Goal: Communication & Community: Answer question/provide support

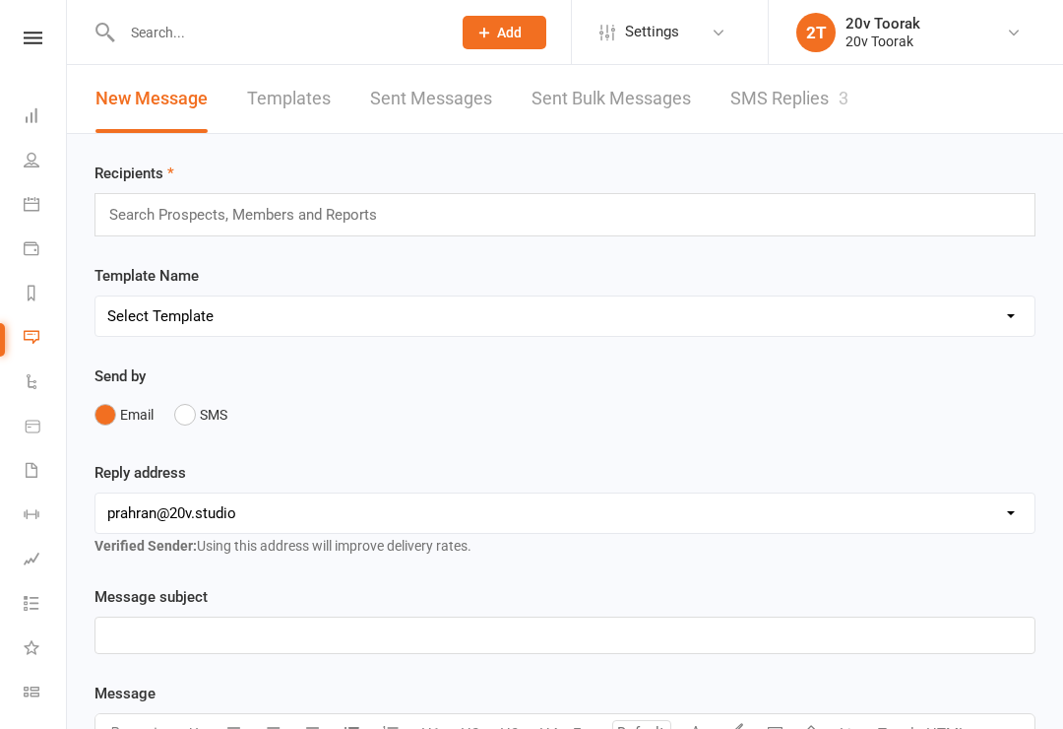
click at [763, 111] on link "SMS Replies 3" at bounding box center [790, 99] width 118 height 68
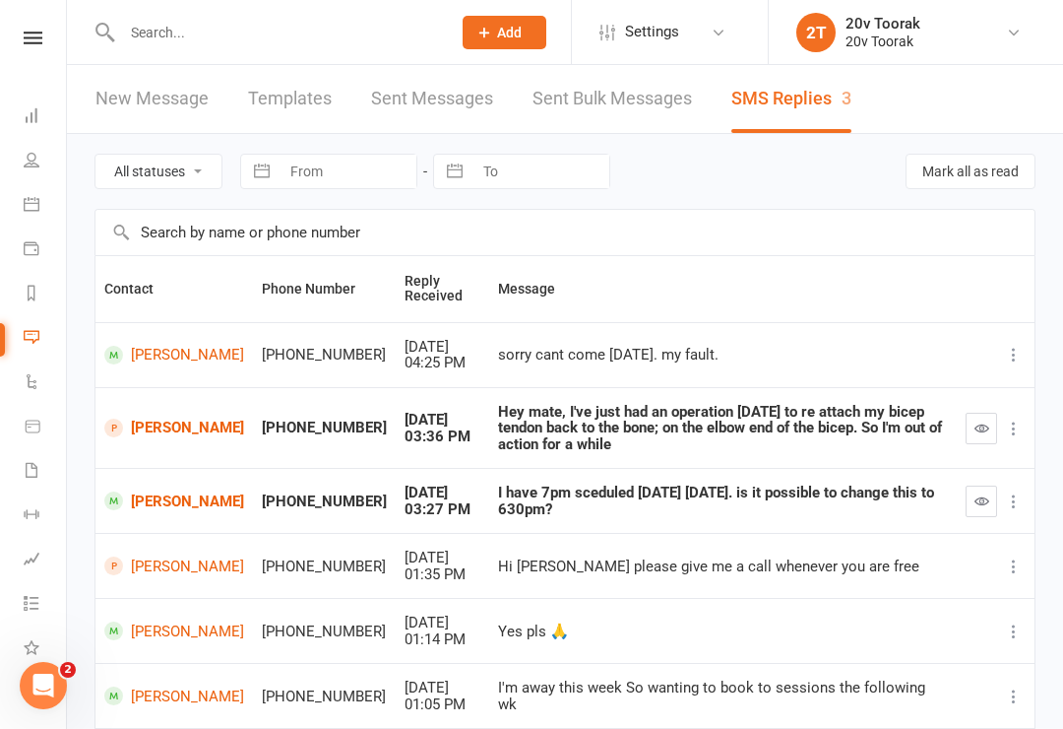
click at [136, 495] on link "[PERSON_NAME]" at bounding box center [174, 500] width 140 height 19
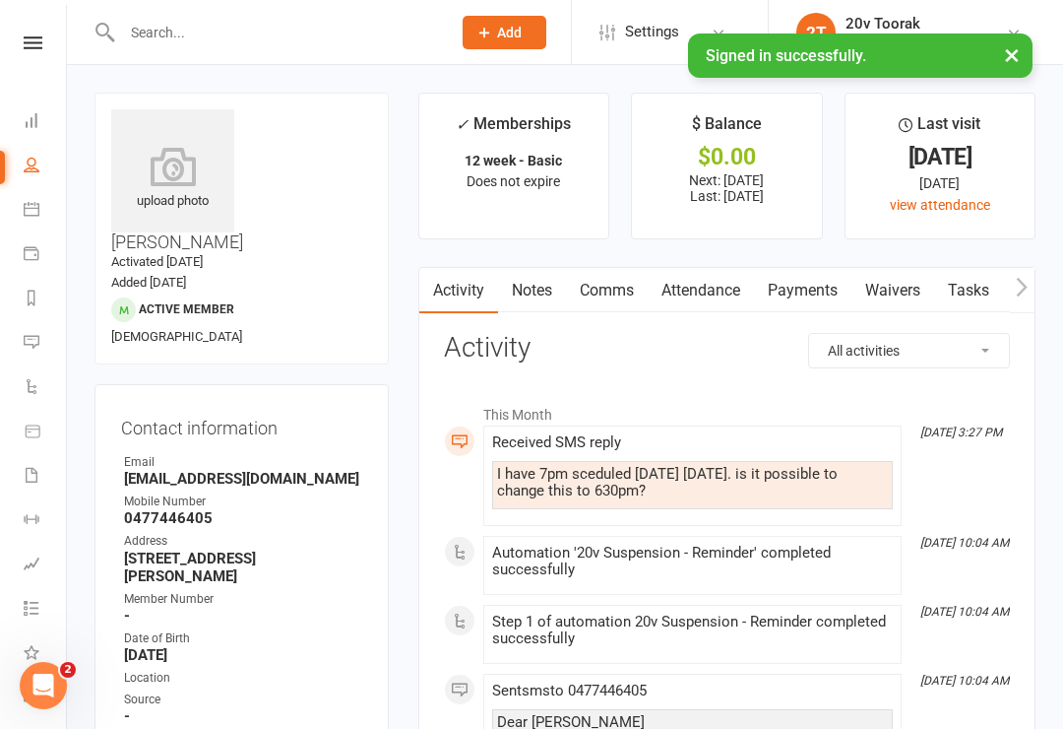
click at [31, 37] on icon at bounding box center [33, 42] width 19 height 13
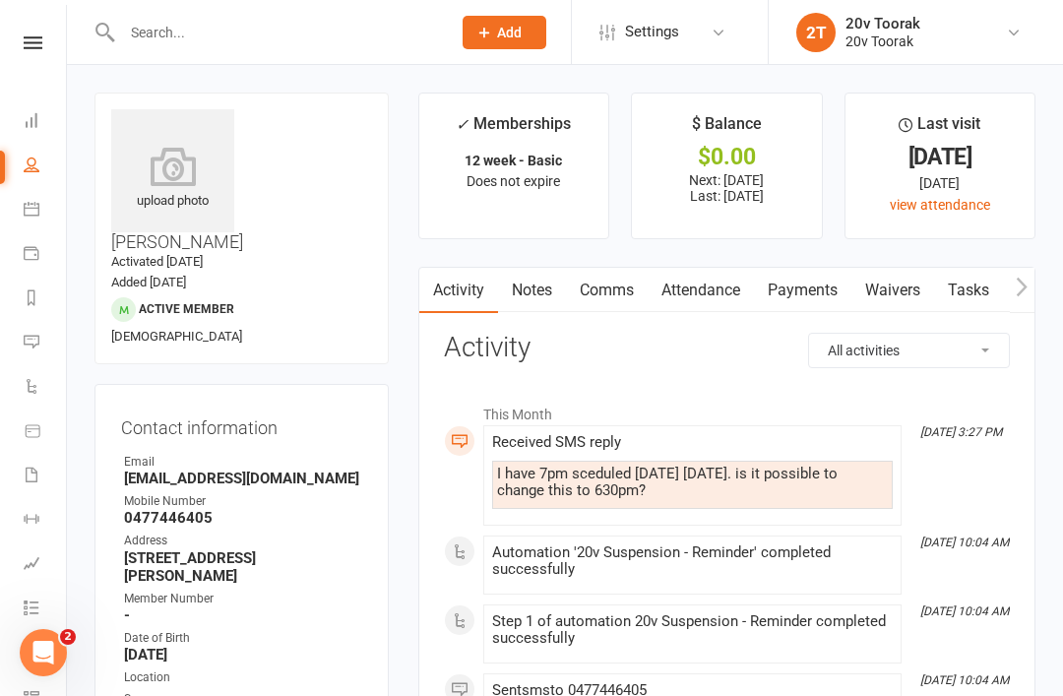
click at [13, 45] on link at bounding box center [33, 42] width 70 height 13
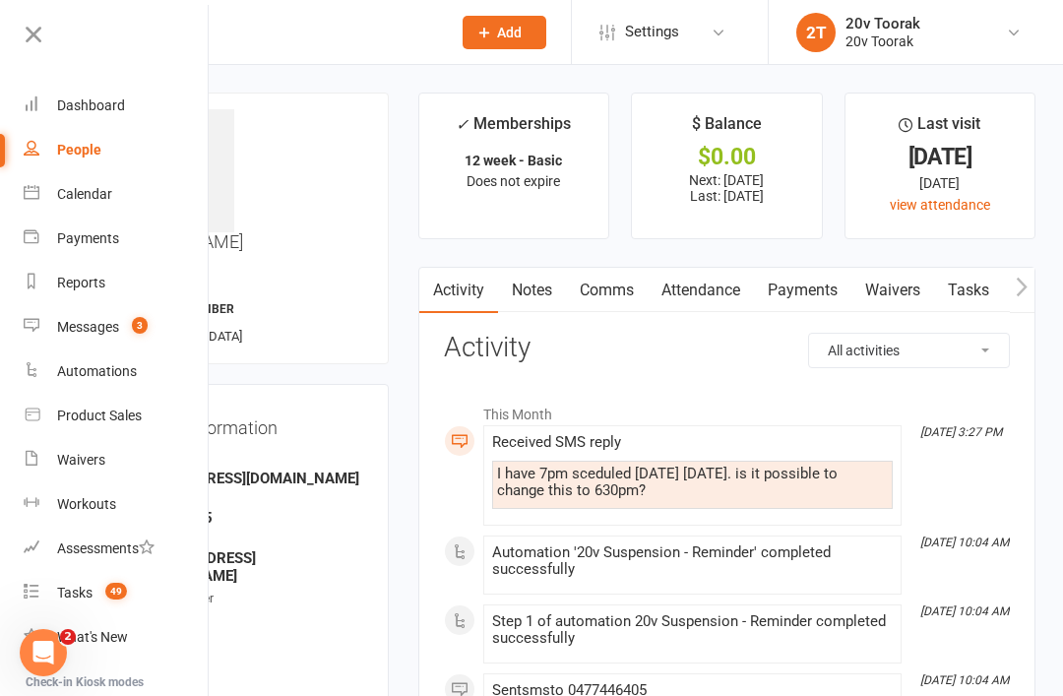
click at [50, 191] on link "Calendar" at bounding box center [117, 194] width 186 height 44
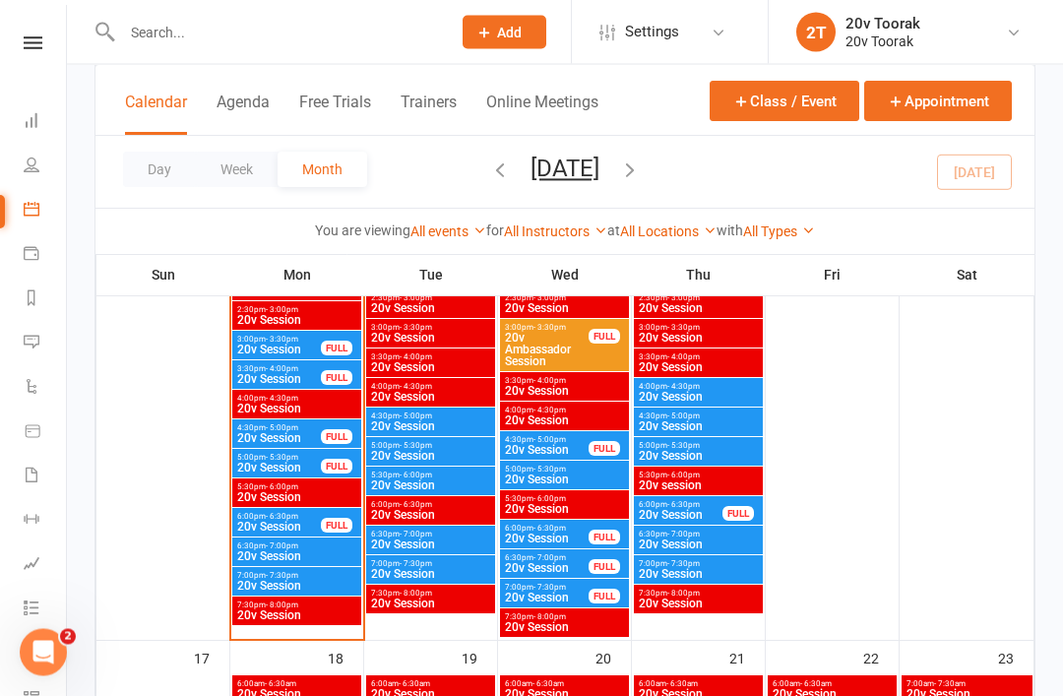
scroll to position [2468, 0]
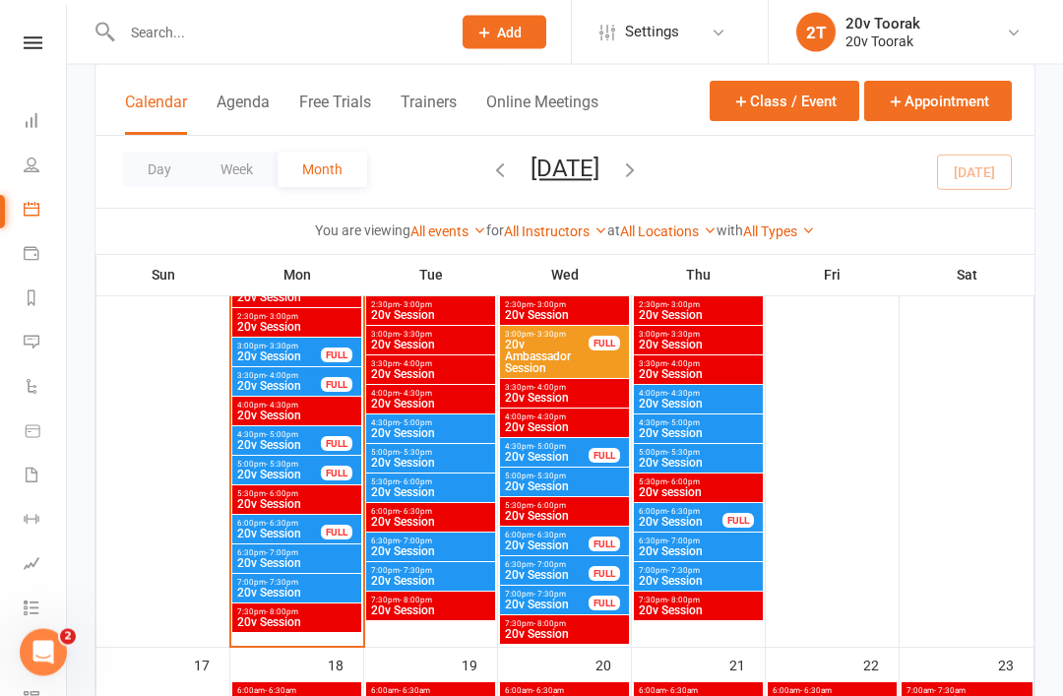
click at [426, 578] on span "20v Session" at bounding box center [430, 582] width 121 height 12
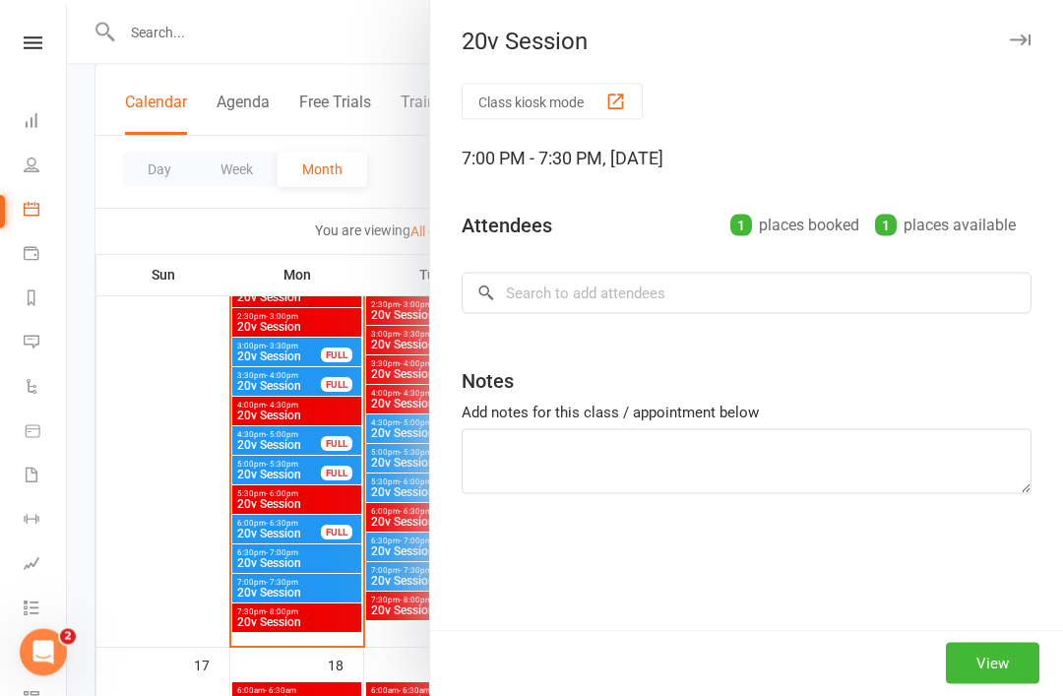
scroll to position [2469, 0]
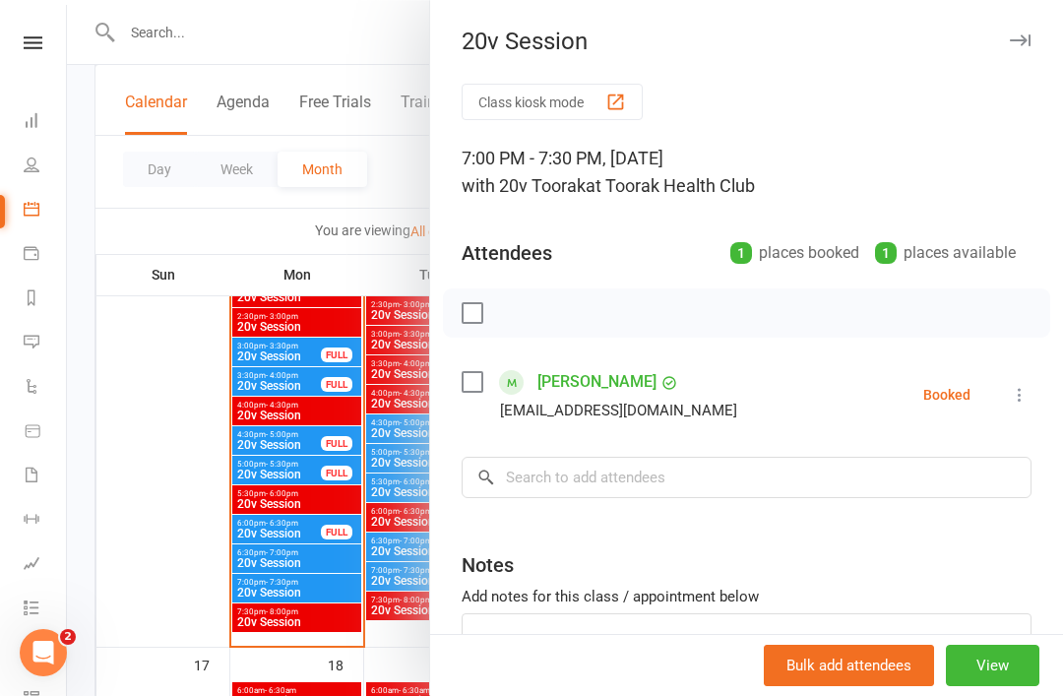
click at [364, 566] on div at bounding box center [565, 348] width 996 height 696
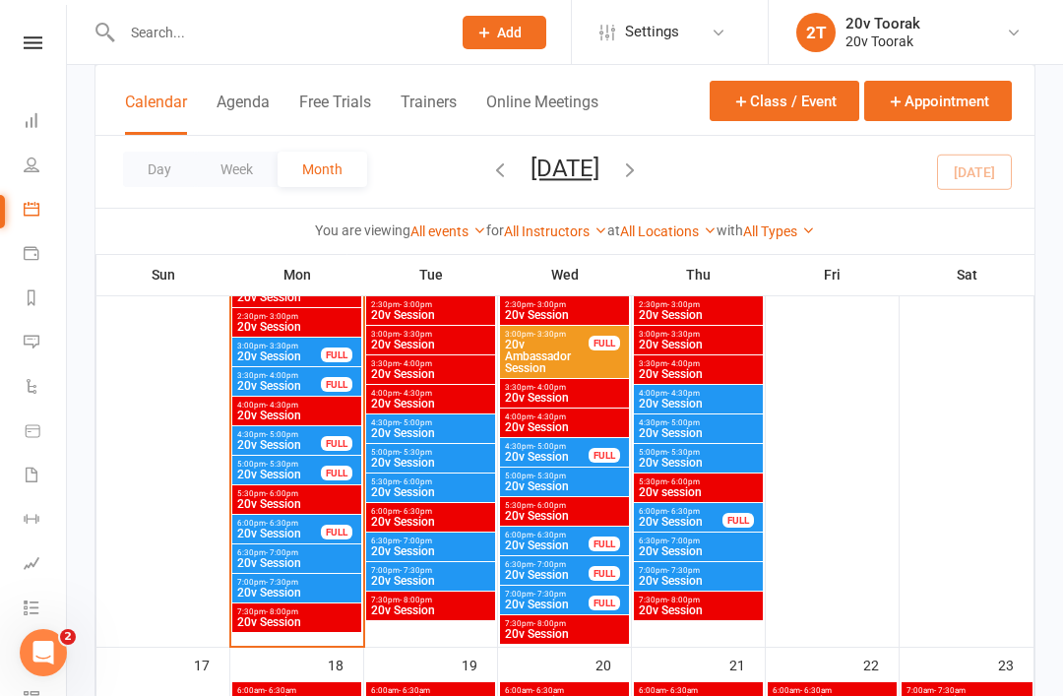
click at [423, 539] on span "- 7:00pm" at bounding box center [416, 541] width 32 height 9
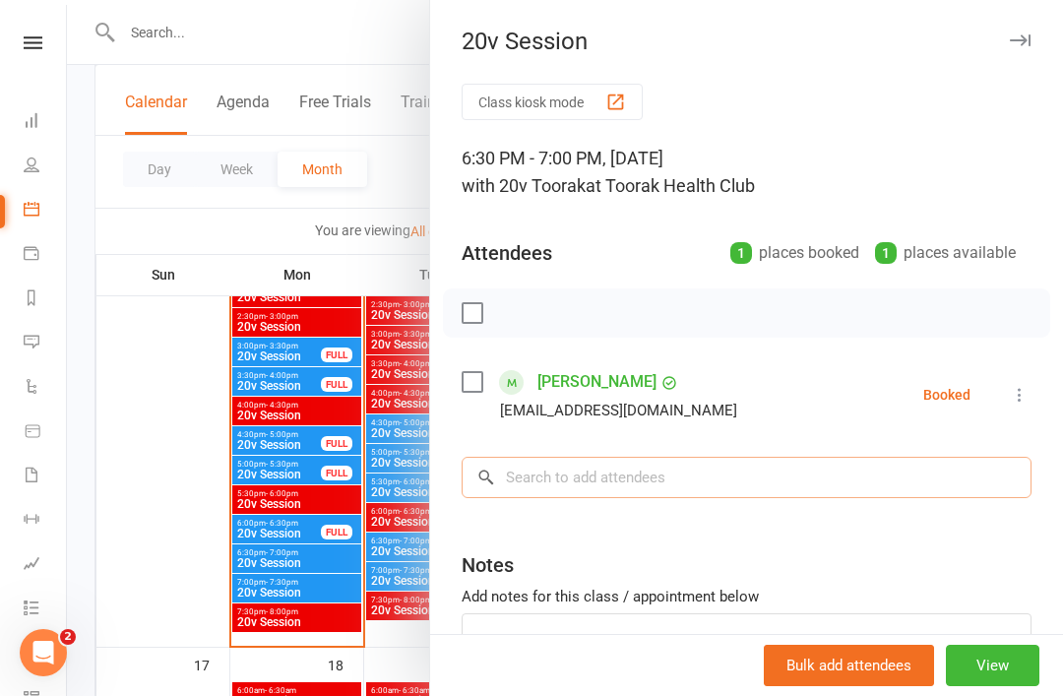
click at [695, 474] on input "search" at bounding box center [747, 477] width 570 height 41
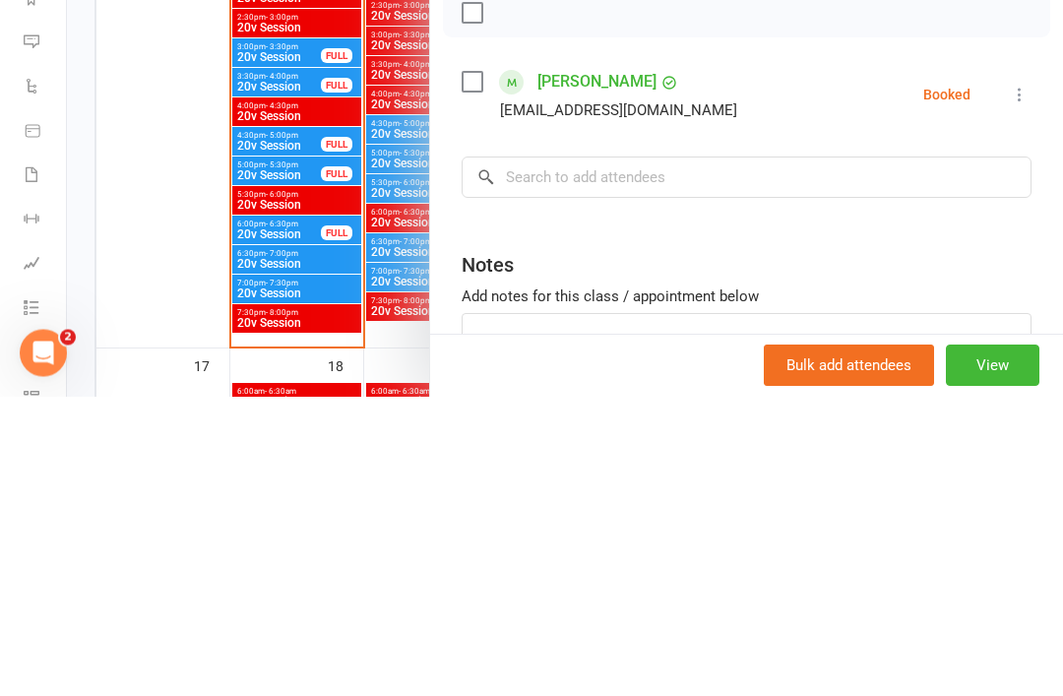
click at [344, 261] on div at bounding box center [565, 348] width 996 height 696
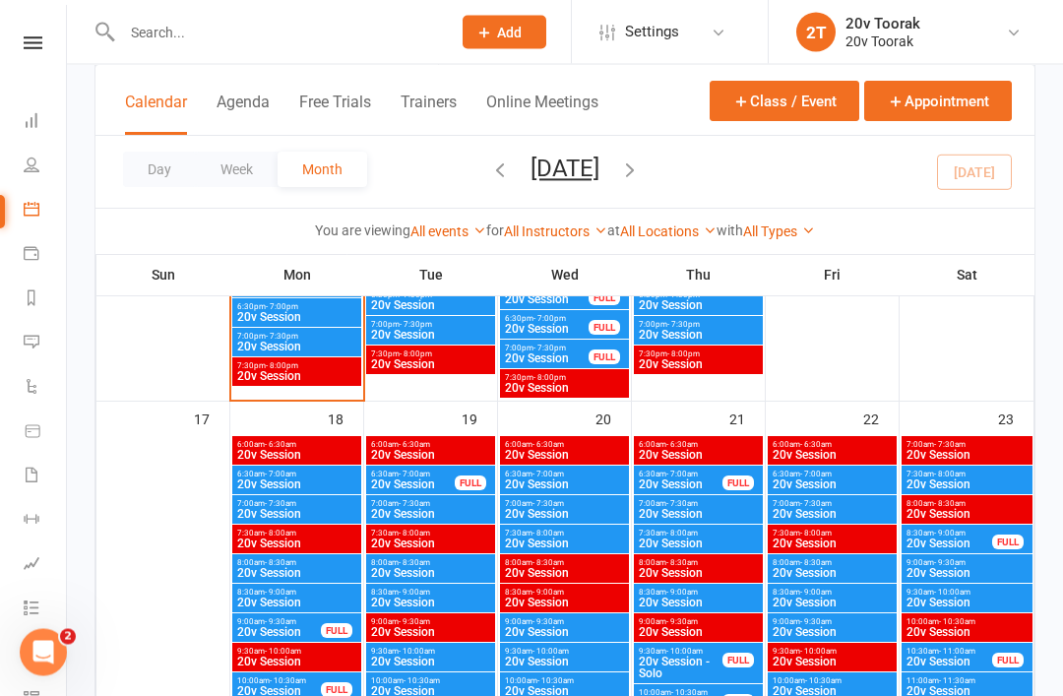
scroll to position [2701, 0]
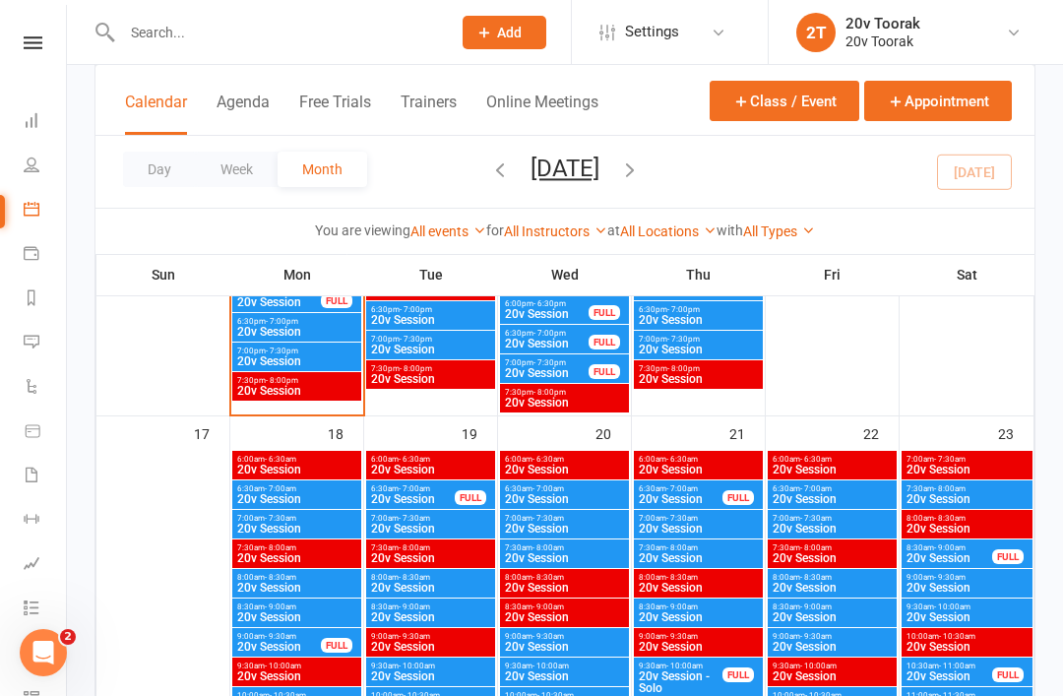
click at [430, 347] on span "20v Session" at bounding box center [430, 350] width 121 height 12
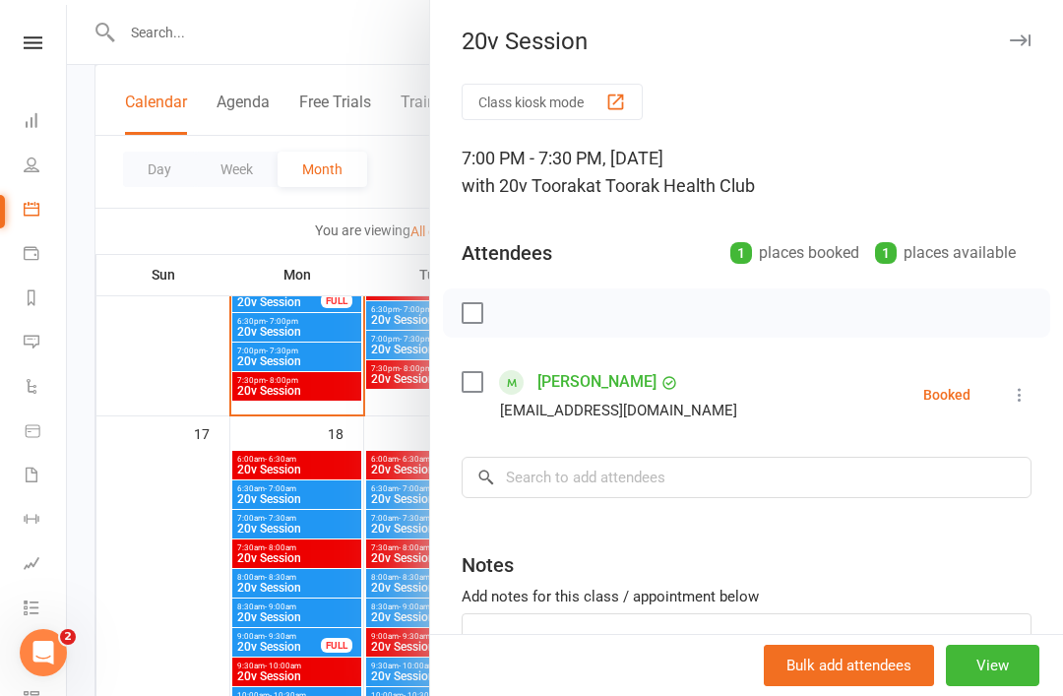
click at [1025, 396] on icon at bounding box center [1020, 395] width 20 height 20
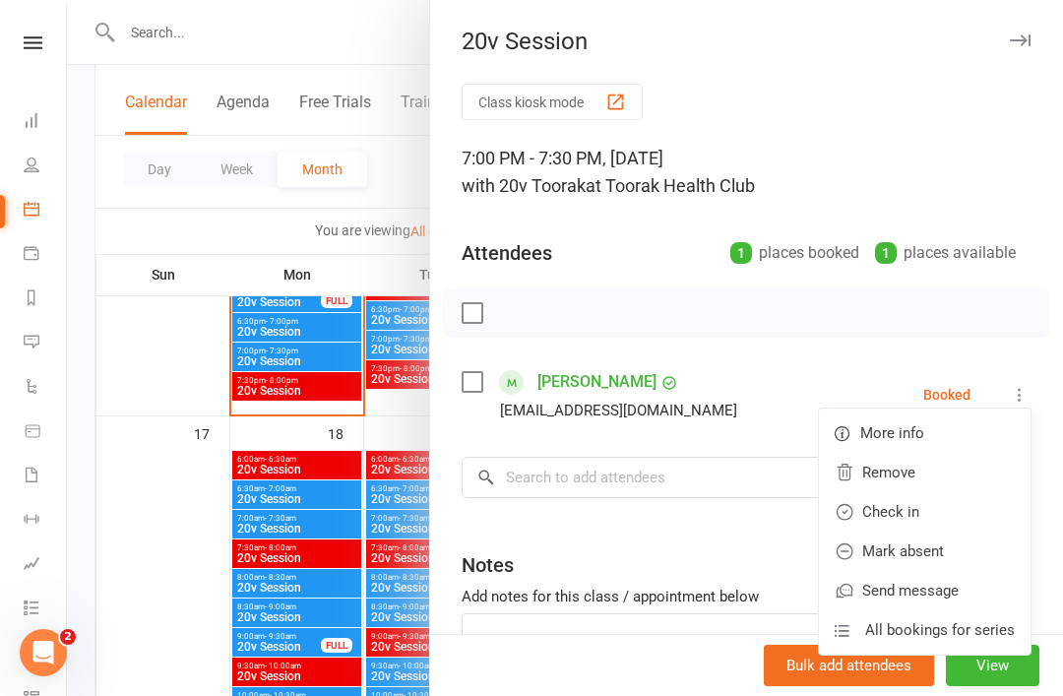
click at [946, 462] on link "Remove" at bounding box center [925, 472] width 212 height 39
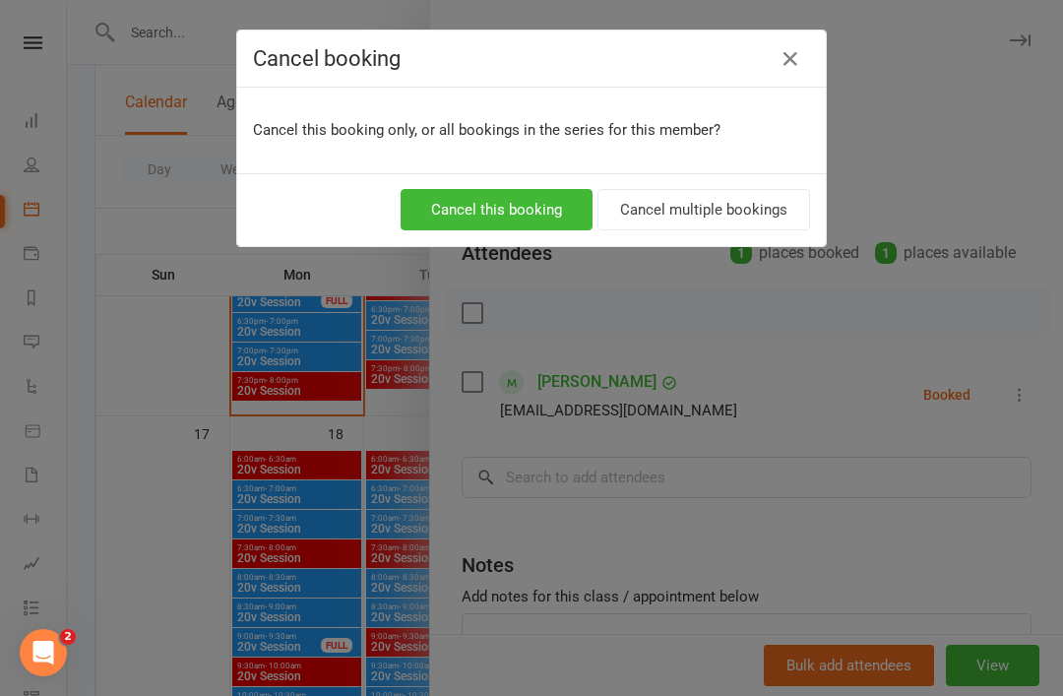
click at [547, 210] on button "Cancel this booking" at bounding box center [497, 209] width 192 height 41
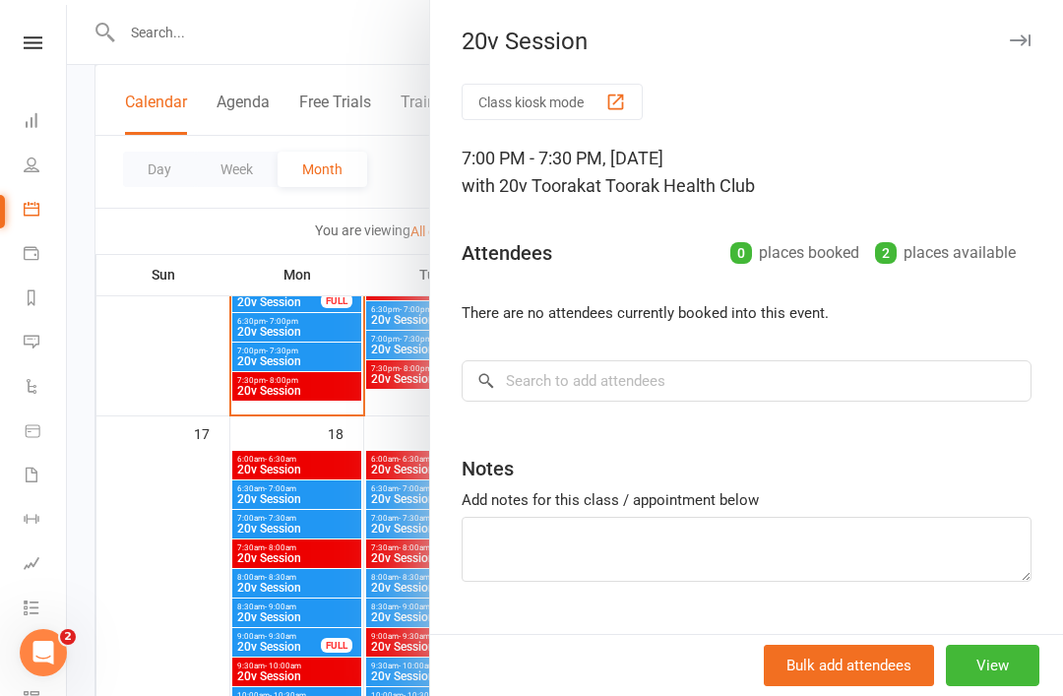
click at [392, 440] on div at bounding box center [565, 348] width 996 height 696
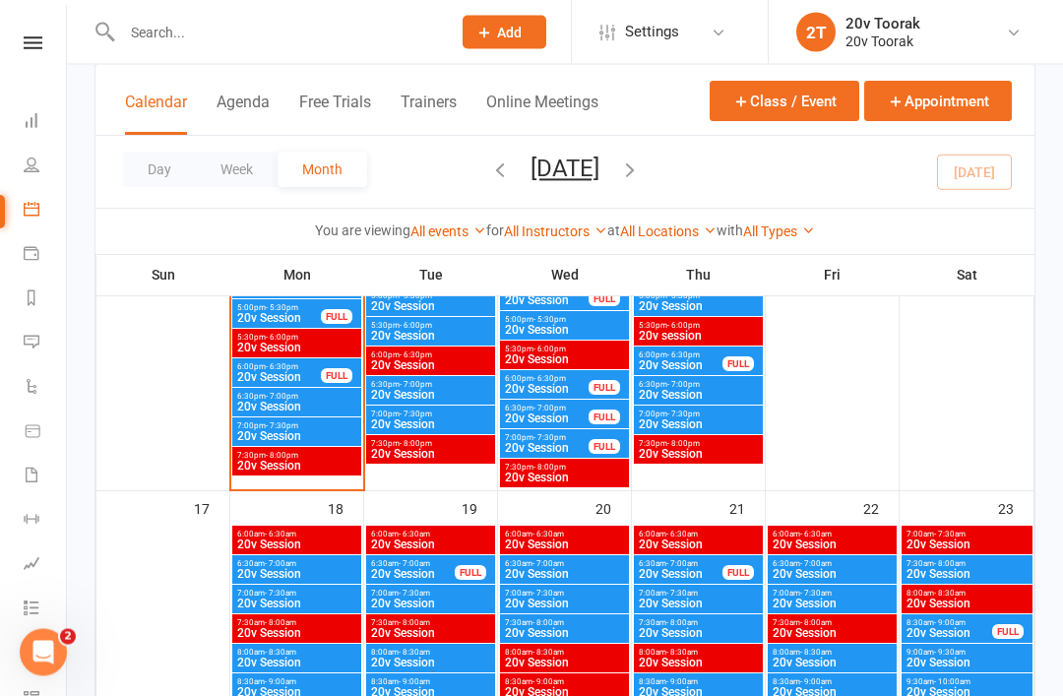
click at [435, 385] on span "6:30pm - 7:00pm" at bounding box center [430, 385] width 121 height 9
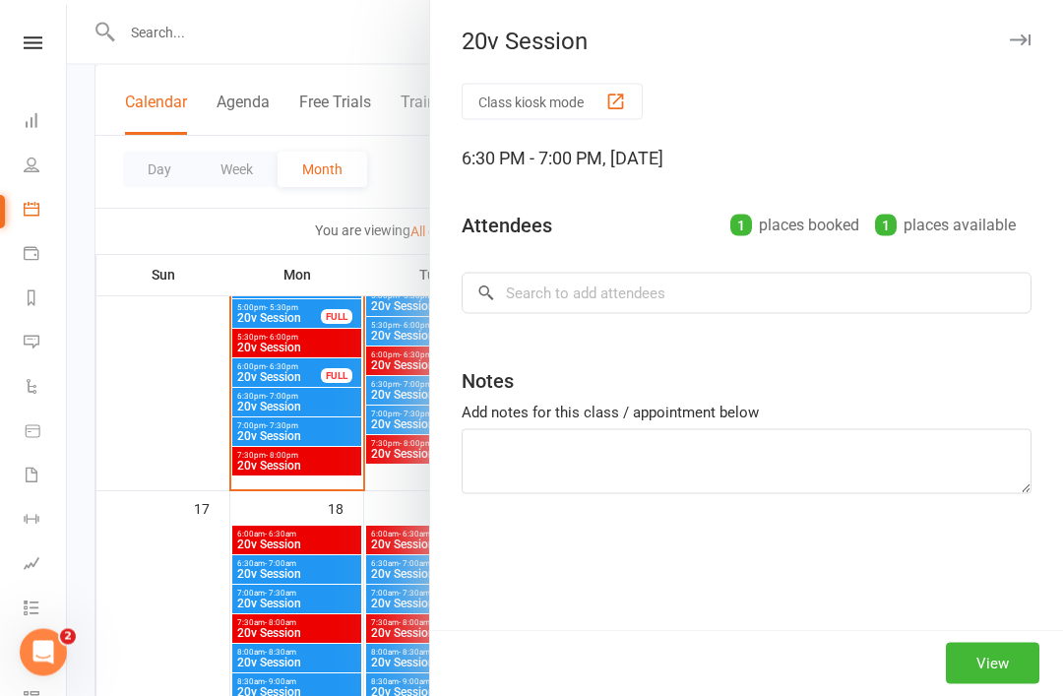
scroll to position [2626, 0]
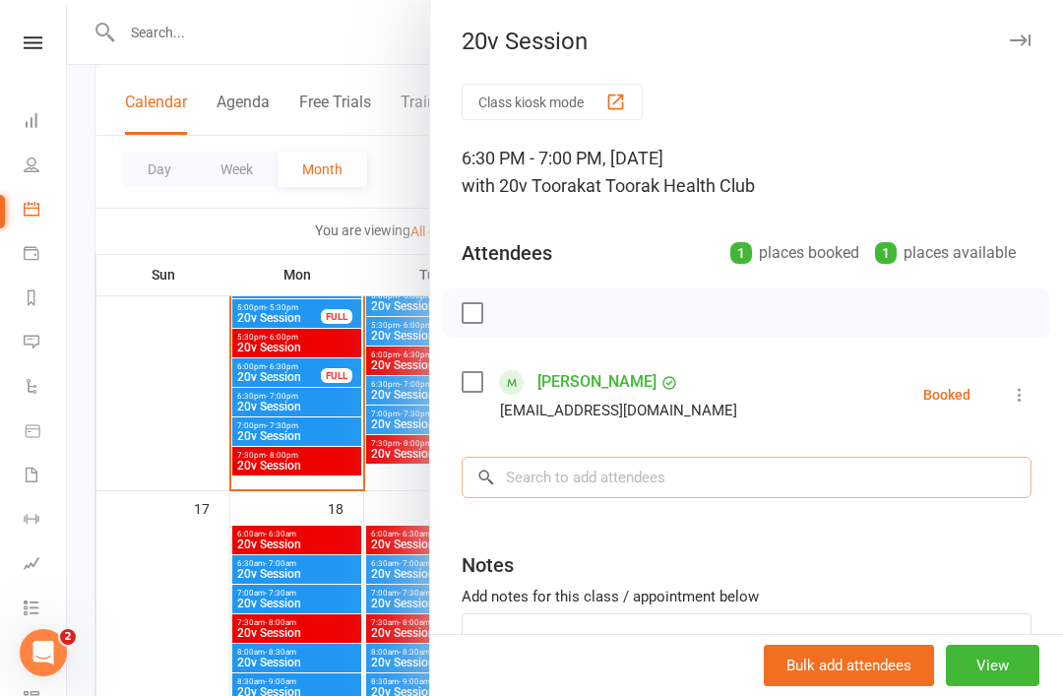
click at [697, 487] on input "search" at bounding box center [747, 477] width 570 height 41
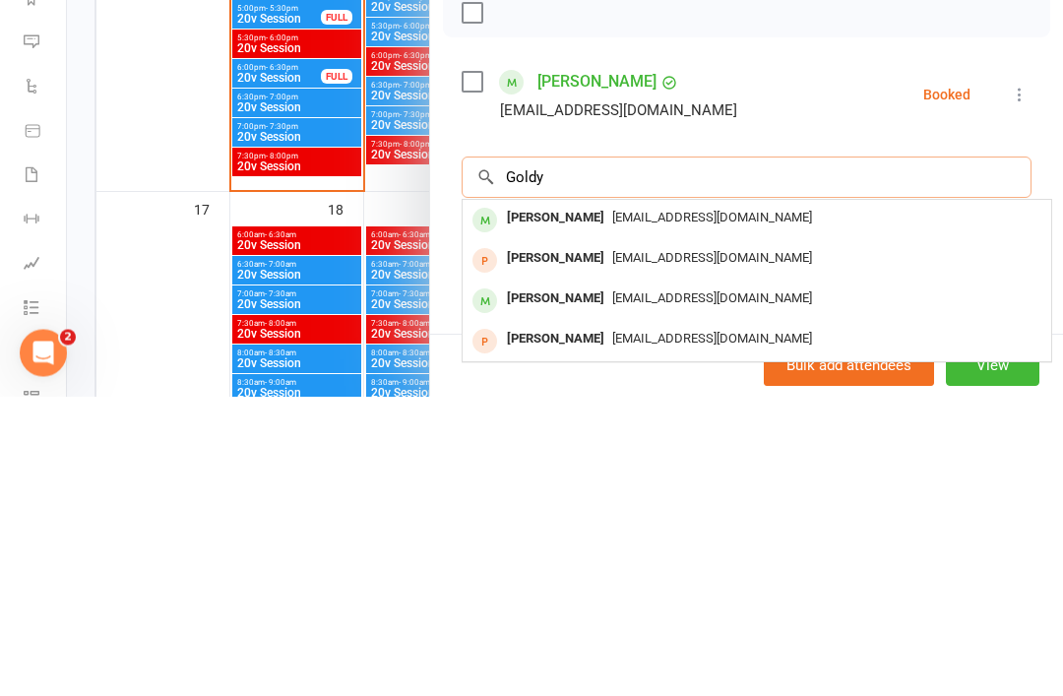
type input "Goldy"
click at [624, 510] on span "goldybzdz@gmail.com" at bounding box center [712, 517] width 200 height 15
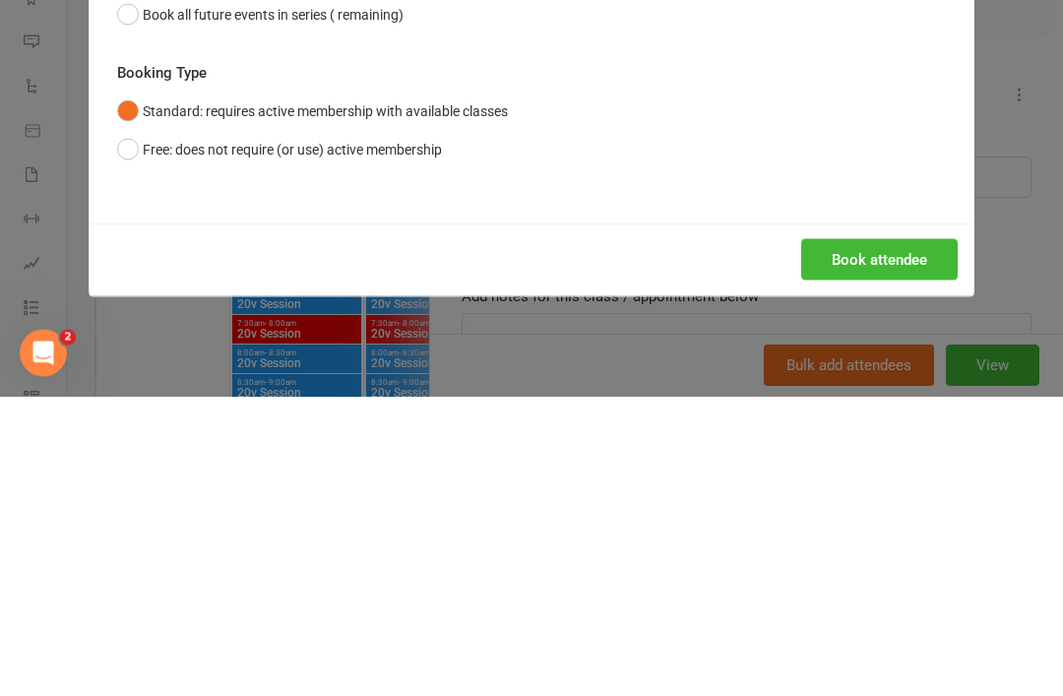
scroll to position [2925, 0]
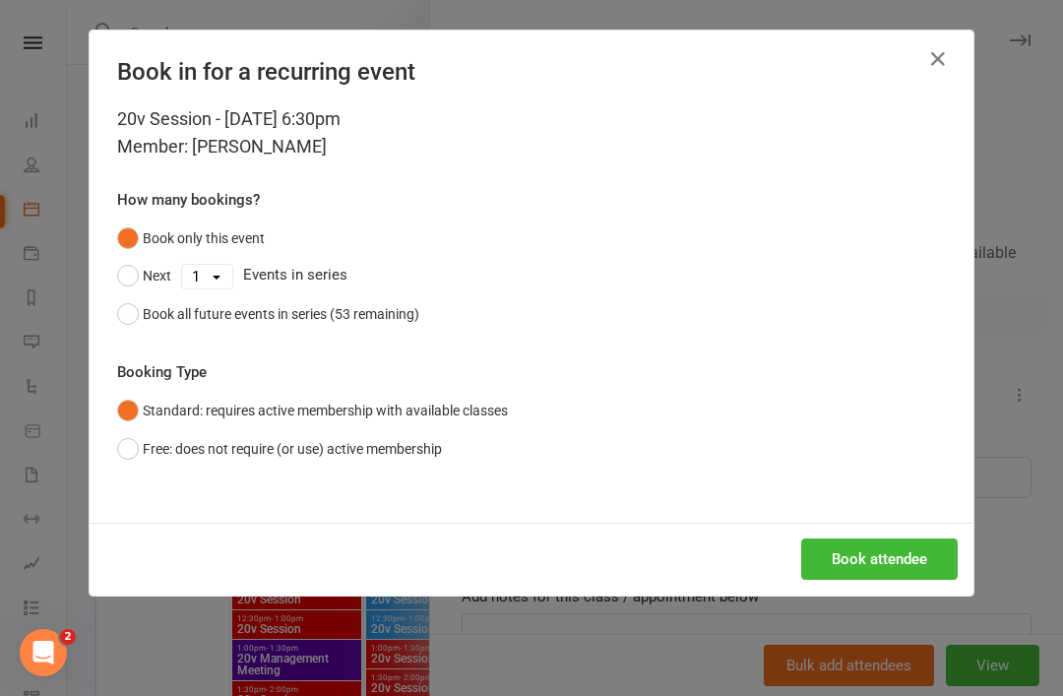
click at [924, 559] on button "Book attendee" at bounding box center [879, 559] width 157 height 41
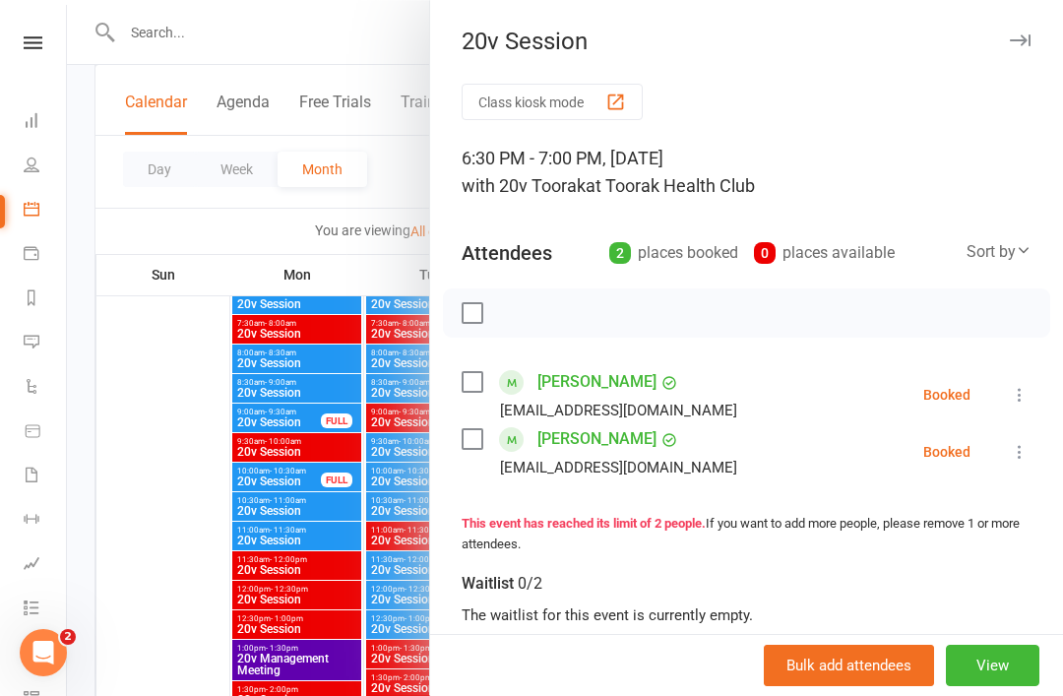
click at [295, 443] on div at bounding box center [565, 348] width 996 height 696
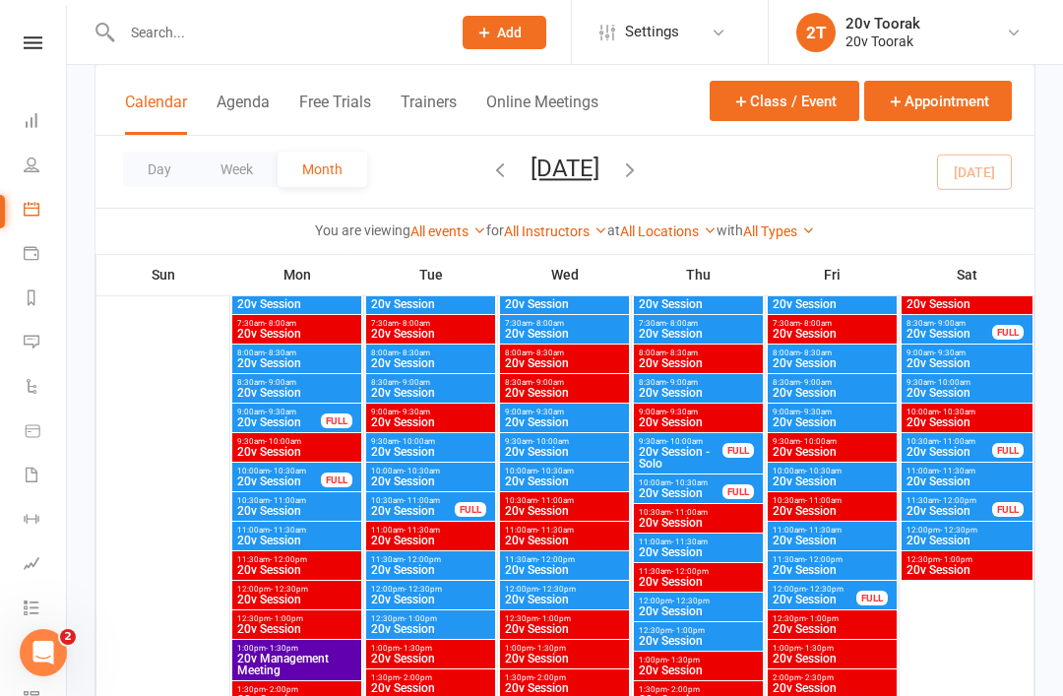
click at [834, 575] on span "20v Session" at bounding box center [832, 570] width 121 height 12
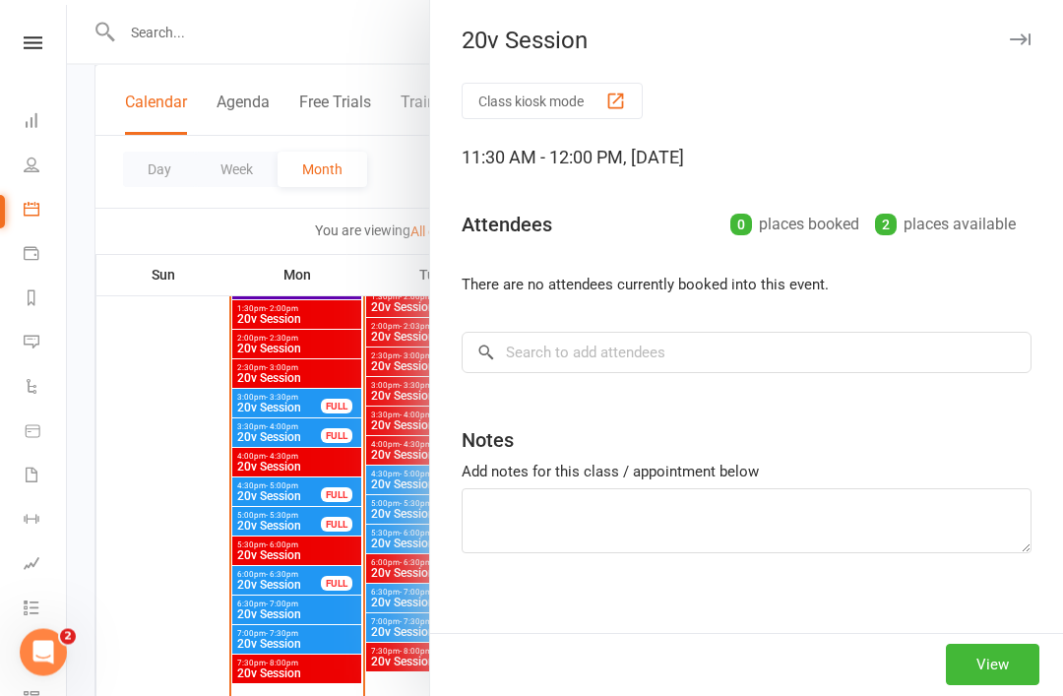
scroll to position [2417, 0]
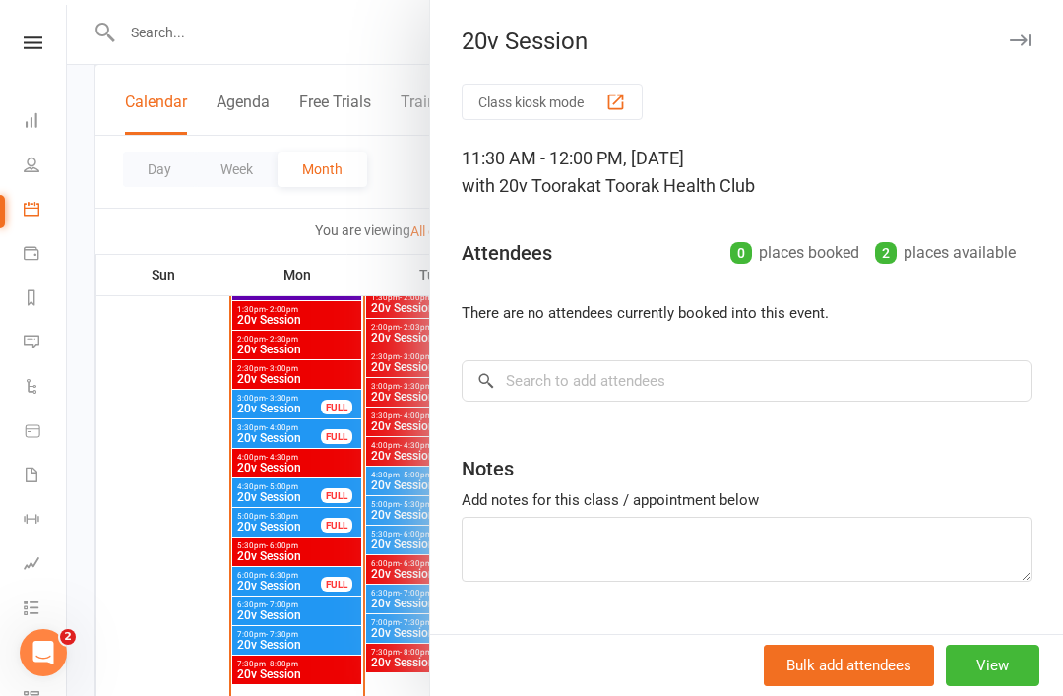
click at [270, 382] on div at bounding box center [565, 348] width 996 height 696
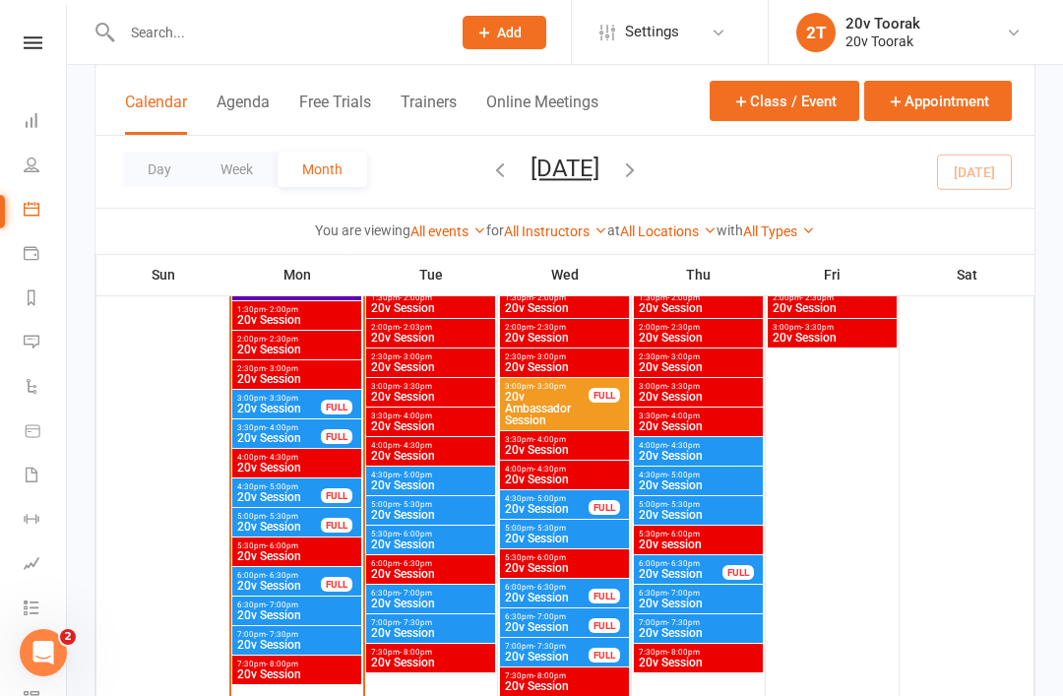
click at [295, 587] on span "20v Session" at bounding box center [279, 586] width 86 height 12
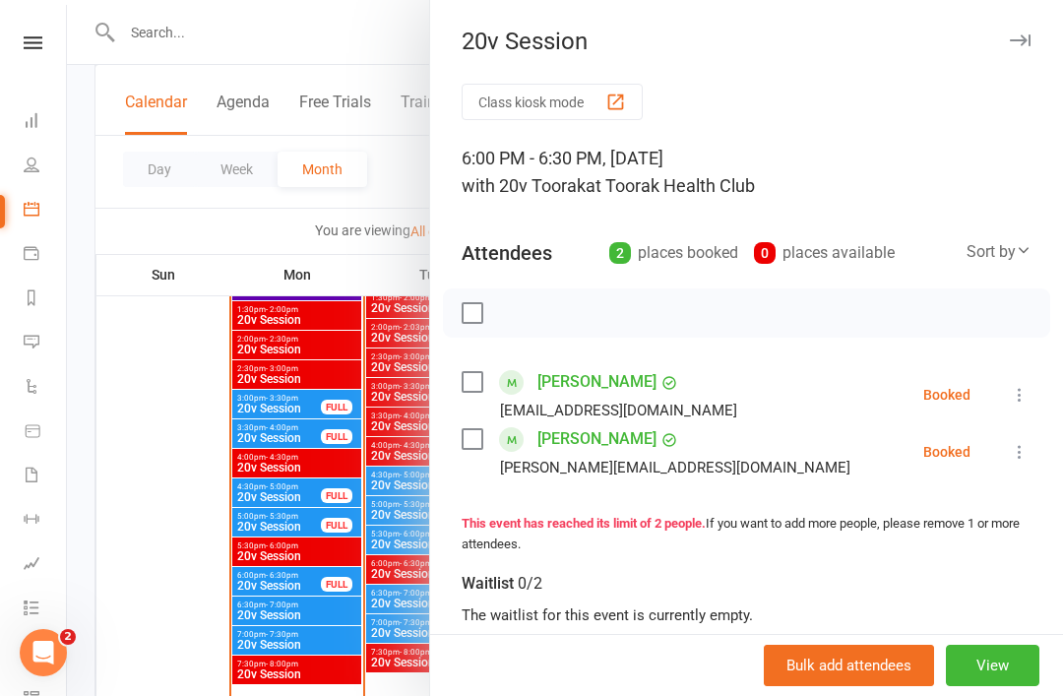
click at [268, 366] on div at bounding box center [565, 348] width 996 height 696
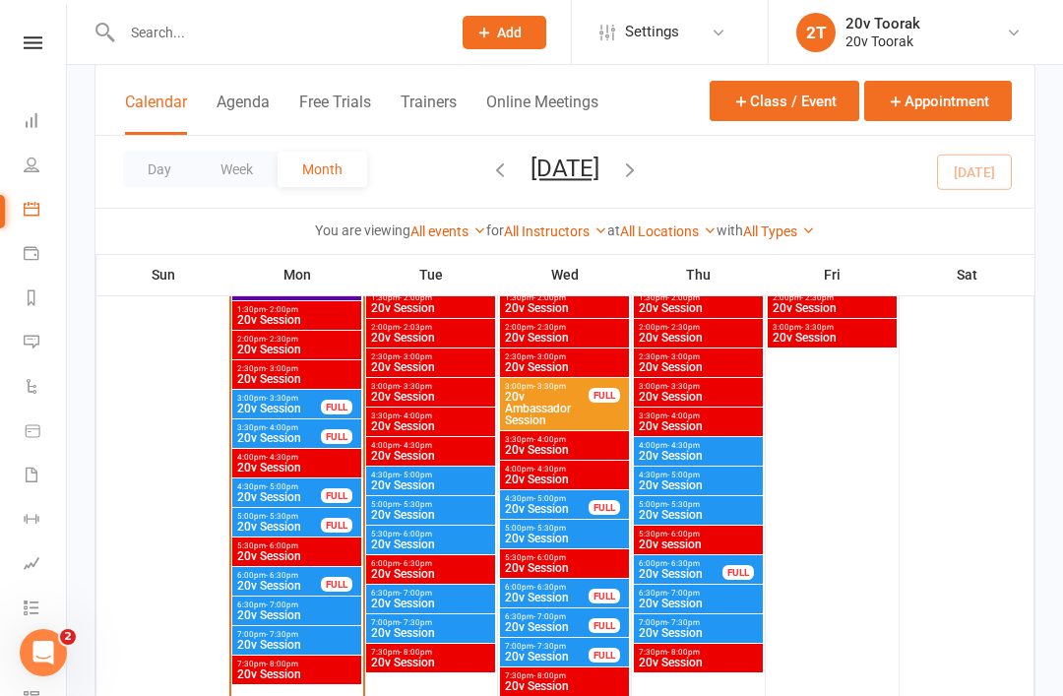
click at [264, 494] on span "20v Session" at bounding box center [279, 497] width 86 height 12
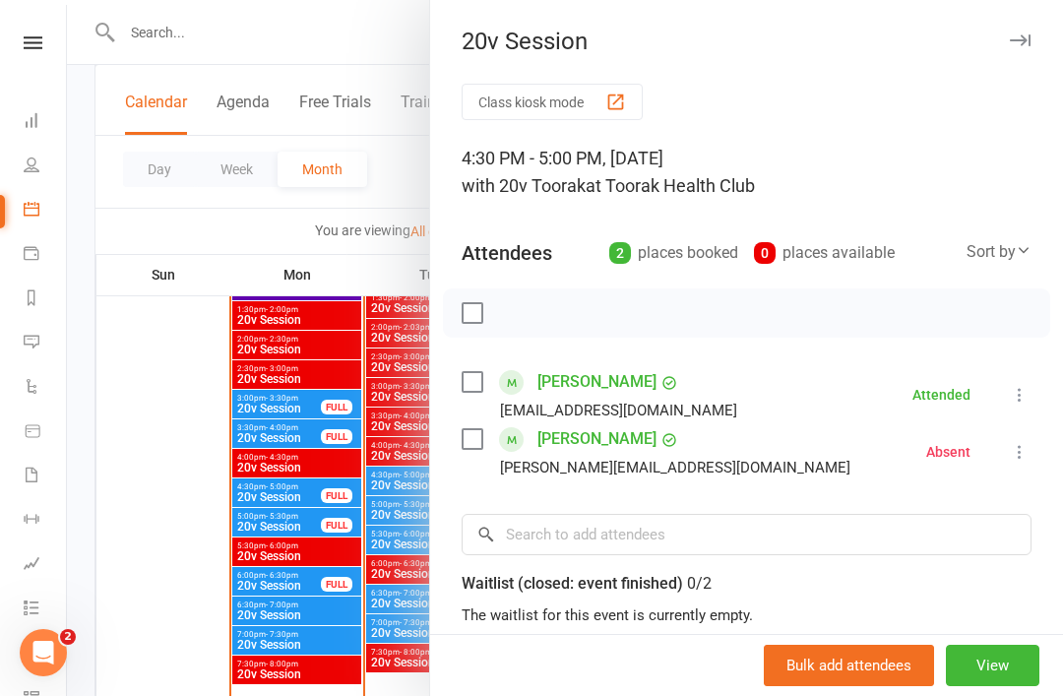
click at [268, 466] on div at bounding box center [565, 348] width 996 height 696
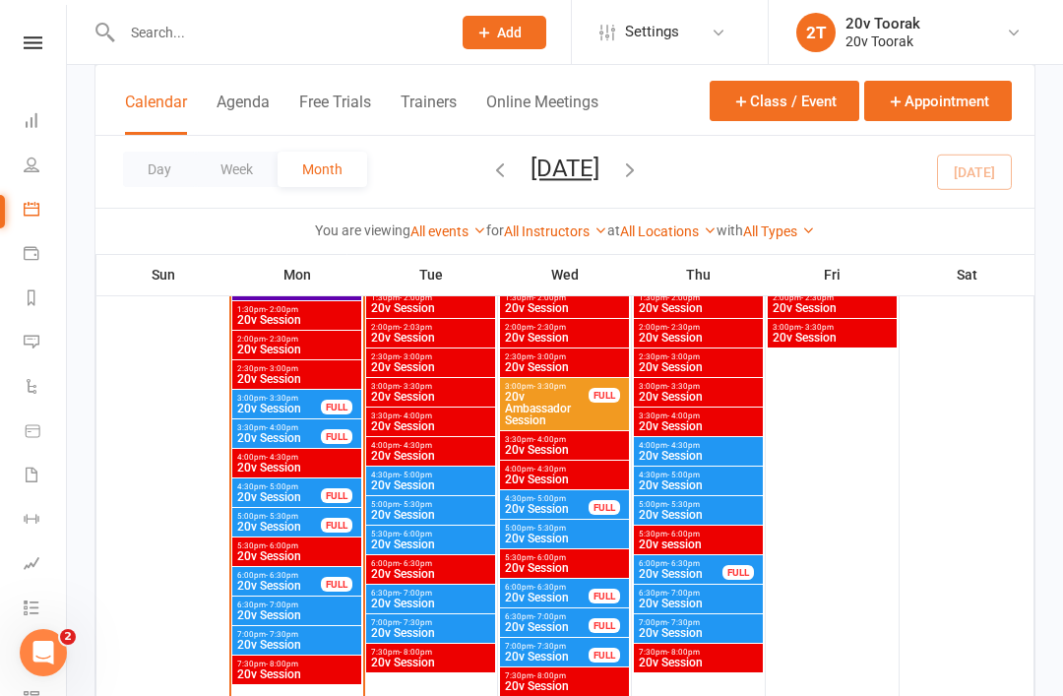
click at [285, 521] on span "20v Session" at bounding box center [279, 527] width 86 height 12
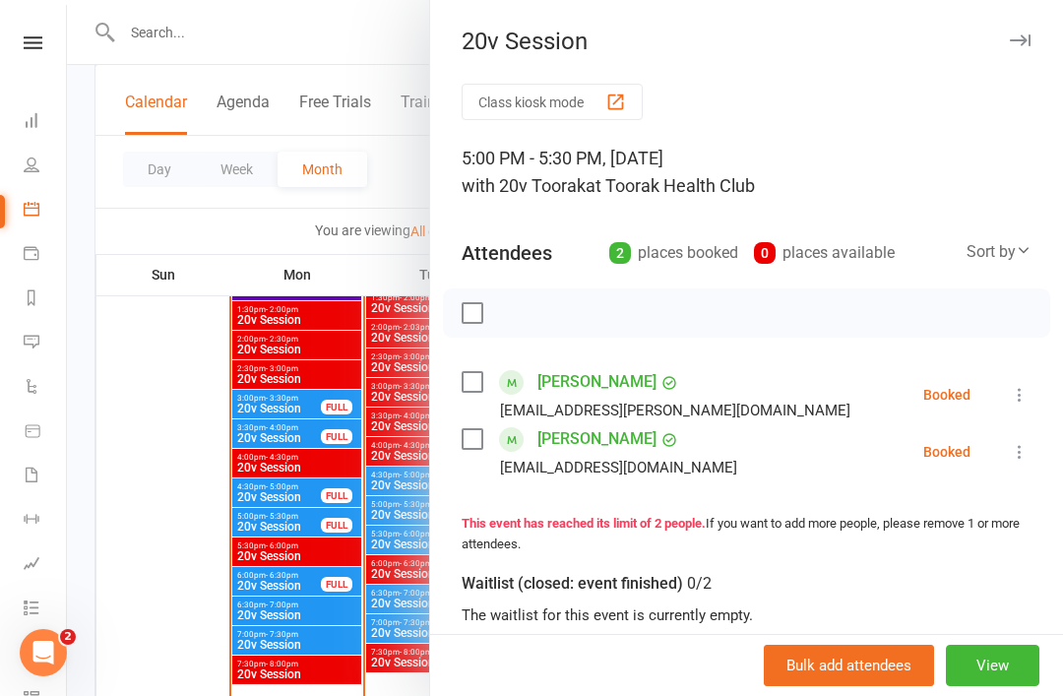
click at [1030, 386] on icon at bounding box center [1020, 395] width 20 height 20
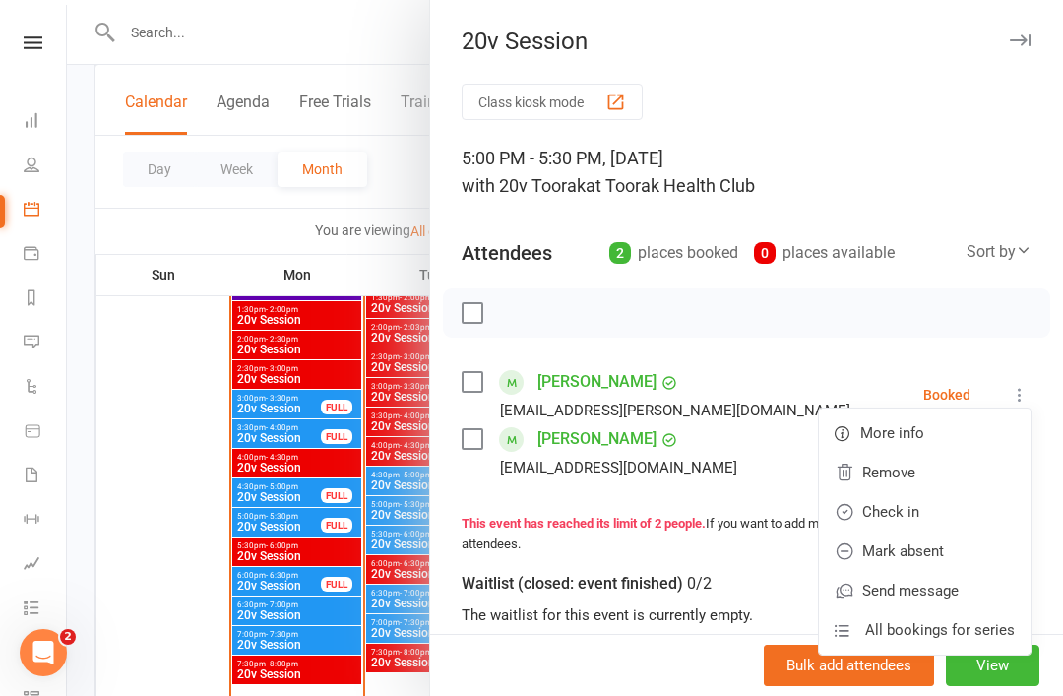
click at [915, 505] on link "Check in" at bounding box center [925, 511] width 212 height 39
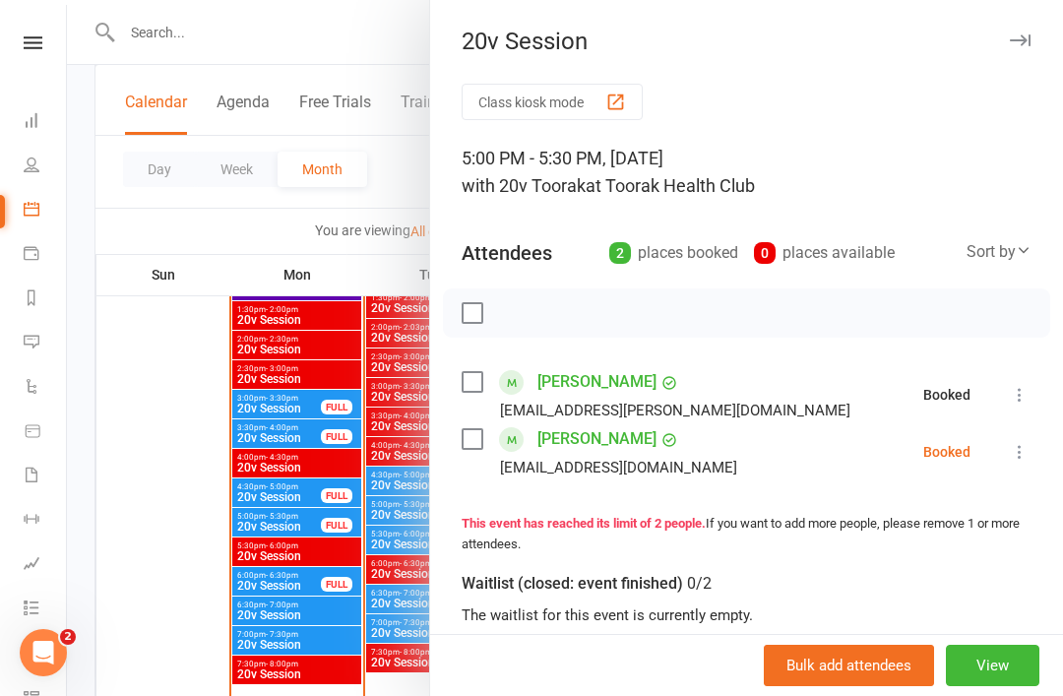
click at [1030, 452] on icon at bounding box center [1020, 452] width 20 height 20
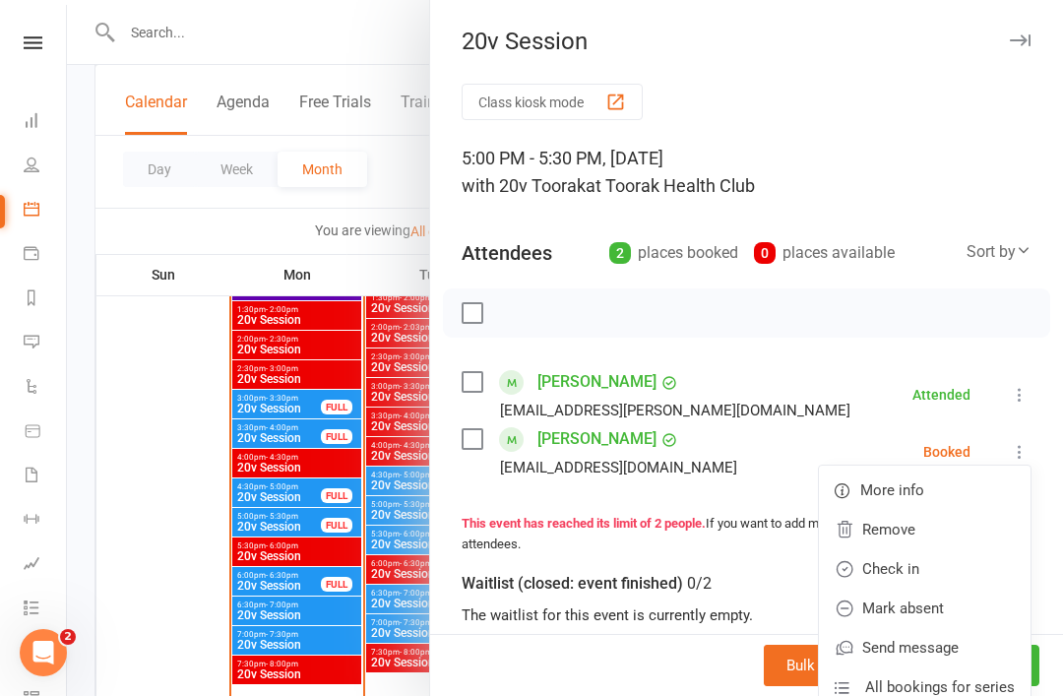
click at [922, 567] on link "Check in" at bounding box center [925, 568] width 212 height 39
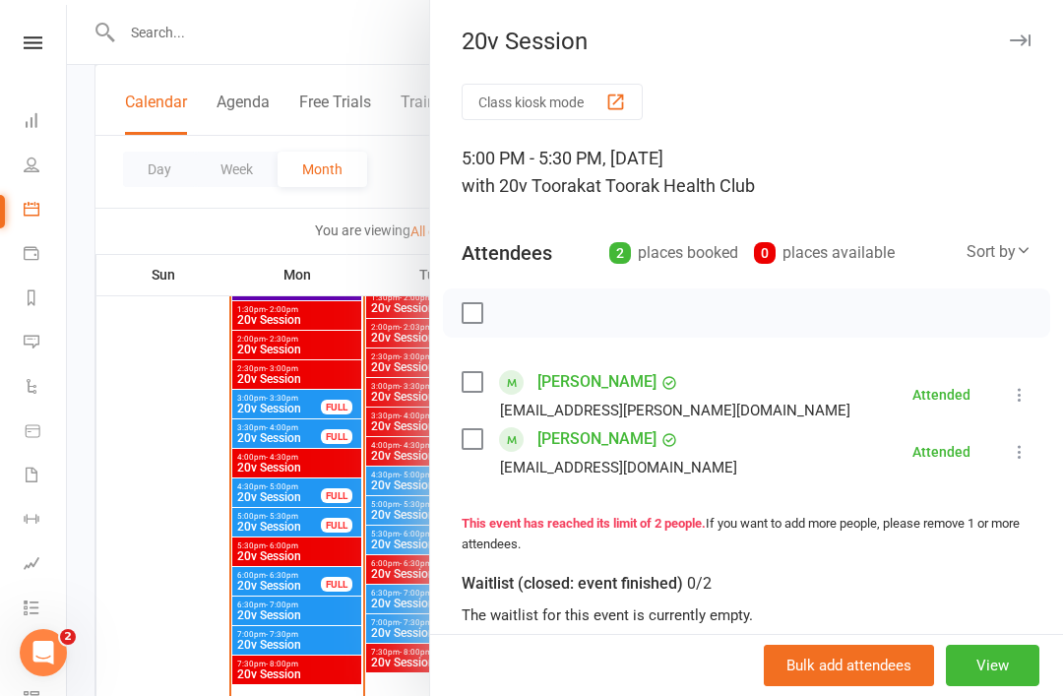
click at [365, 544] on div at bounding box center [565, 348] width 996 height 696
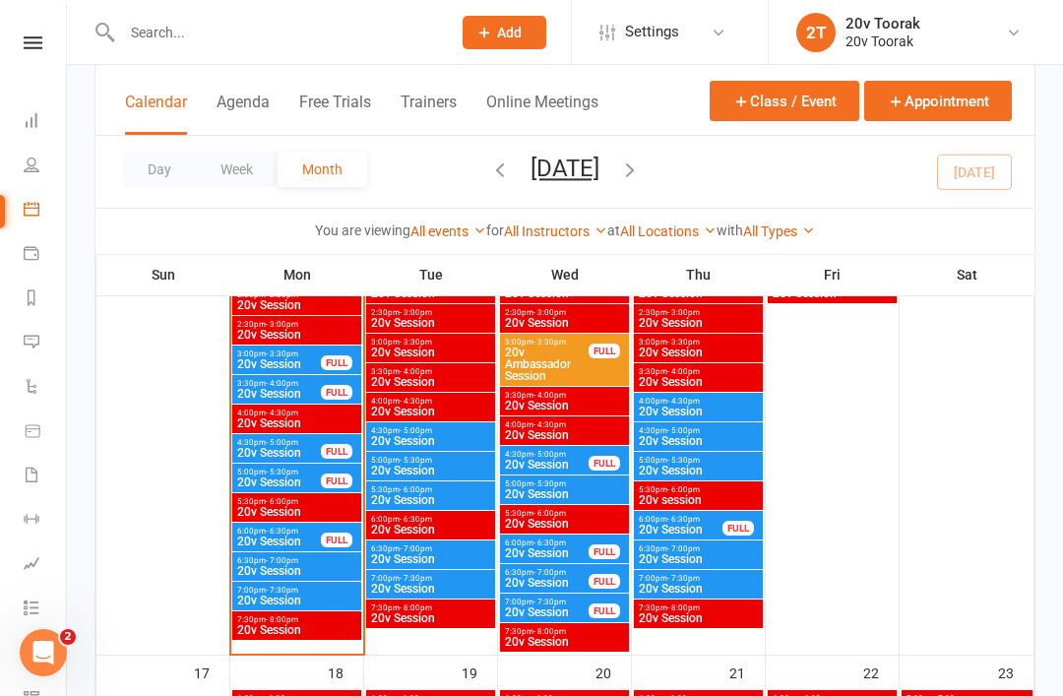
scroll to position [2503, 0]
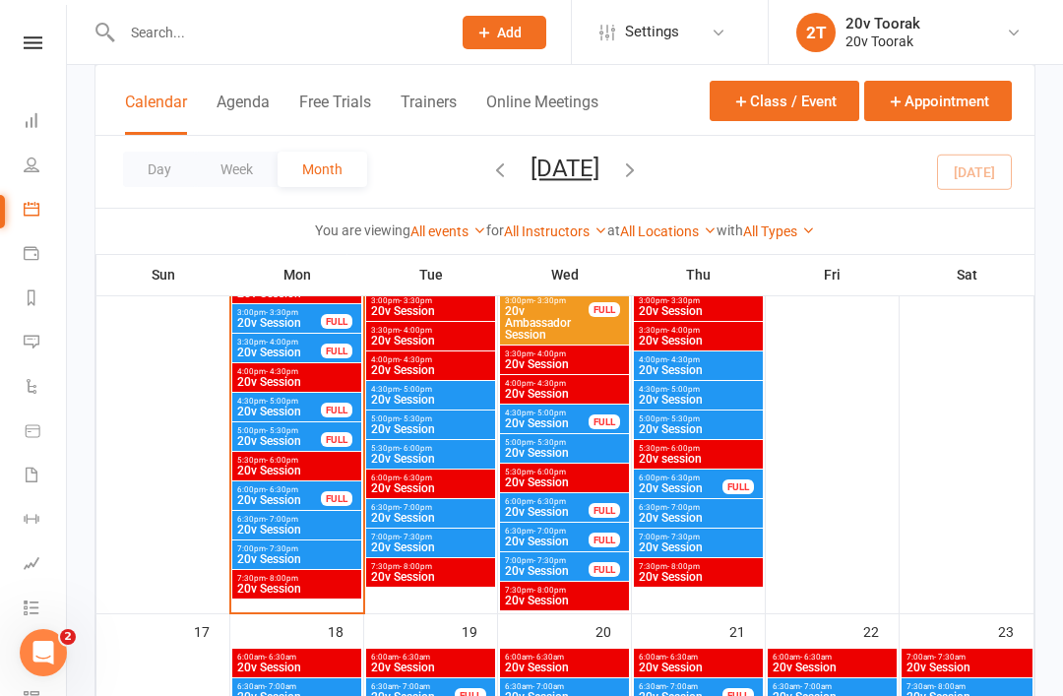
click at [300, 524] on span "20v Session" at bounding box center [296, 530] width 121 height 12
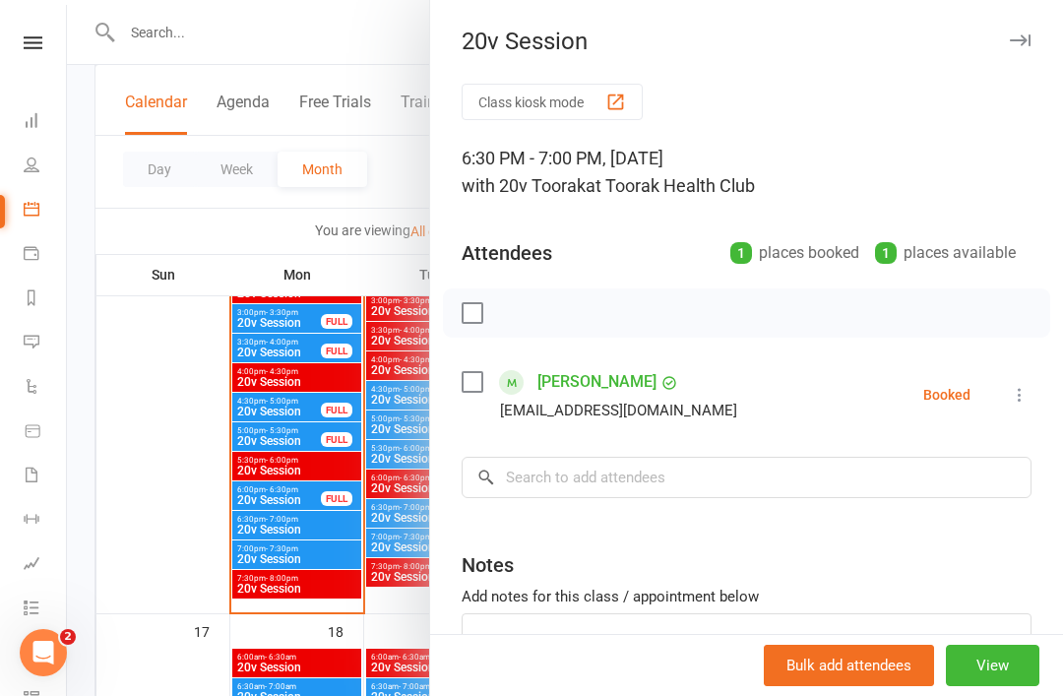
click at [298, 565] on div at bounding box center [565, 348] width 996 height 696
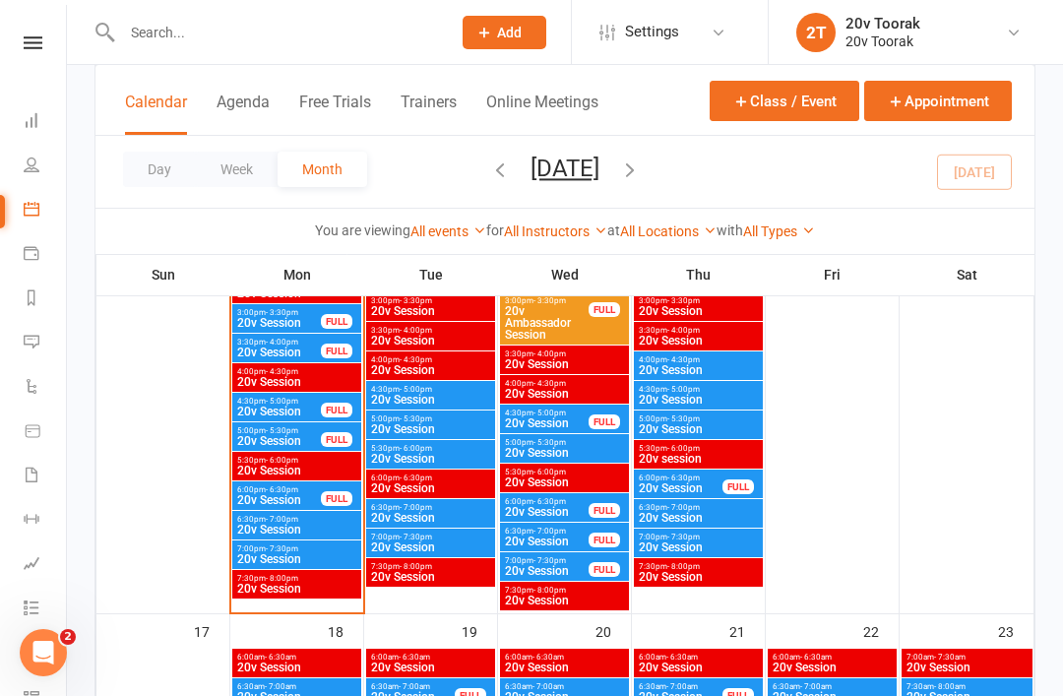
click at [315, 497] on span "20v Session" at bounding box center [279, 500] width 86 height 12
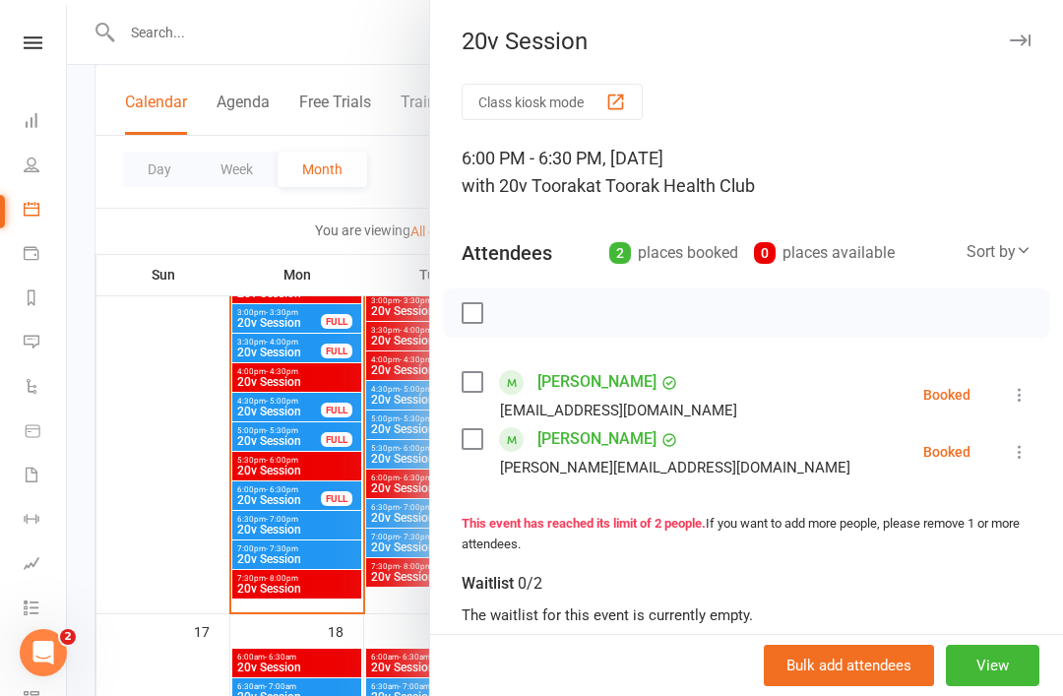
click at [317, 475] on div at bounding box center [565, 348] width 996 height 696
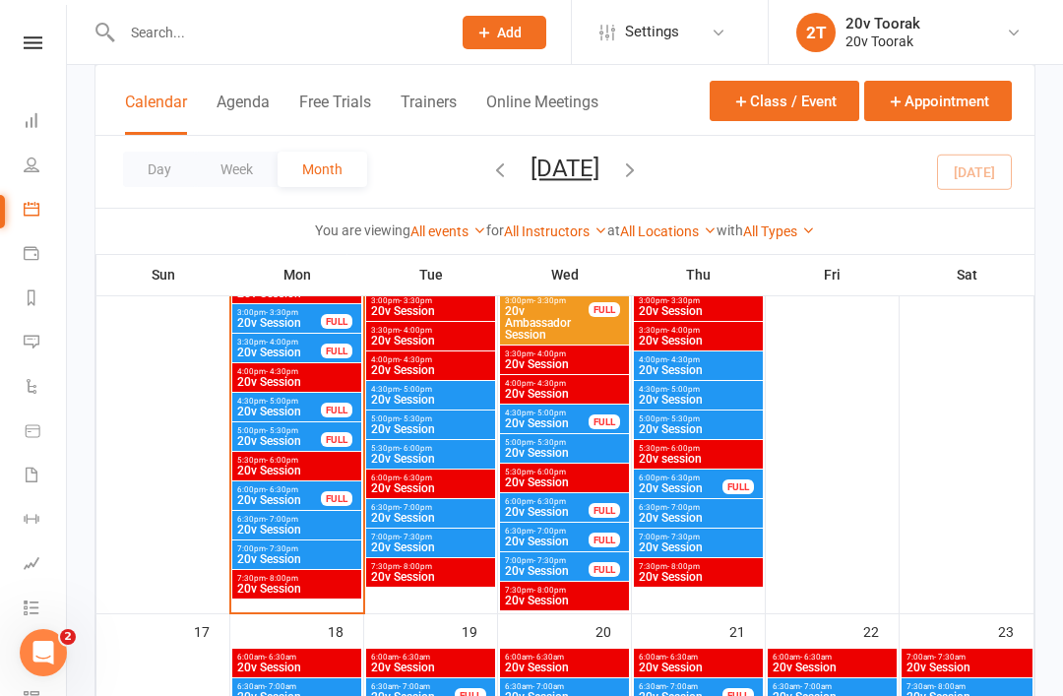
click at [300, 534] on span "20v Session" at bounding box center [296, 530] width 121 height 12
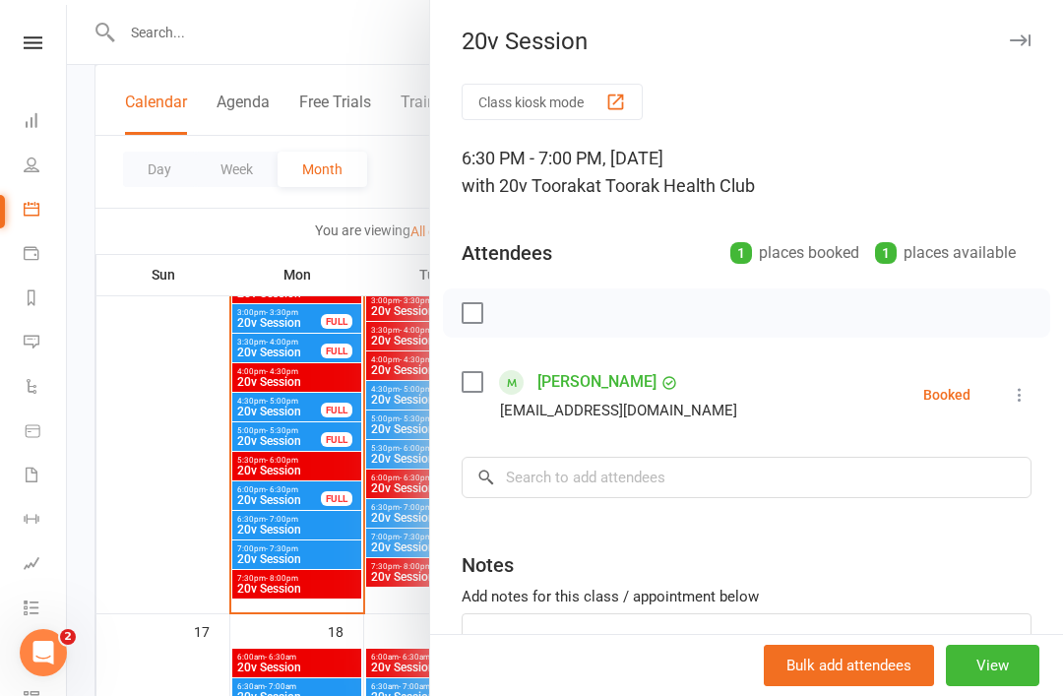
click at [355, 414] on div at bounding box center [565, 348] width 996 height 696
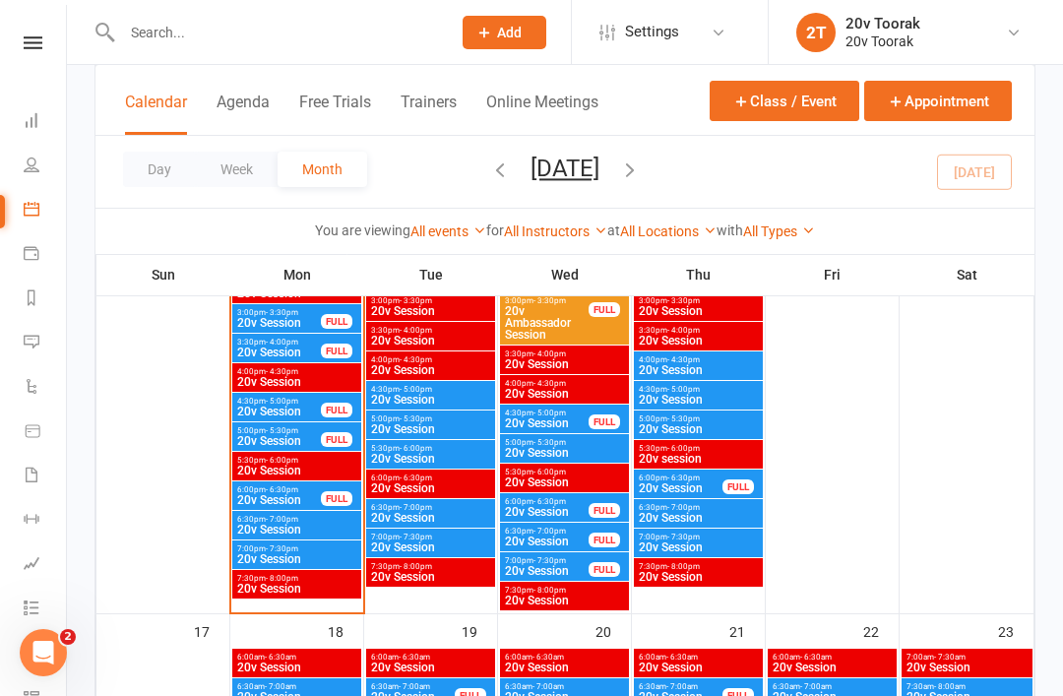
click at [432, 404] on span "20v Session" at bounding box center [430, 400] width 121 height 12
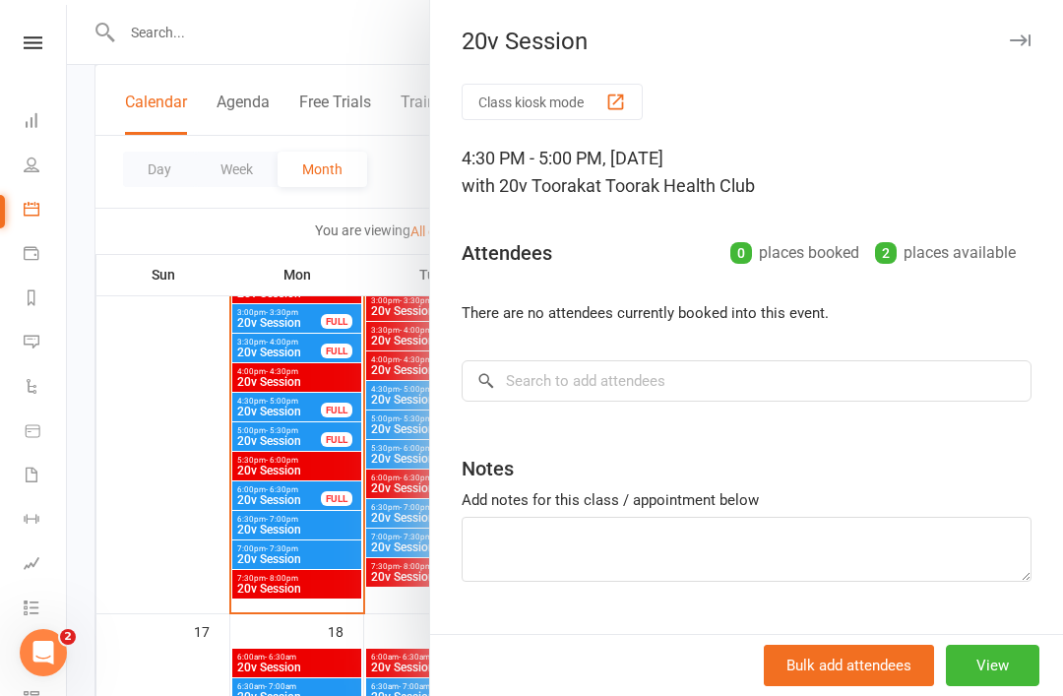
click at [316, 399] on div at bounding box center [565, 348] width 996 height 696
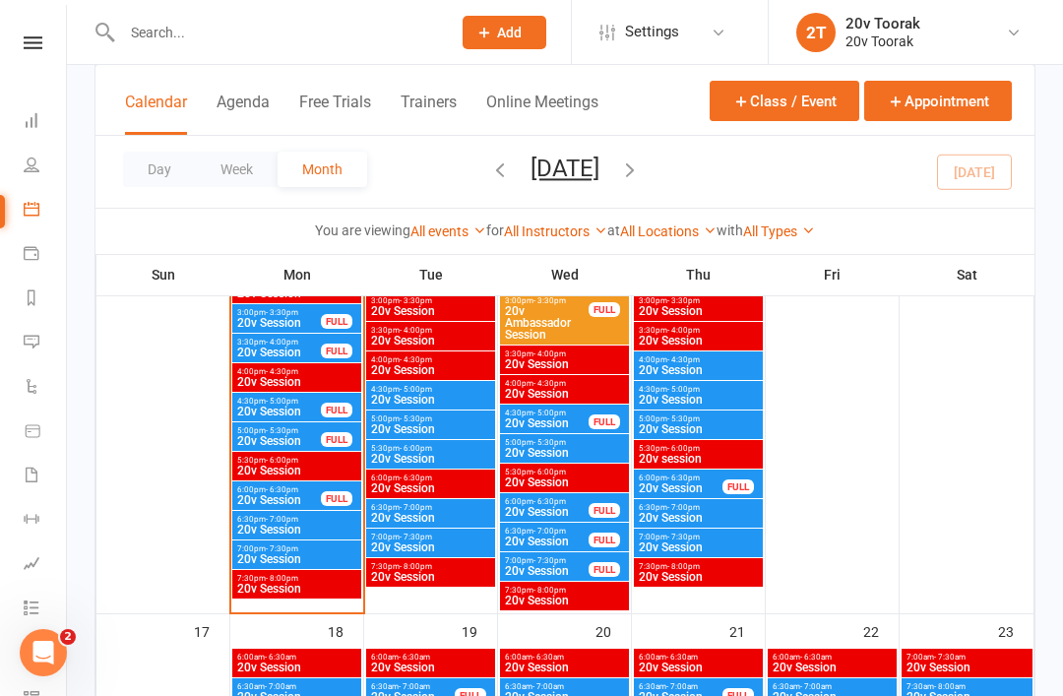
click at [30, 19] on nav "Clubworx Dashboard People Calendar Payments Reports Messages 3 Automations Prod…" at bounding box center [33, 353] width 67 height 696
click at [14, 37] on link at bounding box center [33, 42] width 70 height 13
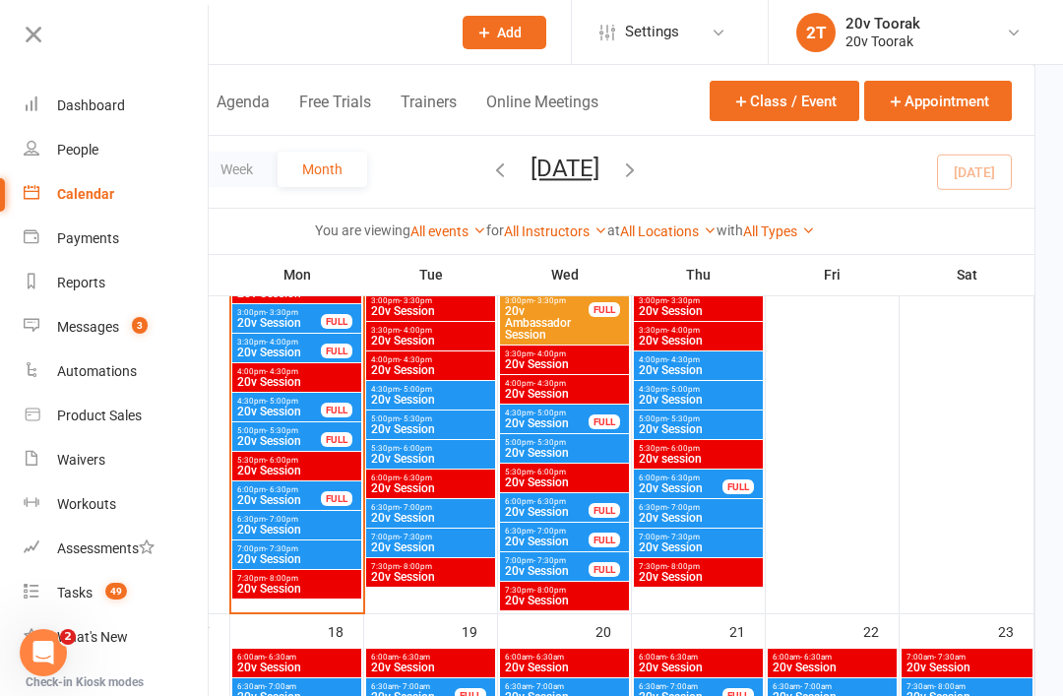
click at [82, 344] on link "Messages 3" at bounding box center [117, 327] width 186 height 44
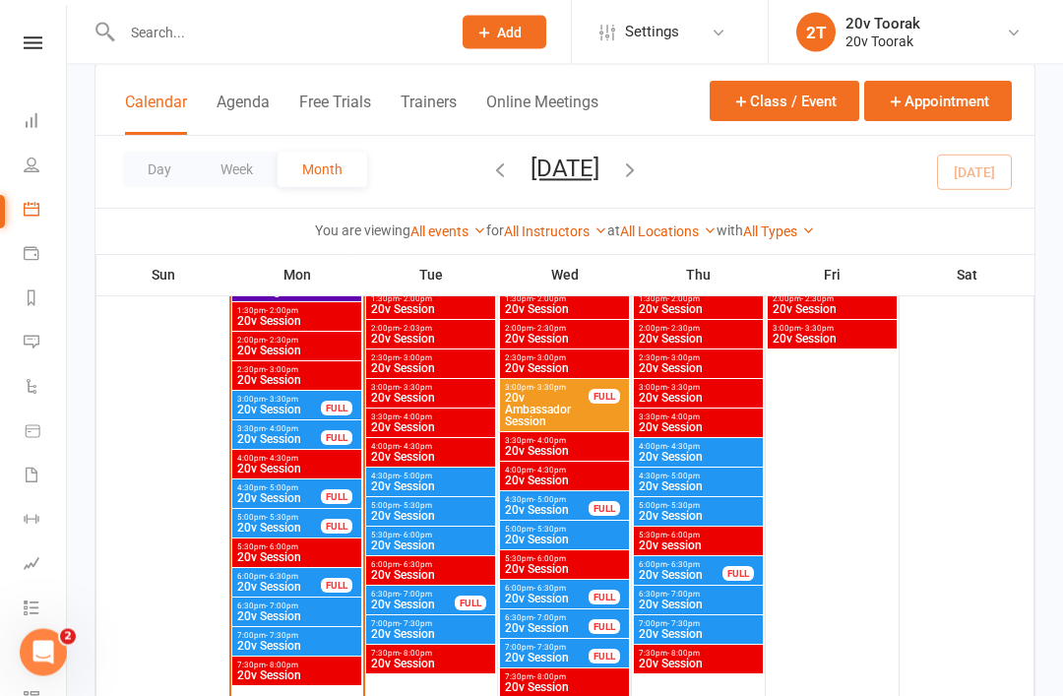
scroll to position [2420, 0]
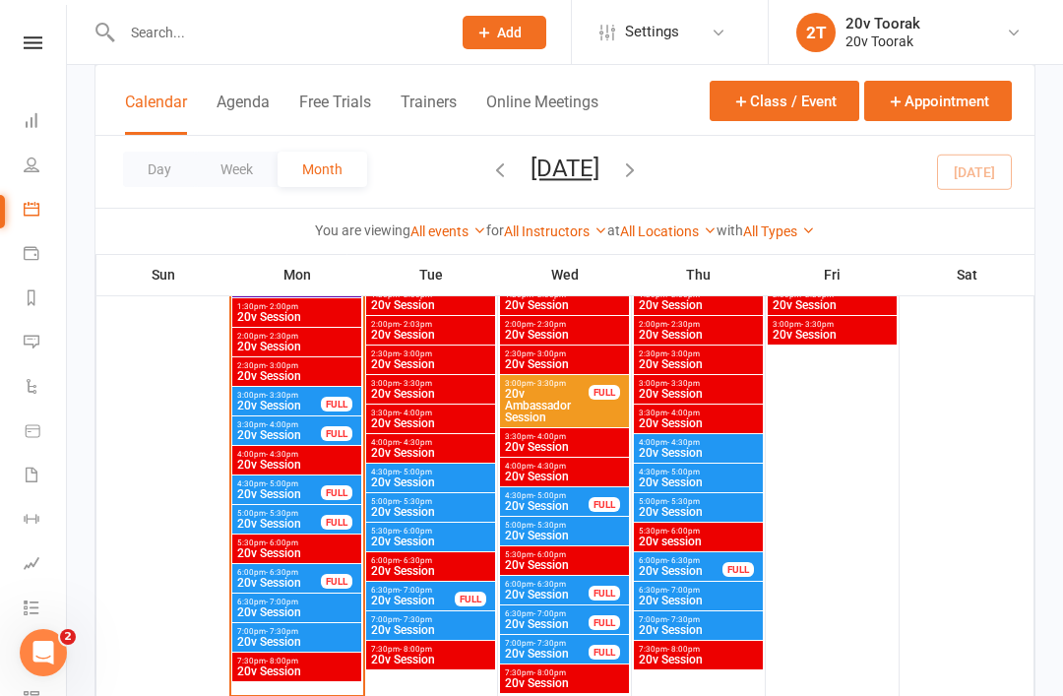
click at [290, 586] on span "20v Session" at bounding box center [279, 583] width 86 height 12
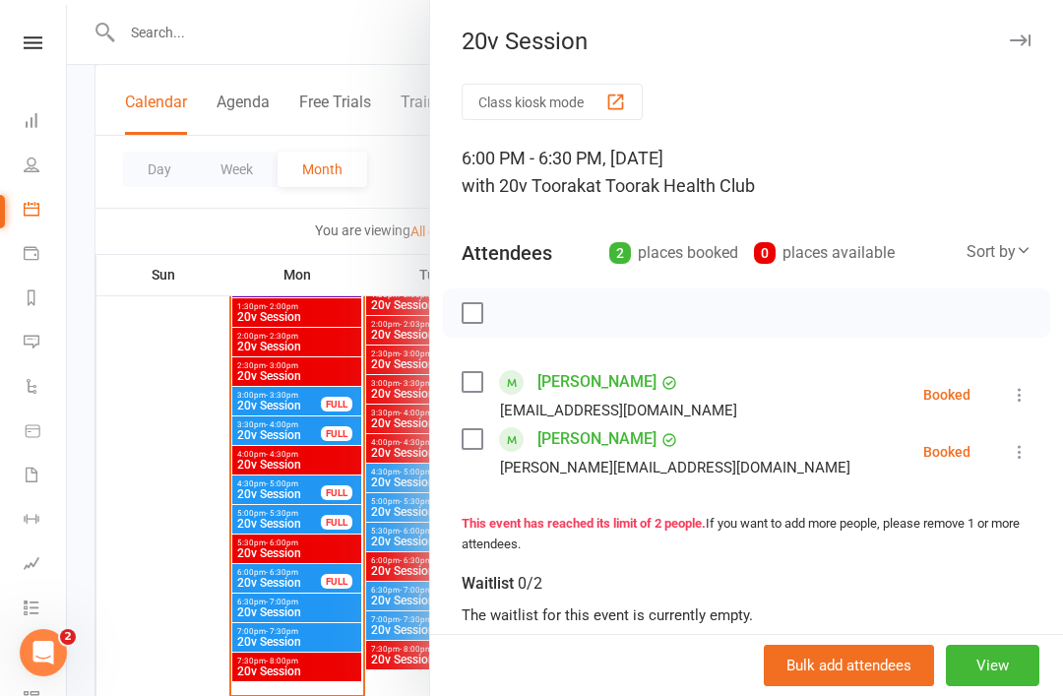
click at [403, 467] on div at bounding box center [565, 348] width 996 height 696
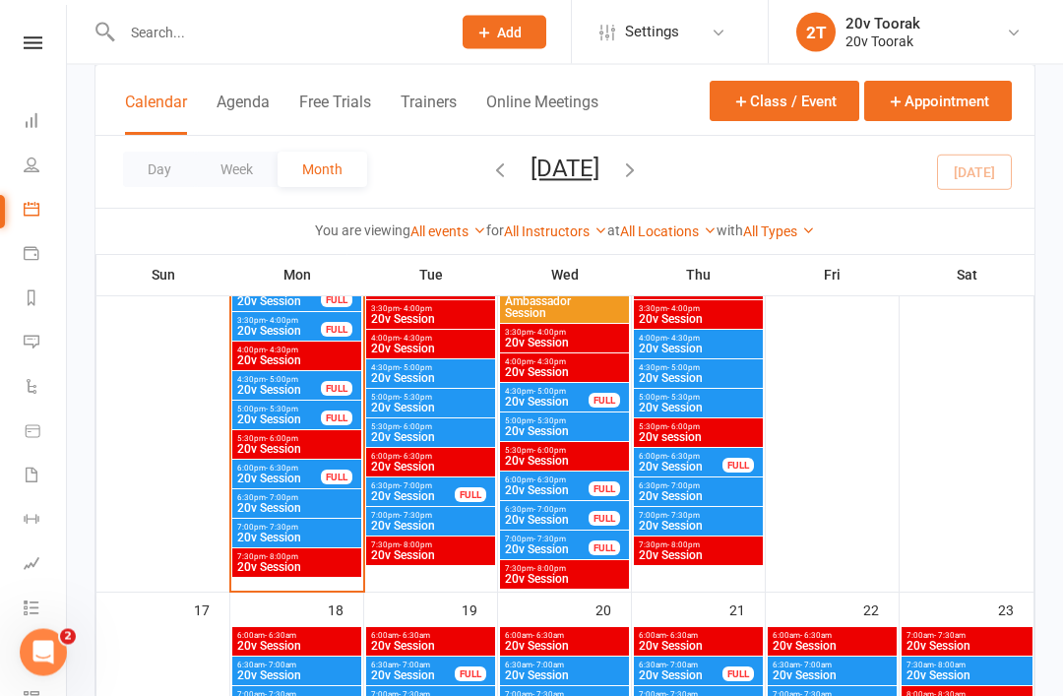
scroll to position [2526, 0]
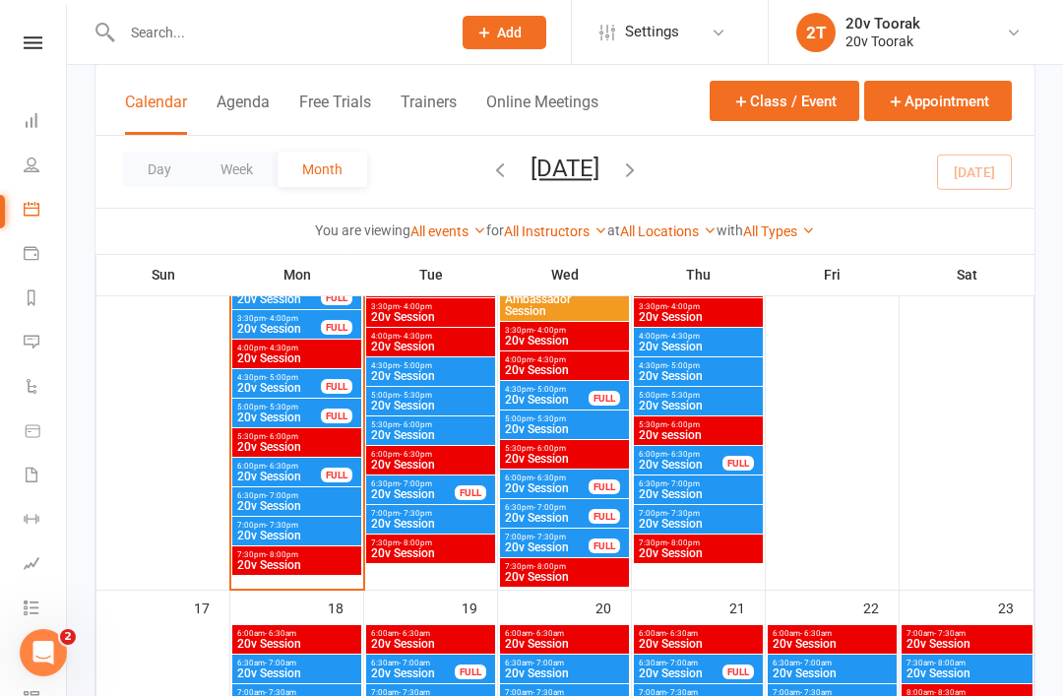
click at [40, 48] on icon at bounding box center [33, 42] width 19 height 13
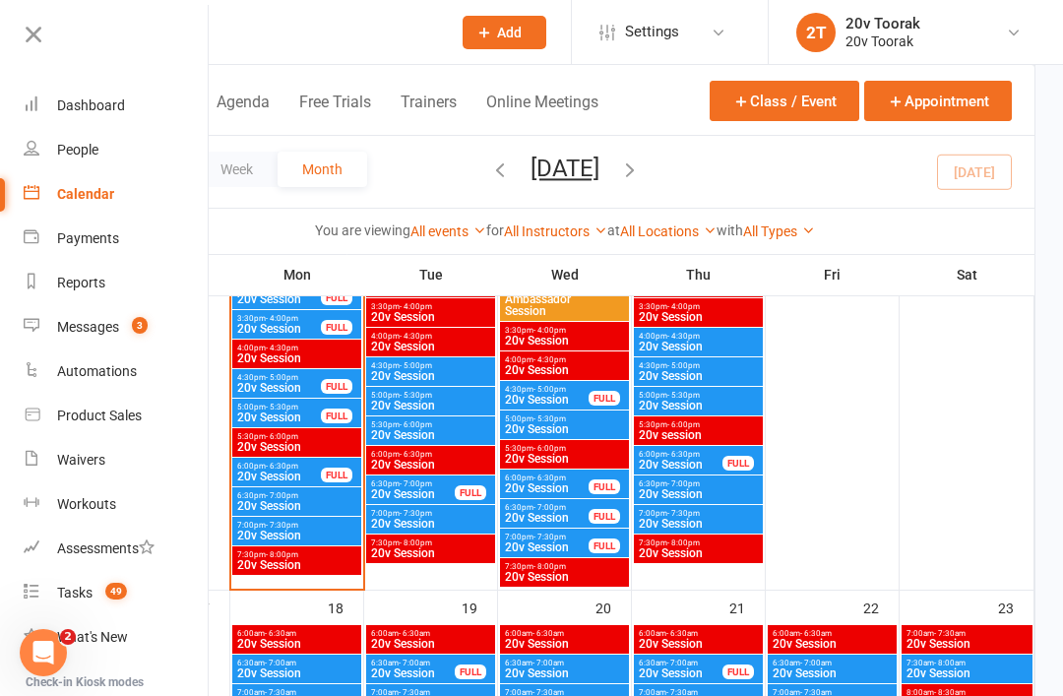
click at [123, 304] on link "Reports" at bounding box center [117, 283] width 186 height 44
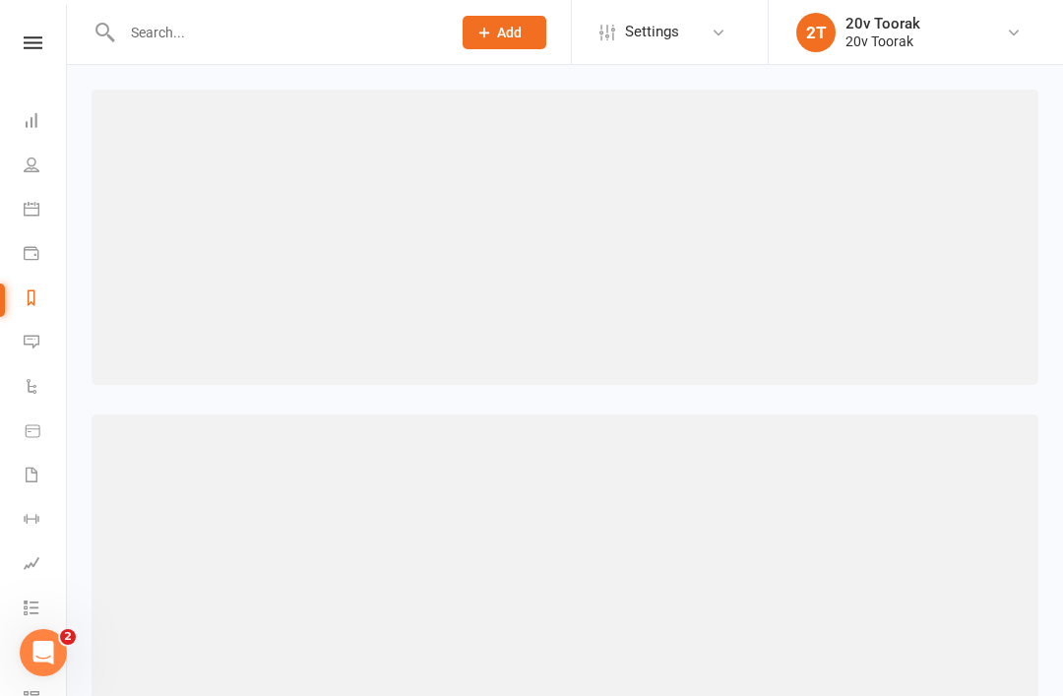
click at [32, 32] on nav "Clubworx Dashboard People Calendar Payments Reports Messages 3 Automations Prod…" at bounding box center [33, 353] width 67 height 696
click at [54, 37] on link at bounding box center [33, 42] width 70 height 13
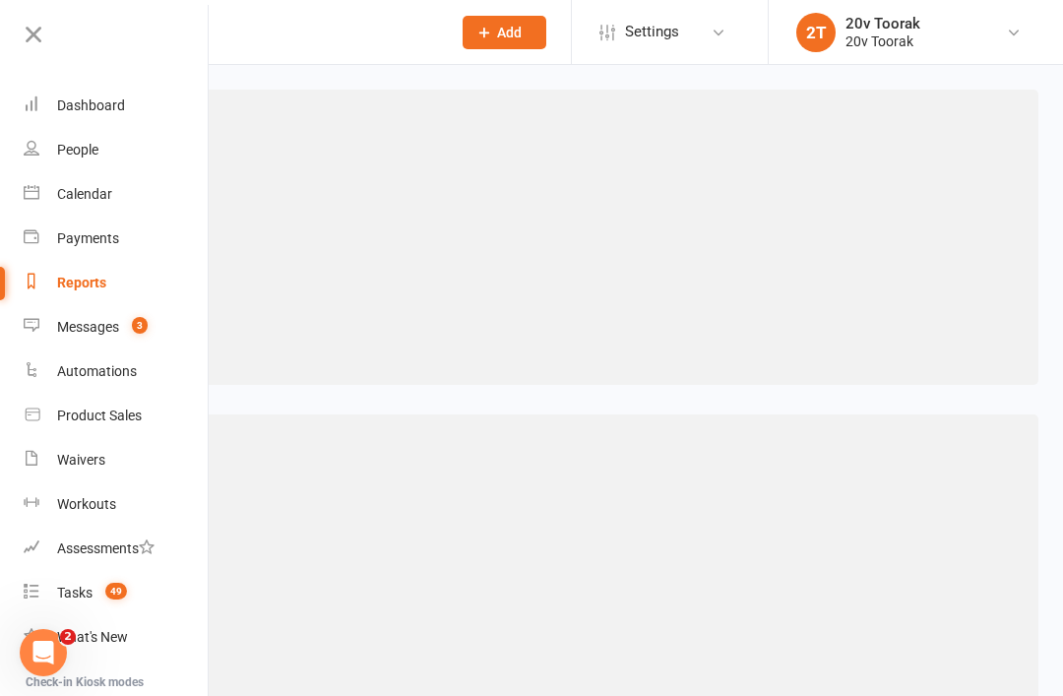
click at [107, 339] on link "Messages 3" at bounding box center [117, 327] width 186 height 44
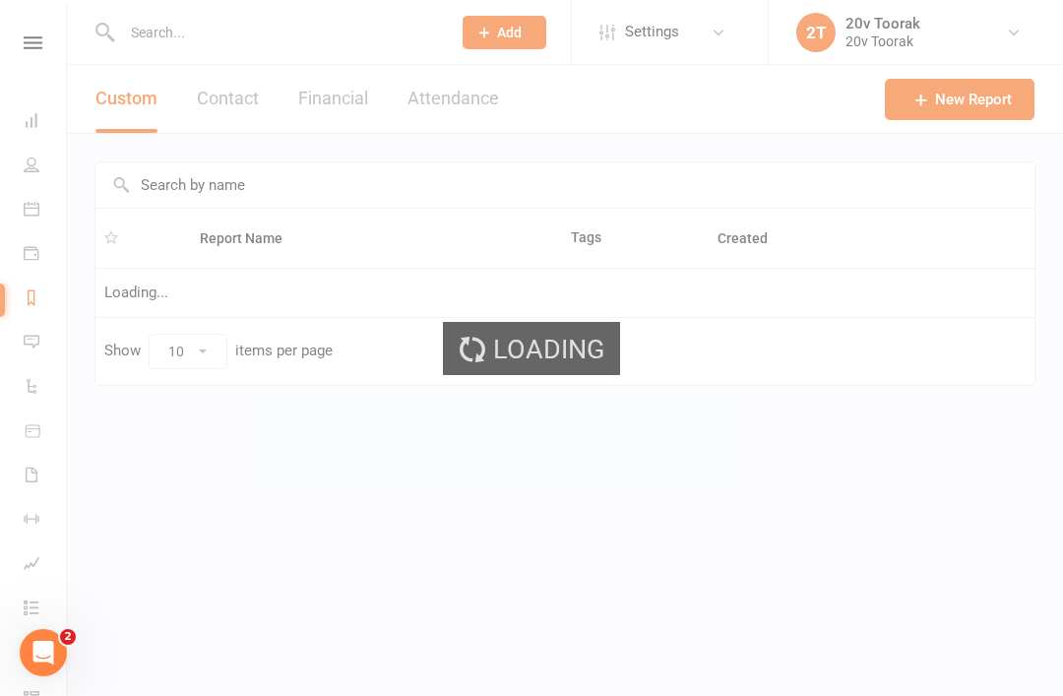
select select "25"
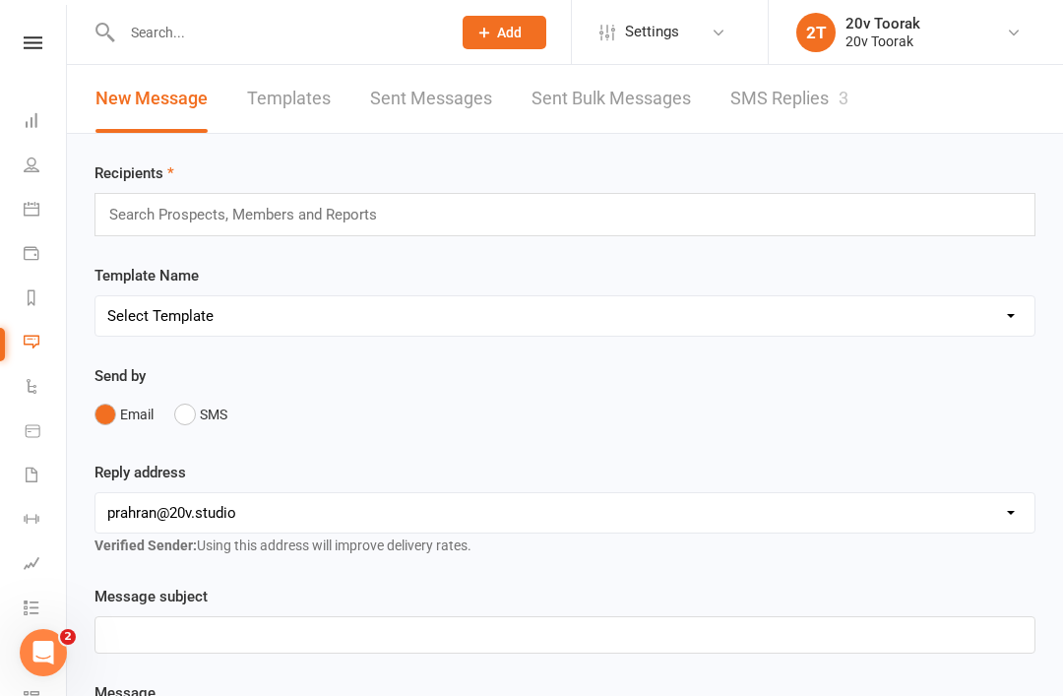
click at [742, 104] on link "SMS Replies 3" at bounding box center [790, 99] width 118 height 68
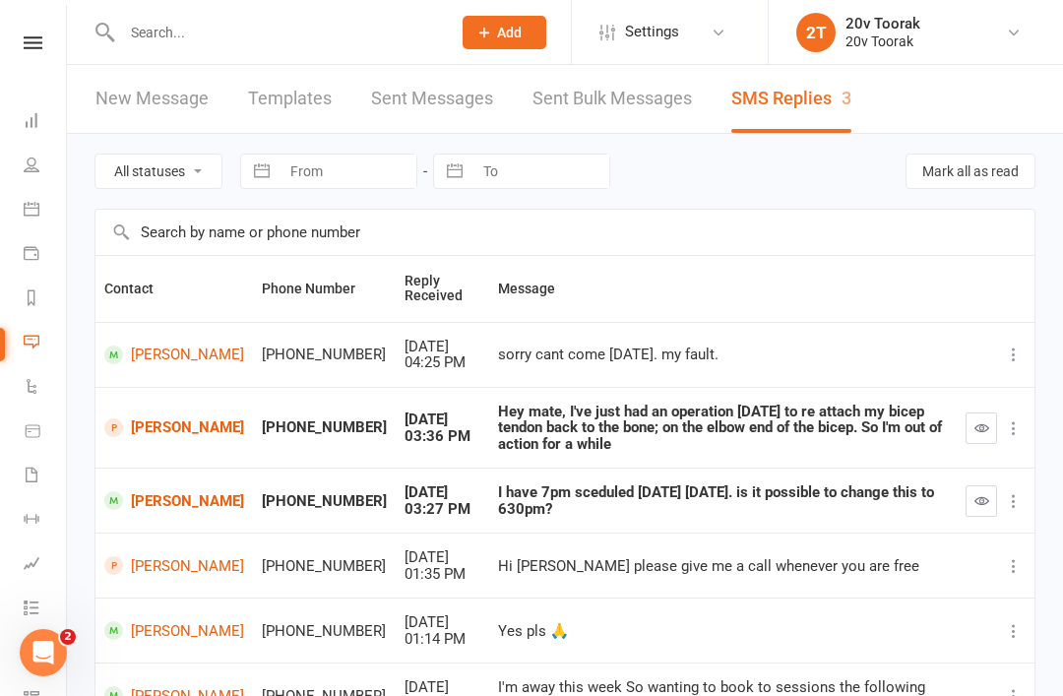
click at [132, 491] on link "[PERSON_NAME]" at bounding box center [174, 500] width 140 height 19
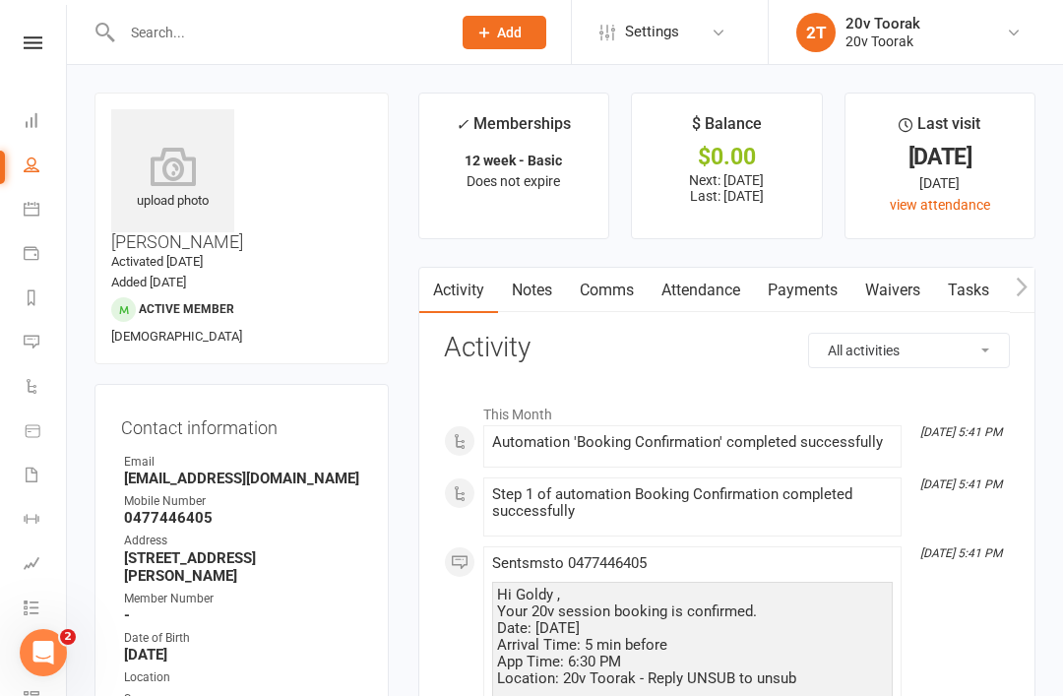
click at [636, 277] on link "Comms" at bounding box center [607, 290] width 82 height 45
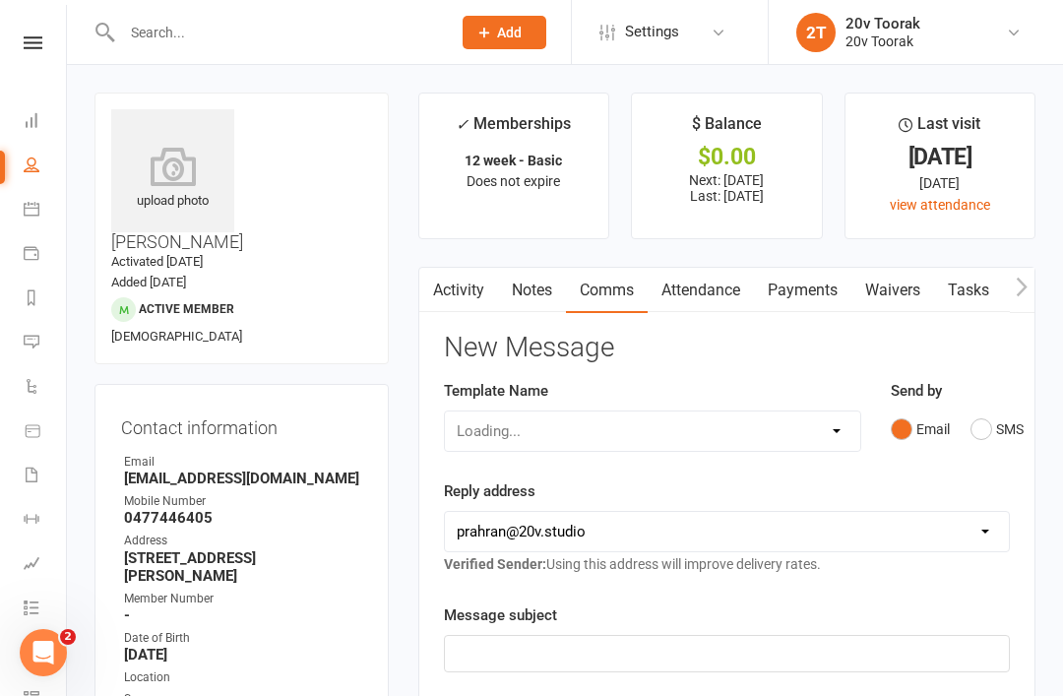
click at [987, 414] on button "SMS" at bounding box center [997, 429] width 53 height 37
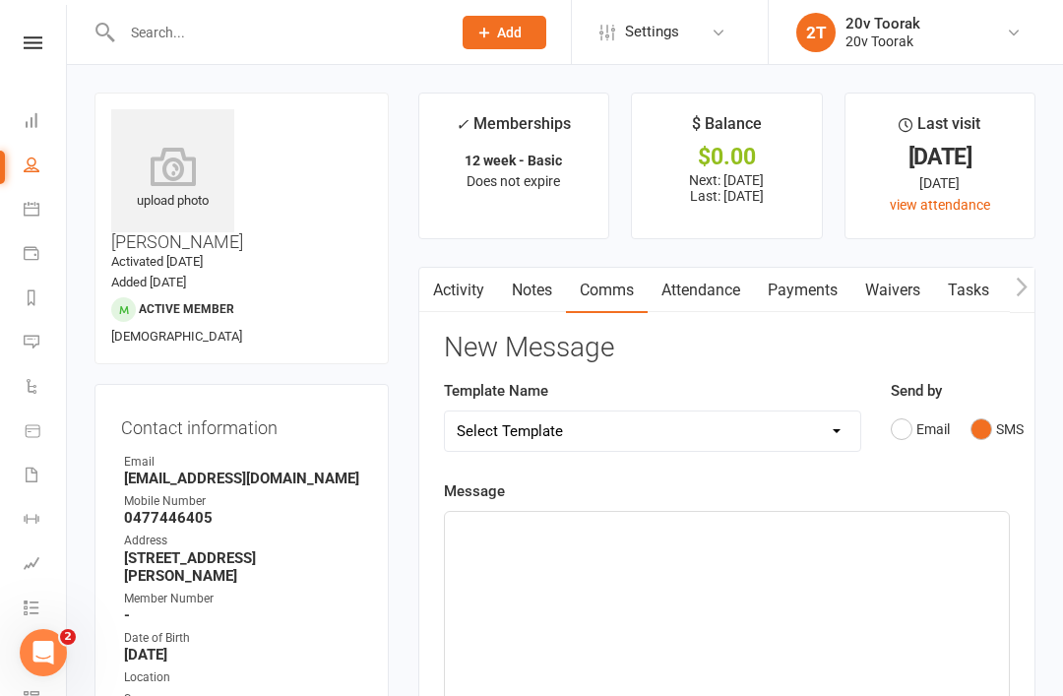
click at [798, 573] on div "﻿" at bounding box center [727, 659] width 564 height 295
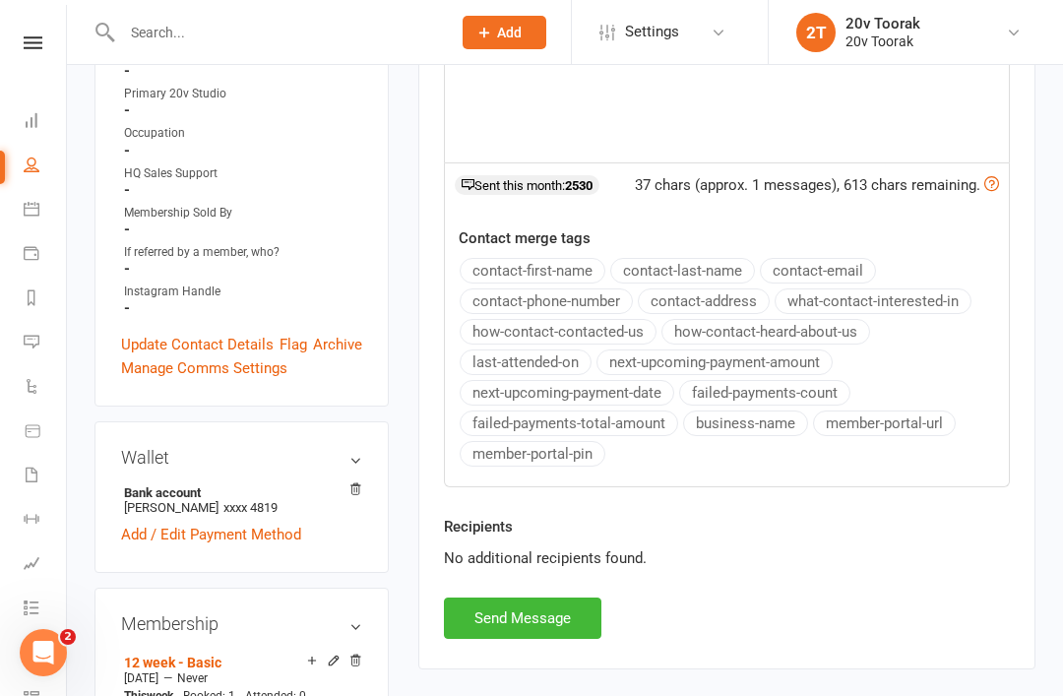
scroll to position [658, 0]
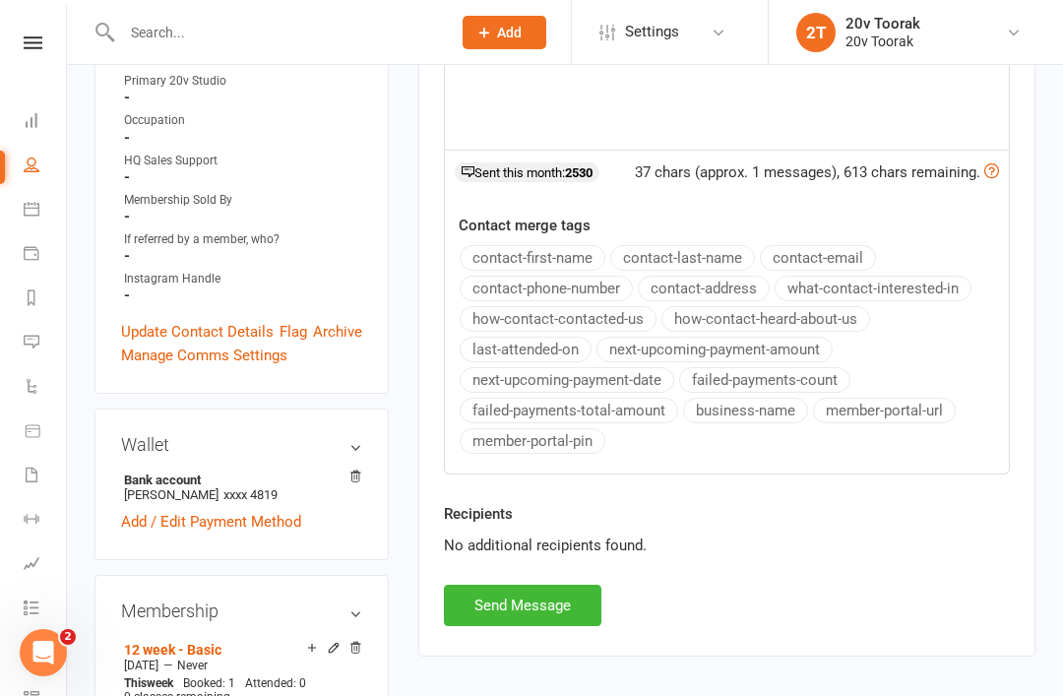
click at [575, 612] on button "Send Message" at bounding box center [523, 605] width 158 height 41
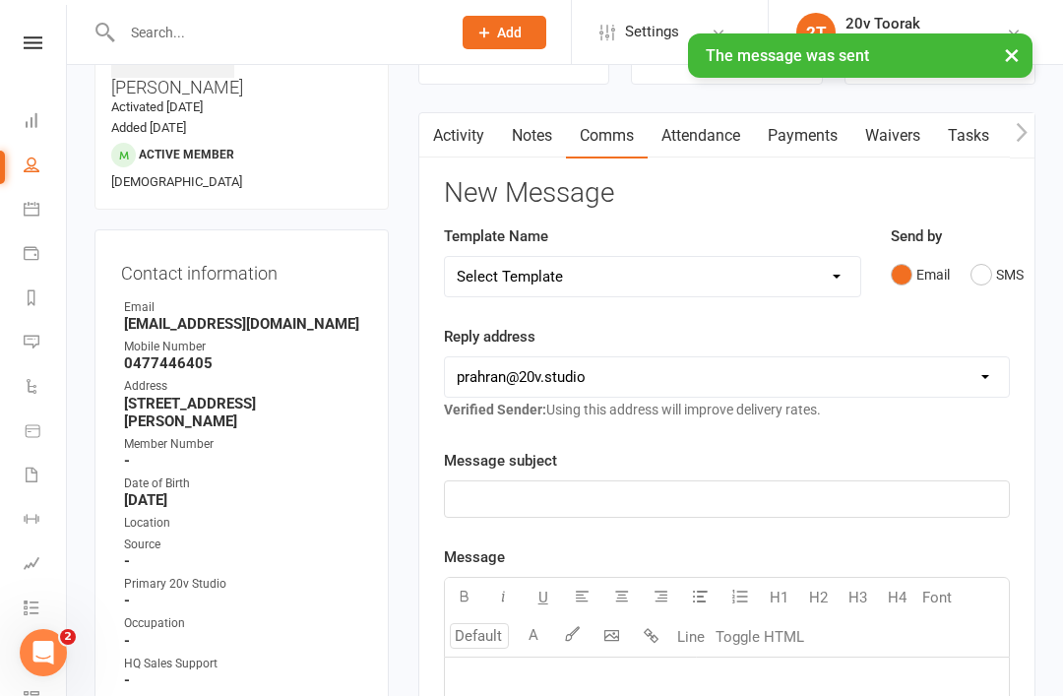
scroll to position [0, 0]
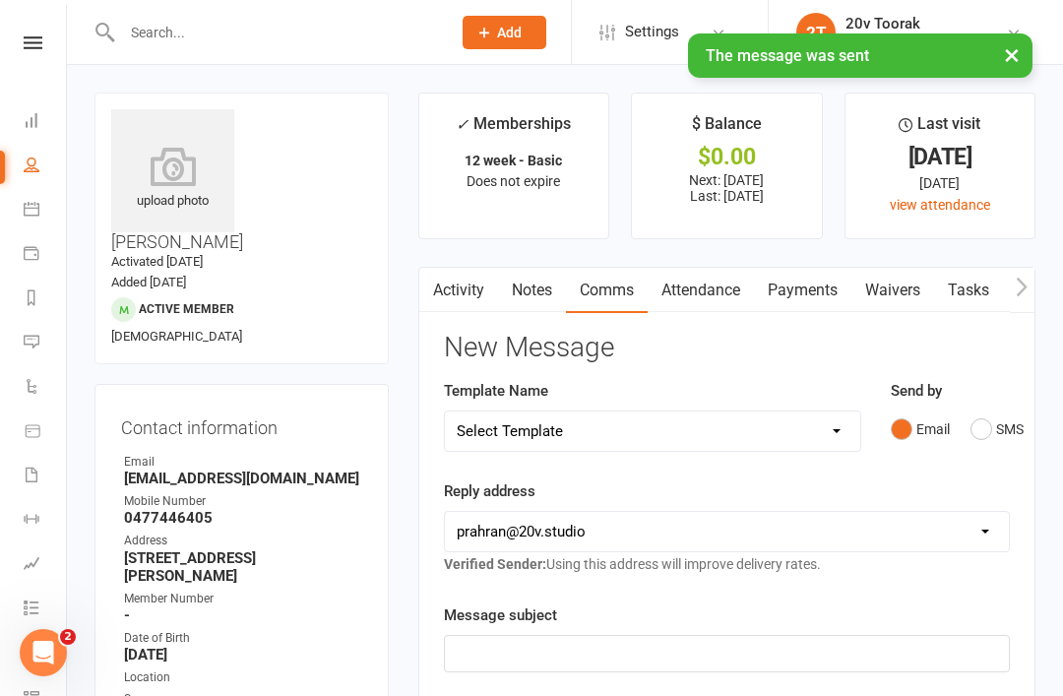
click at [64, 33] on div "× The message was sent" at bounding box center [519, 33] width 1038 height 0
click at [50, 33] on div "× The message was sent" at bounding box center [519, 33] width 1038 height 0
click at [14, 33] on div "× The message was sent" at bounding box center [519, 33] width 1038 height 0
click at [32, 33] on div "× The message was sent" at bounding box center [519, 33] width 1038 height 0
click at [34, 33] on div "× The message was sent" at bounding box center [519, 33] width 1038 height 0
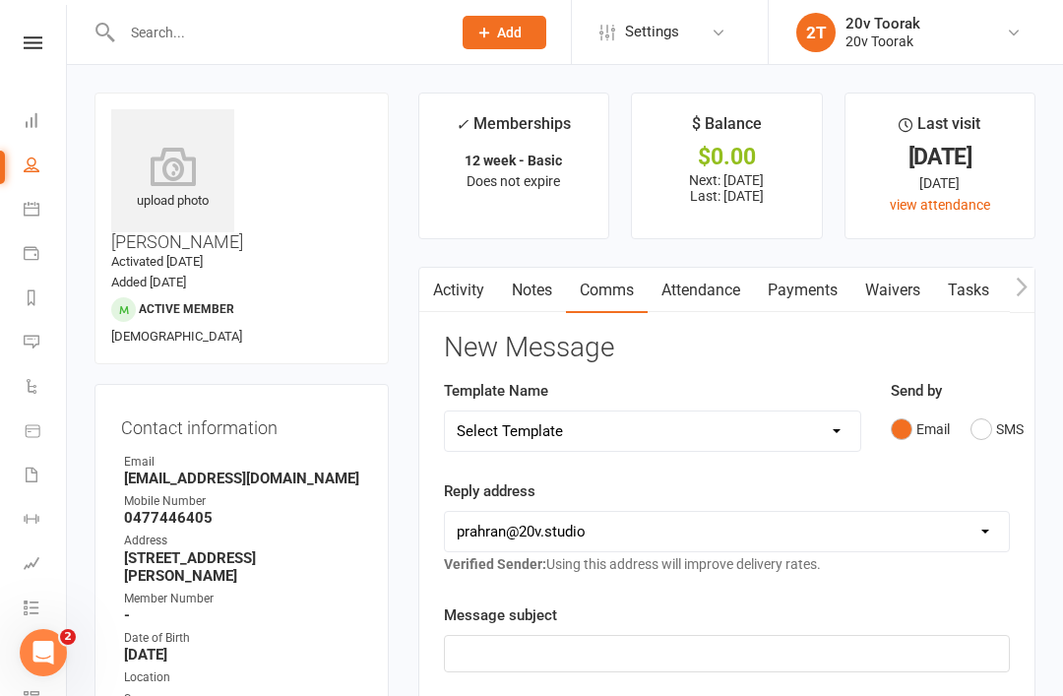
click at [18, 37] on link at bounding box center [33, 42] width 70 height 13
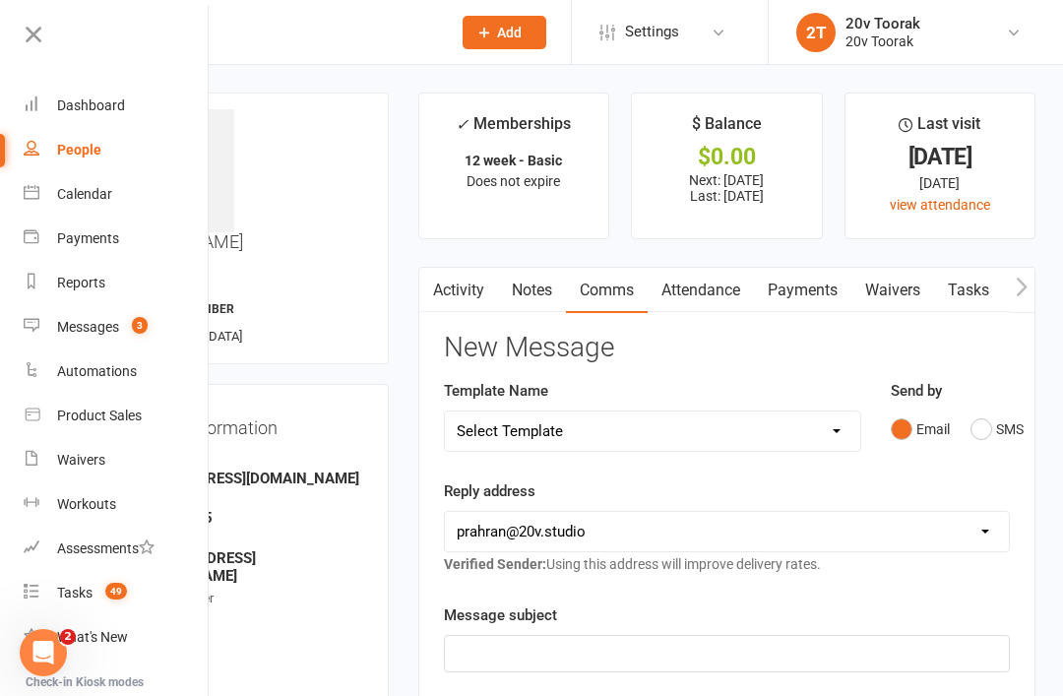
click at [82, 346] on link "Messages 3" at bounding box center [117, 327] width 186 height 44
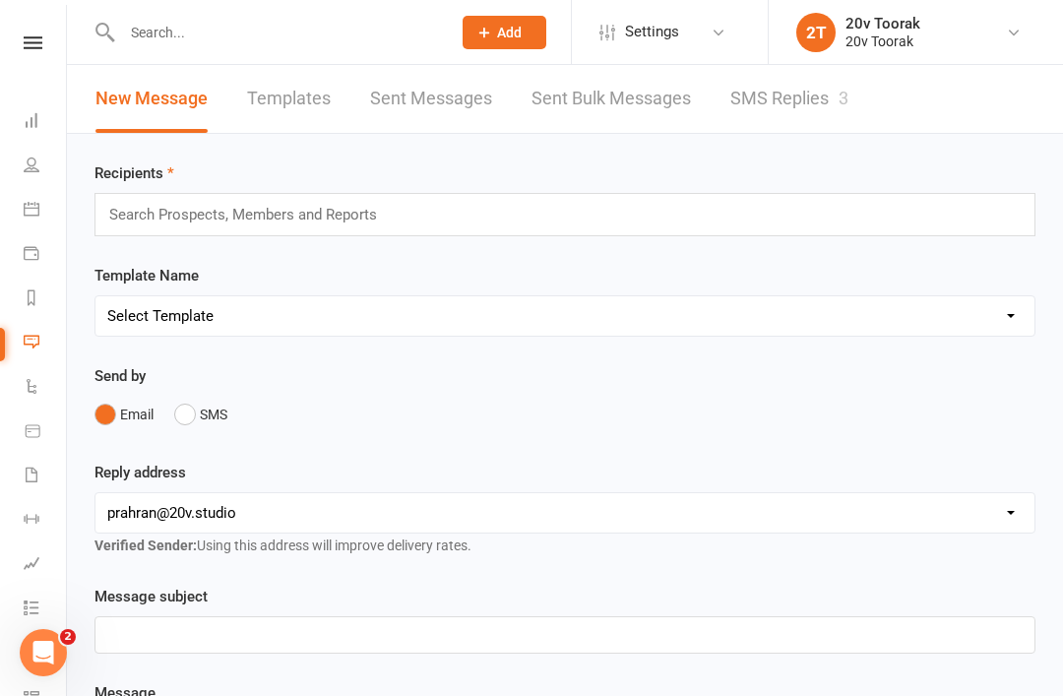
click at [828, 95] on link "SMS Replies 3" at bounding box center [790, 99] width 118 height 68
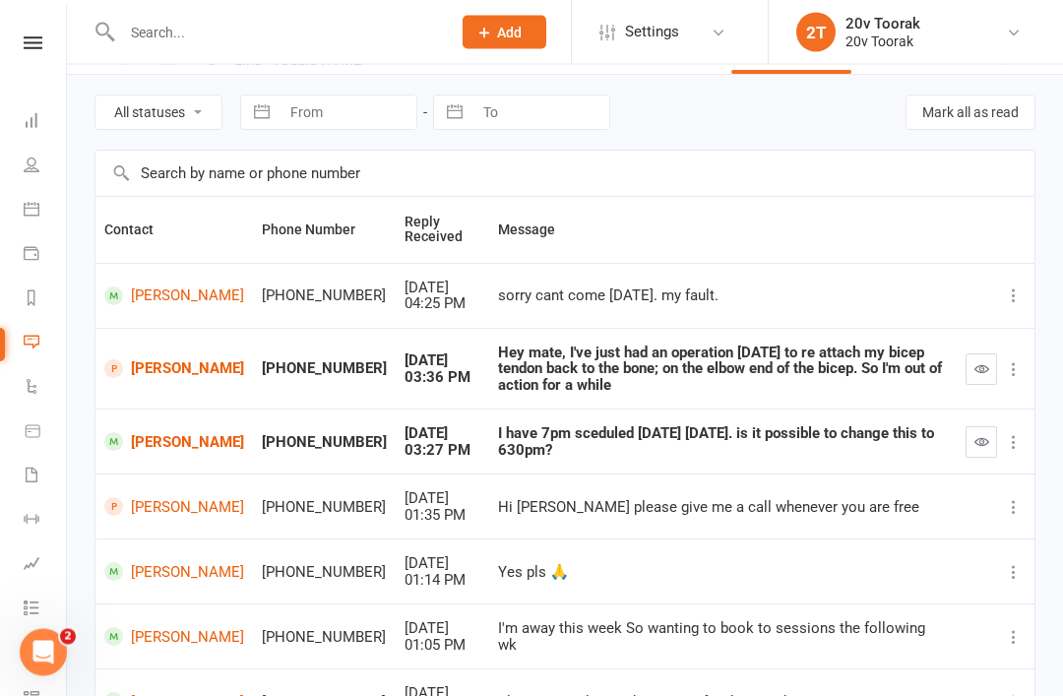
click at [986, 435] on icon "button" at bounding box center [982, 442] width 15 height 15
click at [972, 426] on button "button" at bounding box center [982, 442] width 32 height 32
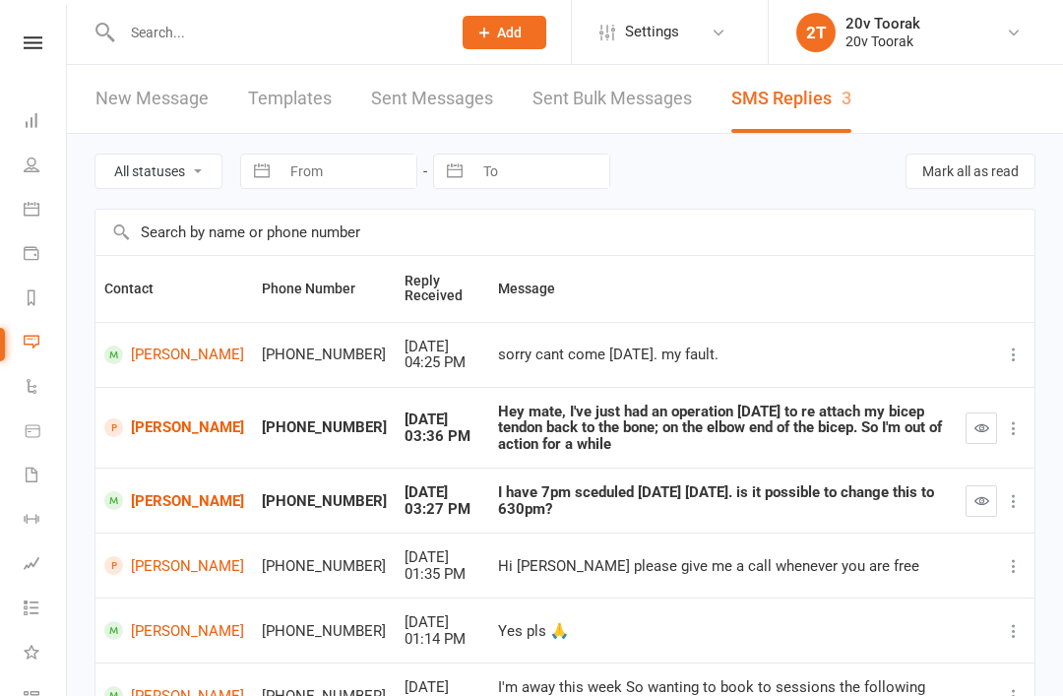
click at [968, 485] on button "button" at bounding box center [982, 501] width 32 height 32
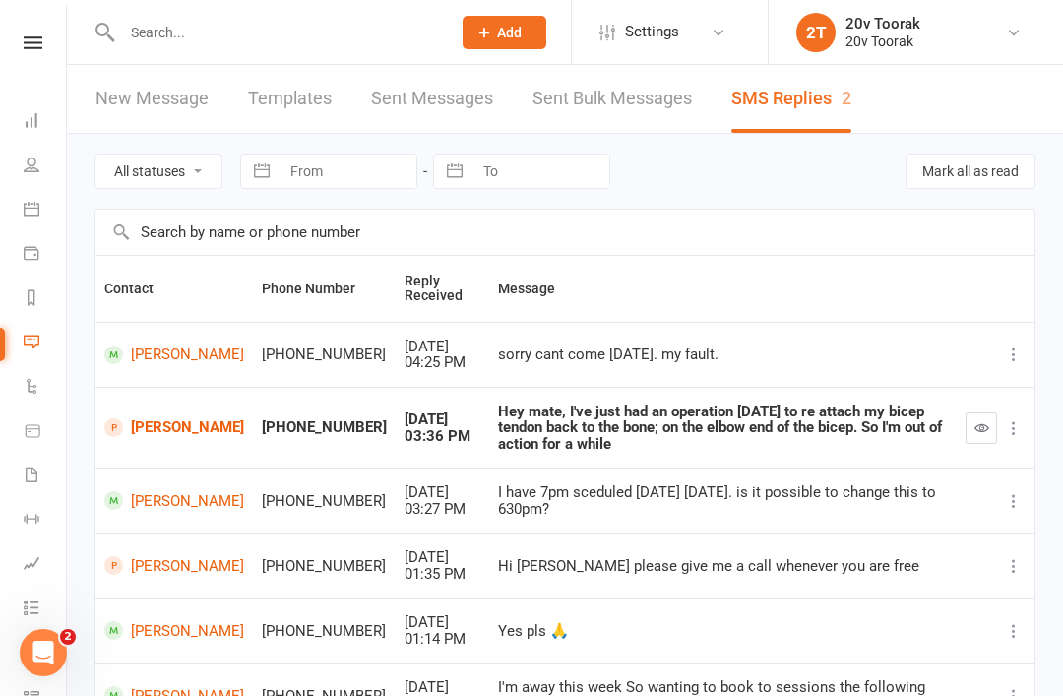
click at [131, 422] on link "[PERSON_NAME]" at bounding box center [174, 427] width 140 height 19
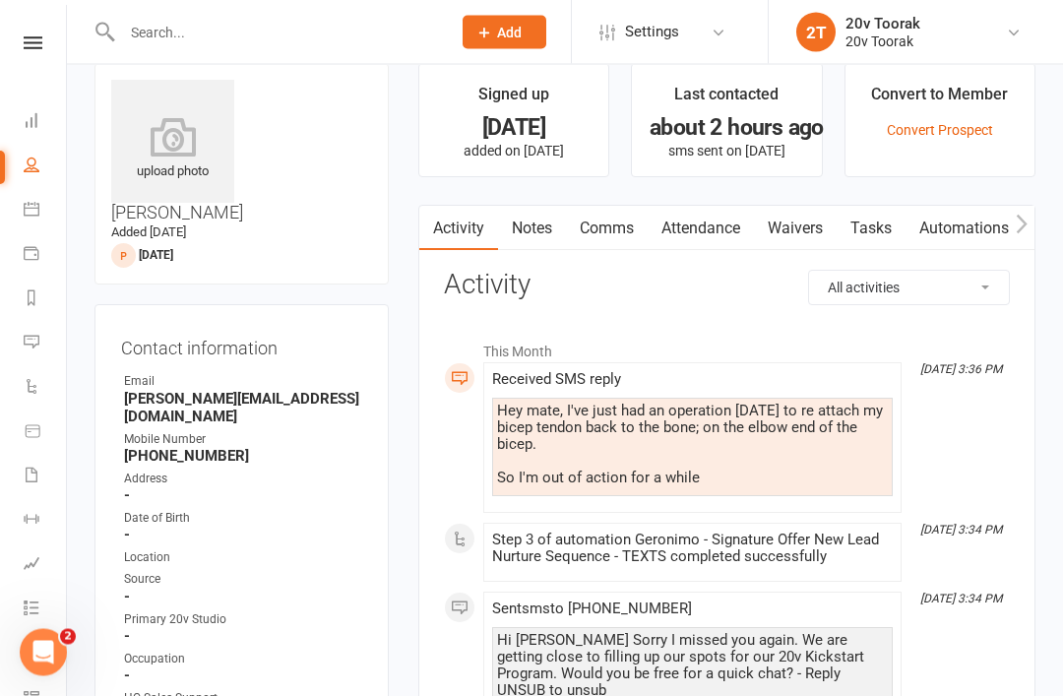
scroll to position [30, 0]
click at [619, 216] on link "Comms" at bounding box center [607, 228] width 82 height 45
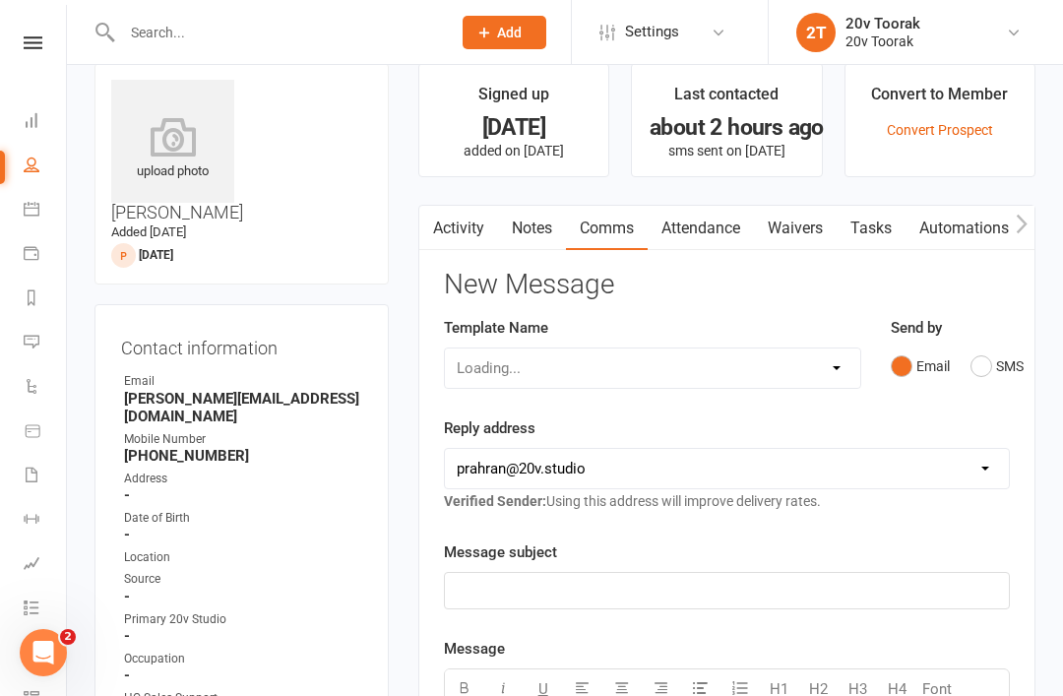
scroll to position [93, 0]
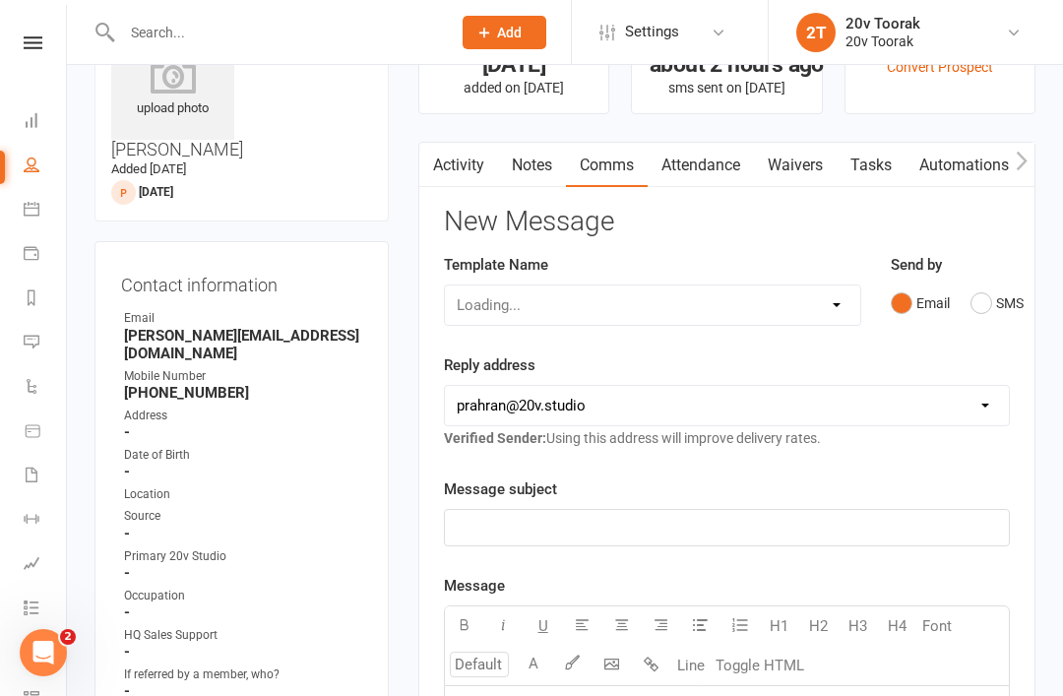
click at [987, 306] on button "SMS" at bounding box center [997, 303] width 53 height 37
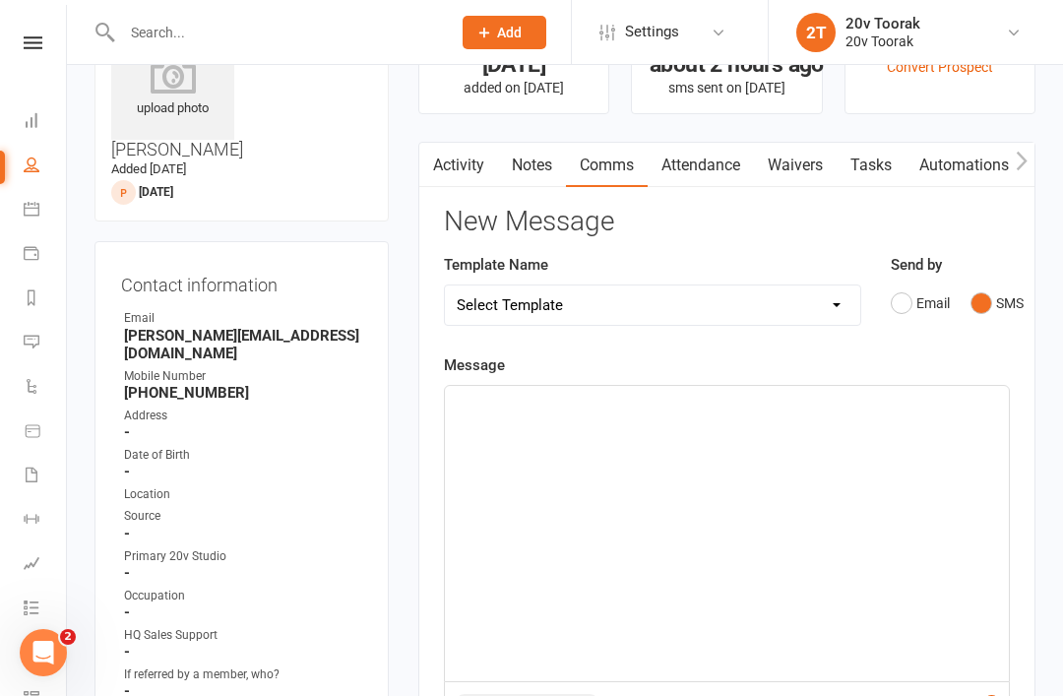
click at [844, 469] on div "﻿" at bounding box center [727, 533] width 564 height 295
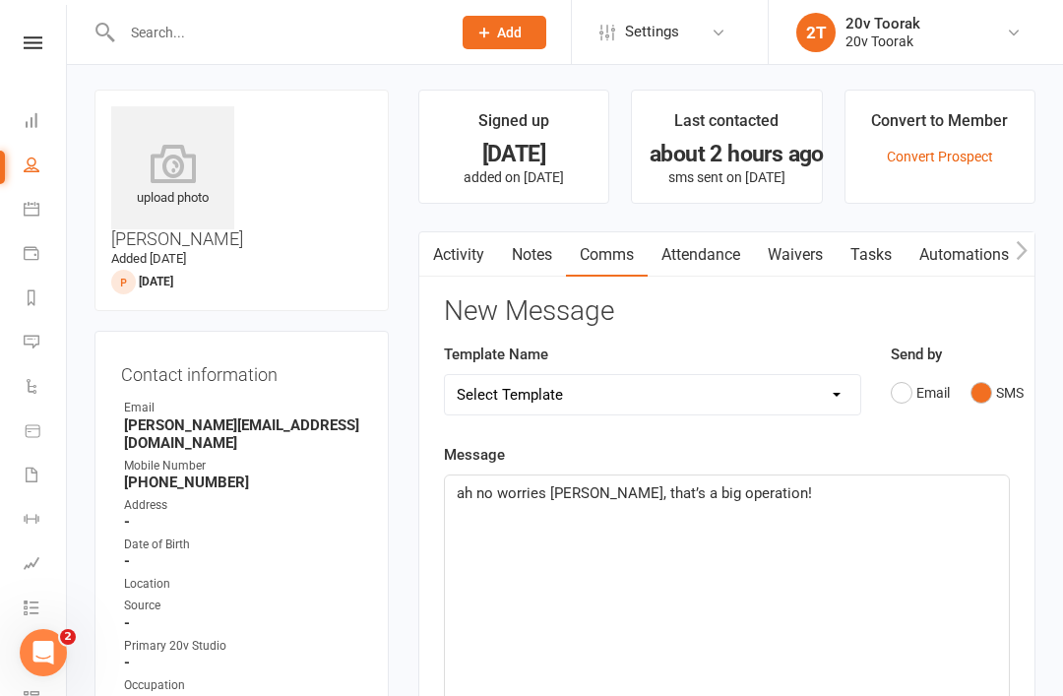
scroll to position [4, 0]
click at [842, 490] on p "ah no worries [PERSON_NAME], that’s a big operation!" at bounding box center [727, 492] width 540 height 24
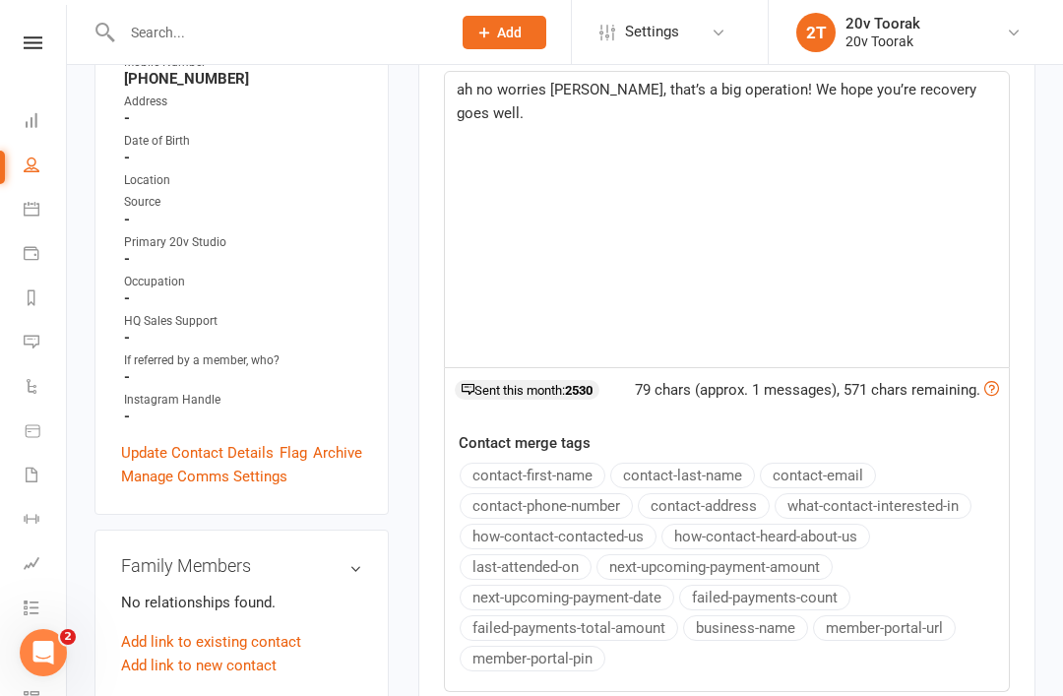
scroll to position [599, 0]
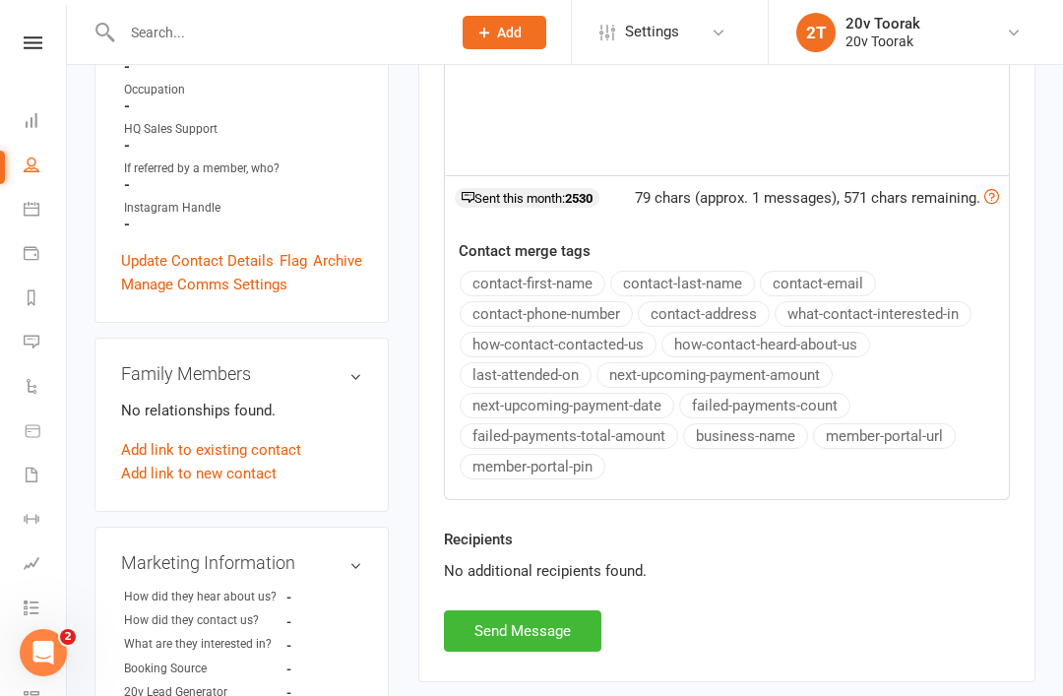
click at [588, 638] on button "Send Message" at bounding box center [523, 630] width 158 height 41
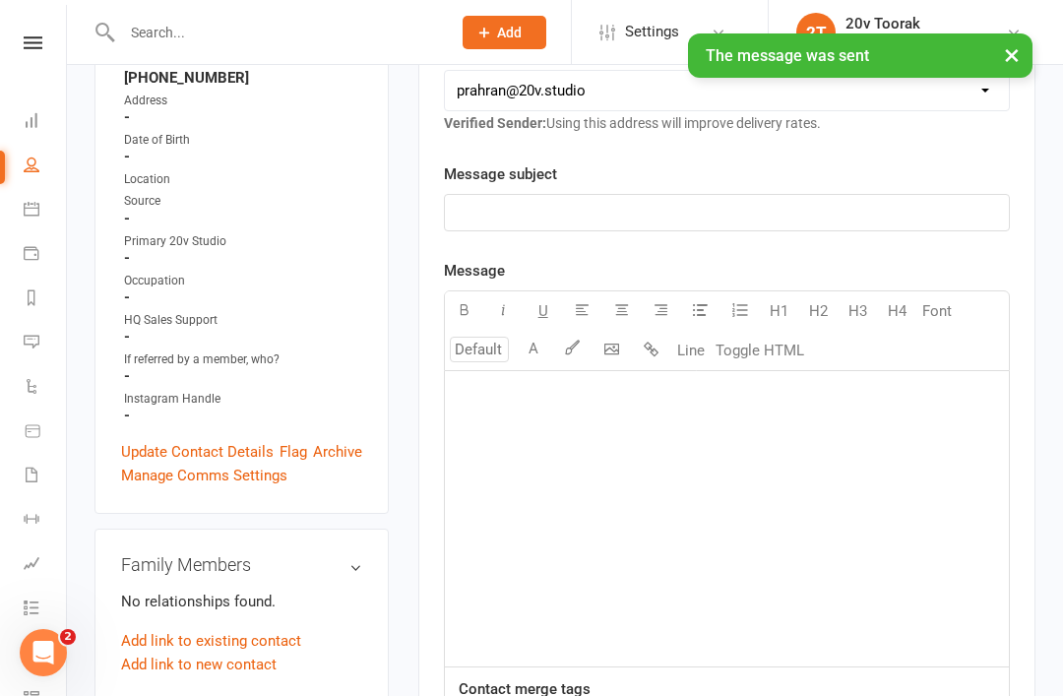
scroll to position [0, 0]
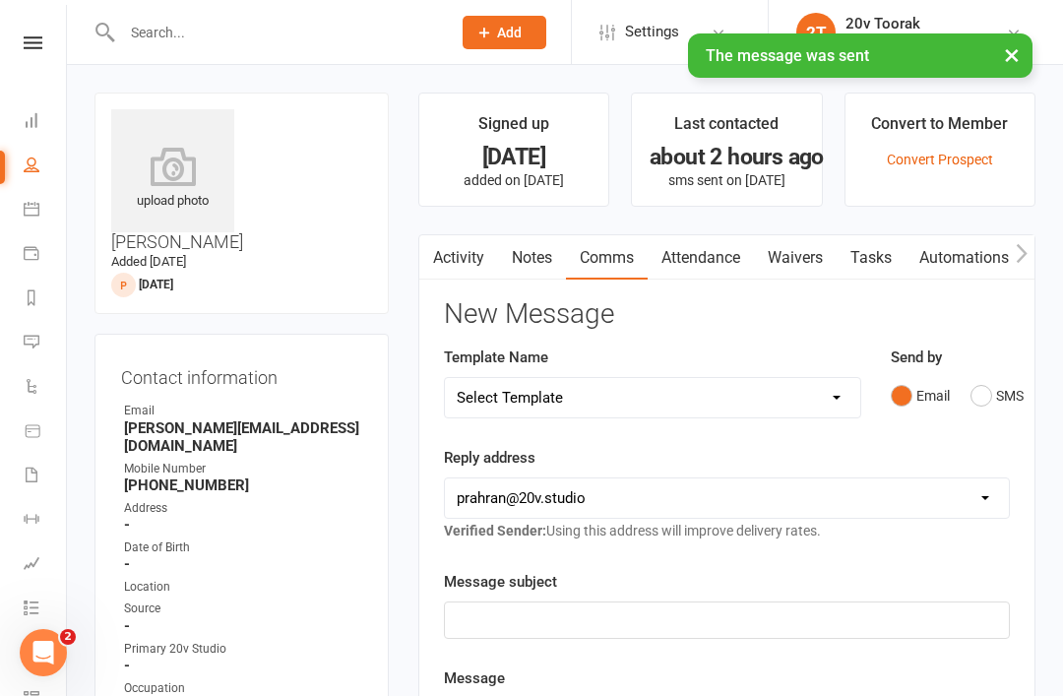
click at [890, 250] on link "Tasks" at bounding box center [871, 257] width 69 height 45
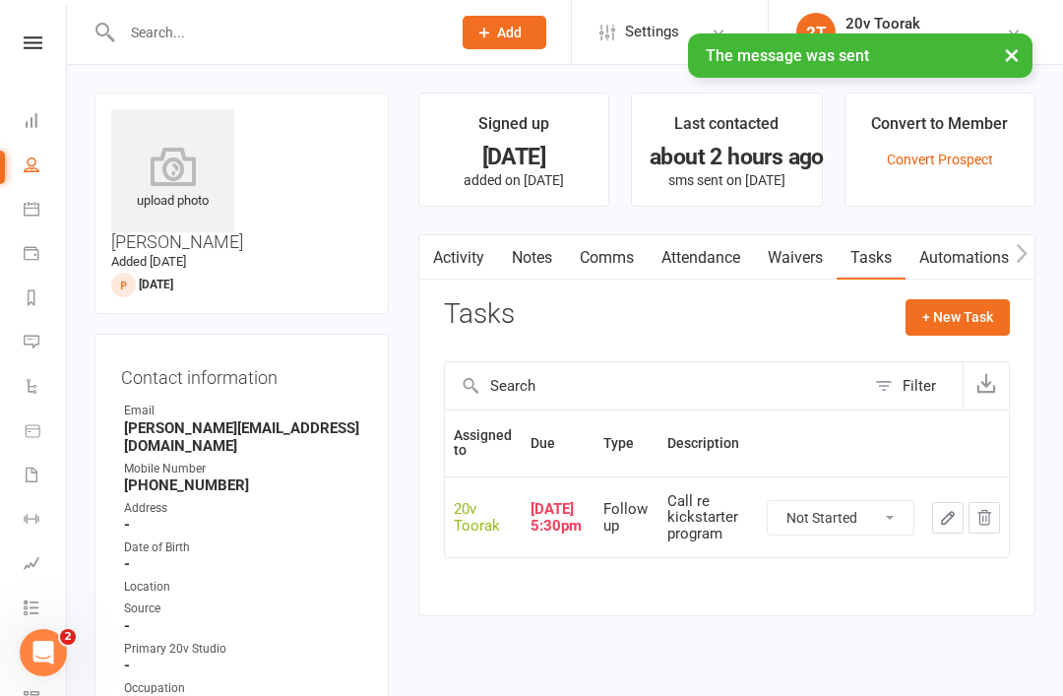
click at [913, 501] on select "Not Started In Progress Waiting Complete" at bounding box center [841, 517] width 146 height 33
select select "unstarted"
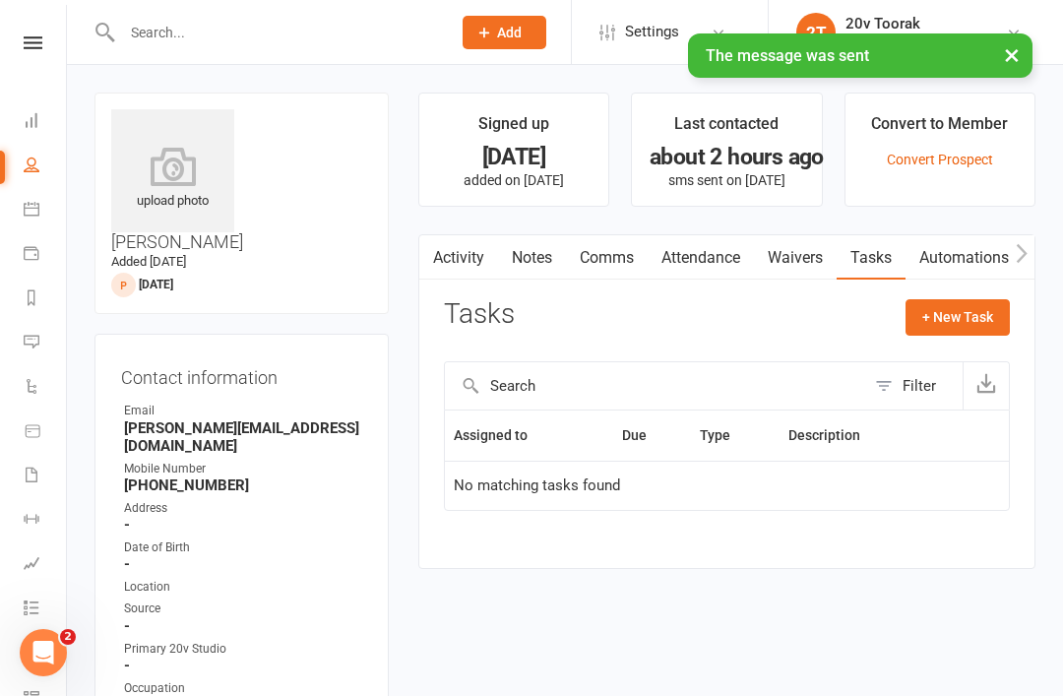
click at [988, 315] on button "+ New Task" at bounding box center [958, 316] width 104 height 35
select select "45736"
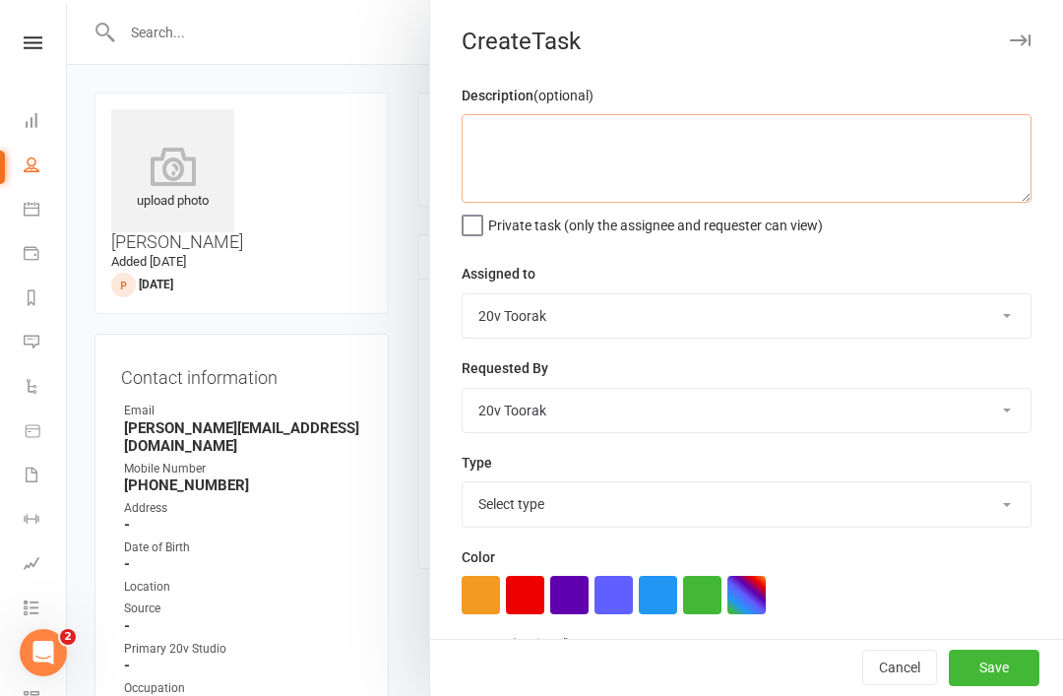
click at [849, 169] on textarea at bounding box center [747, 158] width 570 height 89
type textarea "H"
type textarea "C"
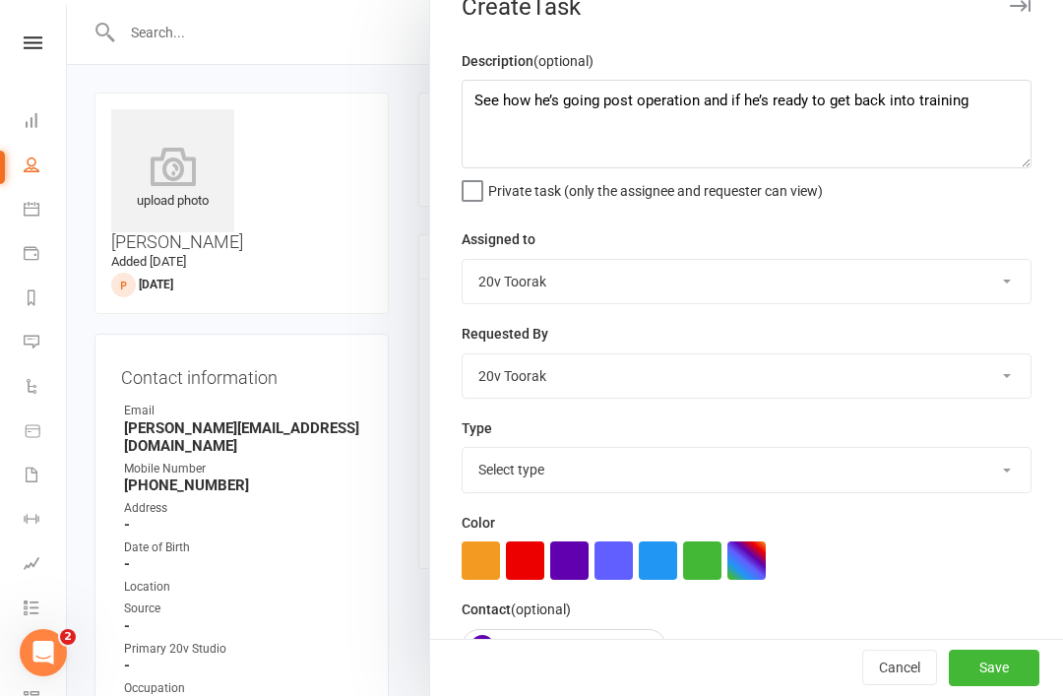
scroll to position [32, 0]
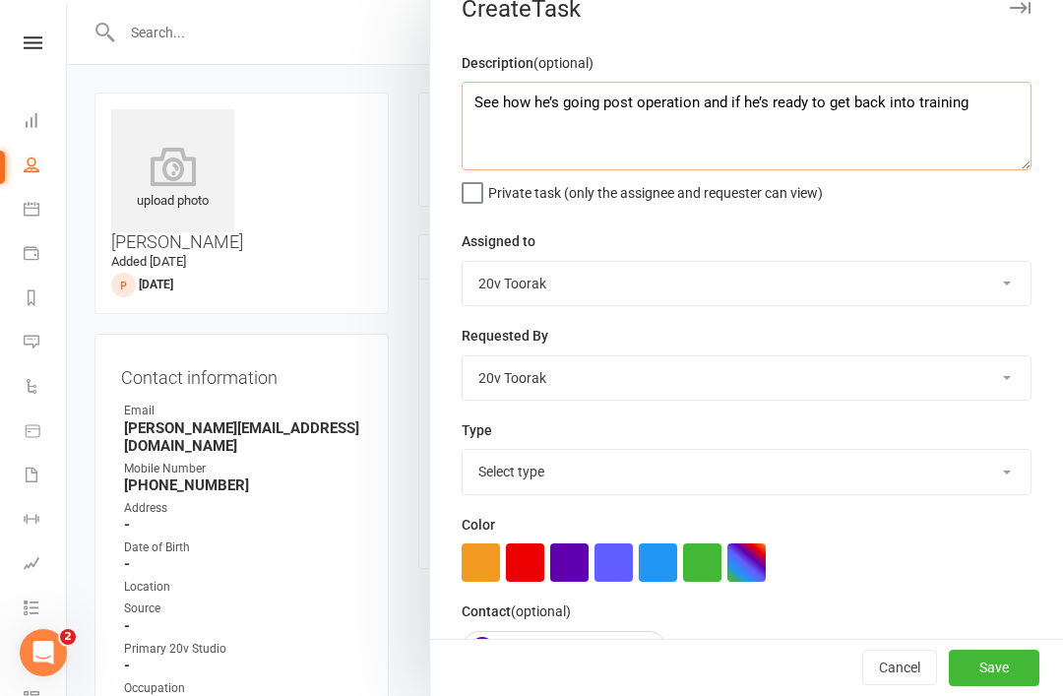
type textarea "See how he’s going post operation and if he’s ready to get back into training"
click at [731, 466] on select "Select type Call Call - to book trial Confirm session attendance Confirm trial …" at bounding box center [747, 471] width 568 height 43
select select "32301"
click at [746, 485] on select "Call Call - to book trial Confirm session attendance Confirm trial Follow up Me…" at bounding box center [747, 471] width 568 height 43
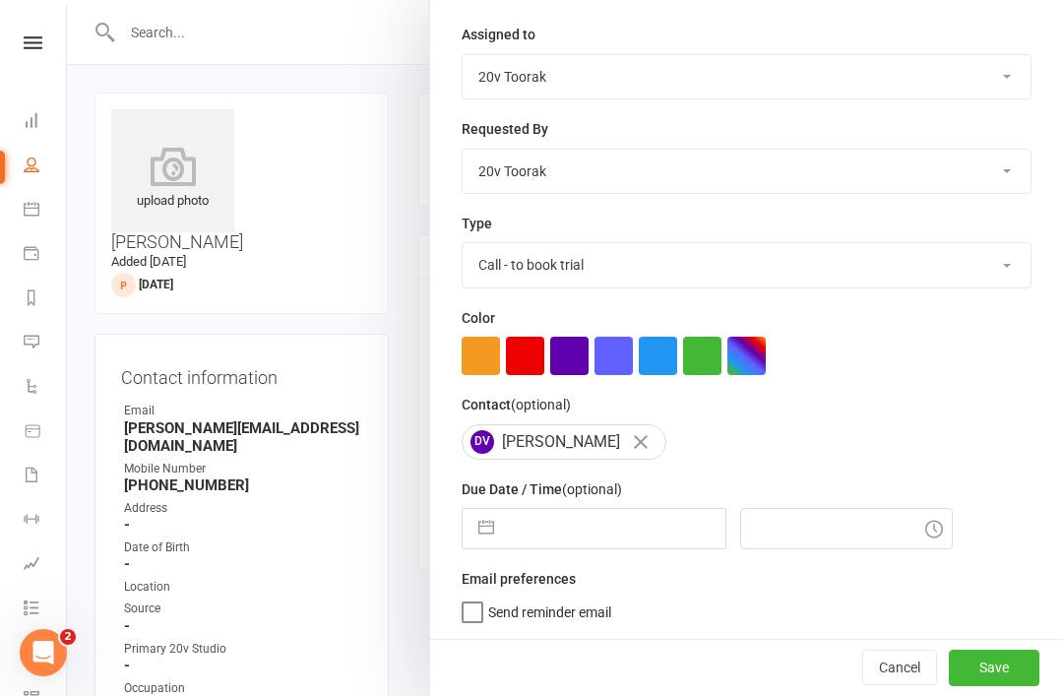
click at [581, 517] on input "text" at bounding box center [615, 528] width 222 height 39
select select "6"
select select "2025"
select select "7"
select select "2025"
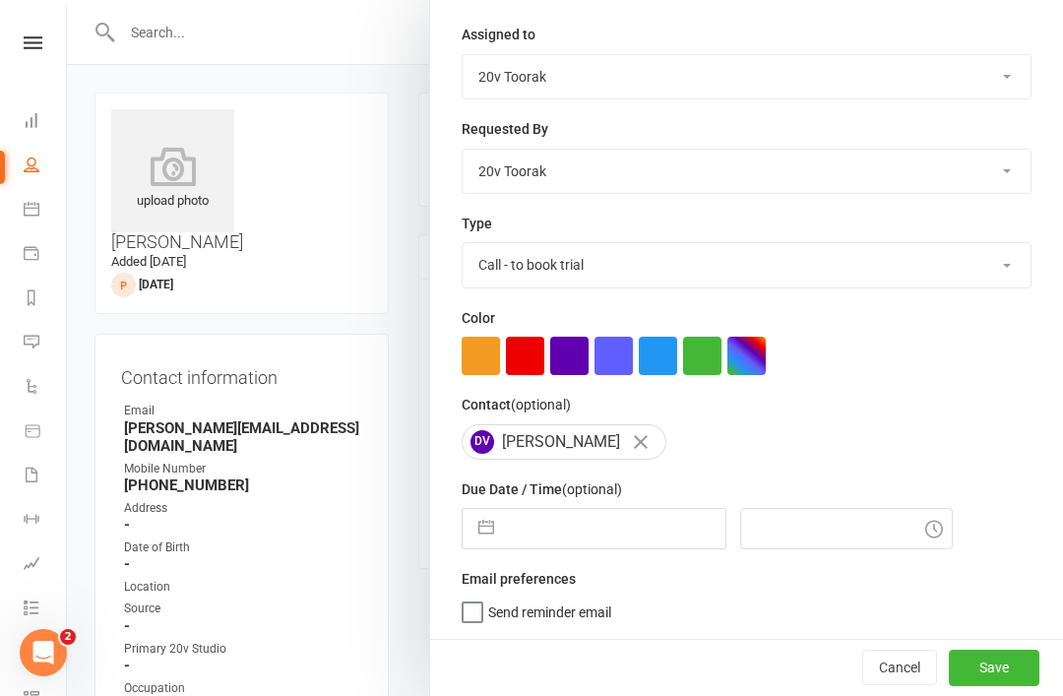
select select "8"
select select "2025"
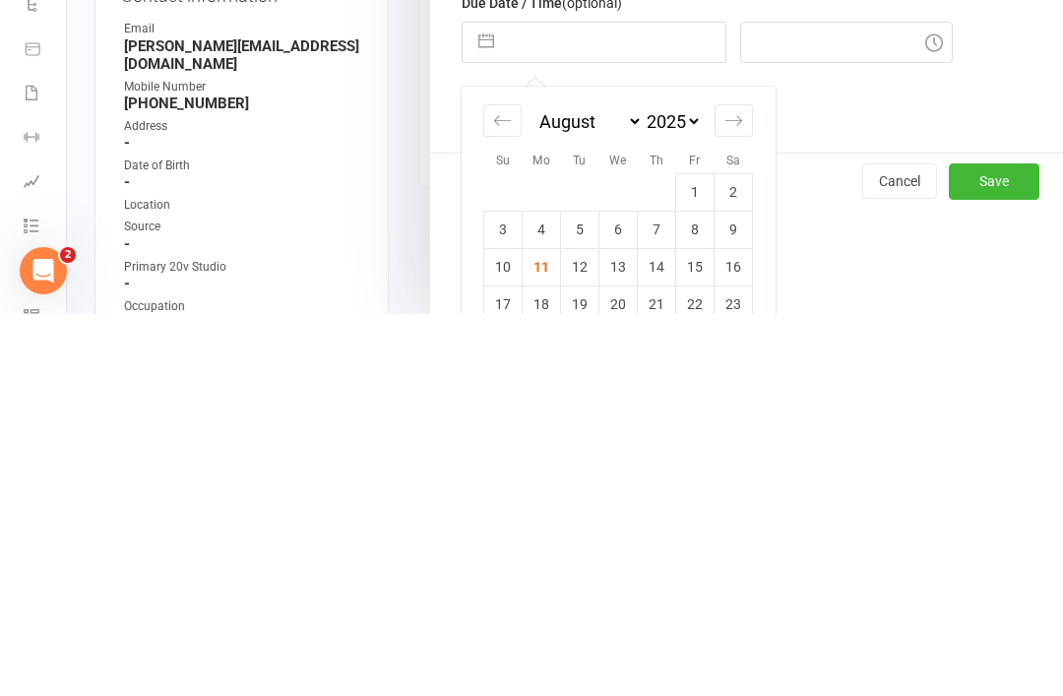
scroll to position [346, 0]
click at [737, 484] on div "Move forward to switch to the next month." at bounding box center [734, 500] width 38 height 32
select select "9"
select select "2025"
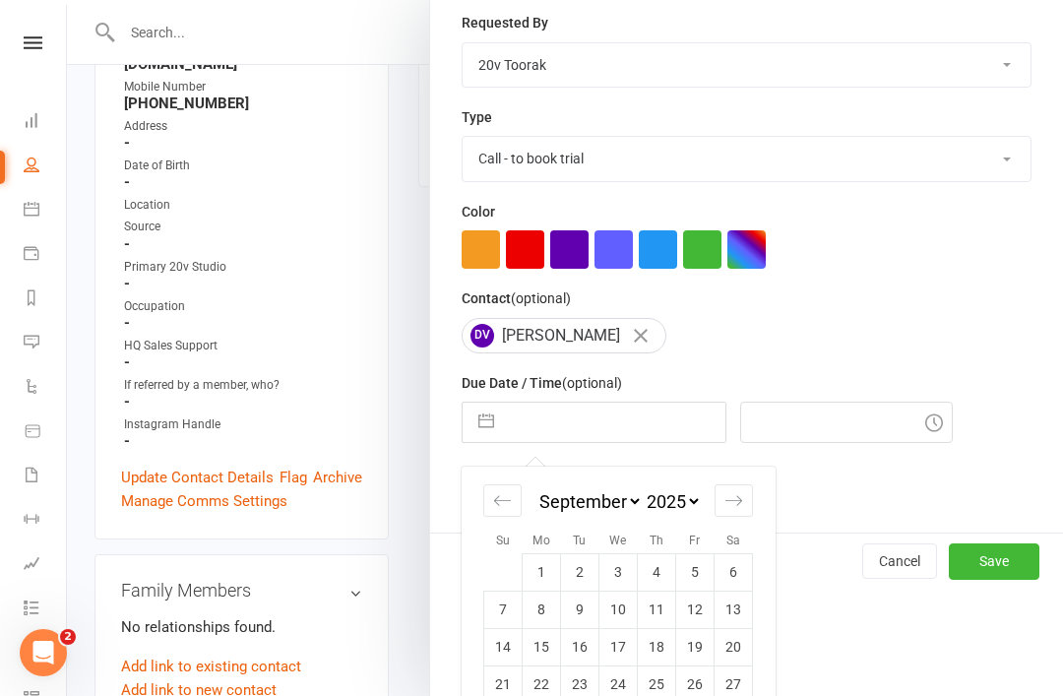
click at [737, 510] on icon "Move forward to switch to the next month." at bounding box center [734, 500] width 19 height 19
select select "10"
select select "2025"
click at [741, 510] on icon "Move forward to switch to the next month." at bounding box center [734, 500] width 19 height 19
select select "11"
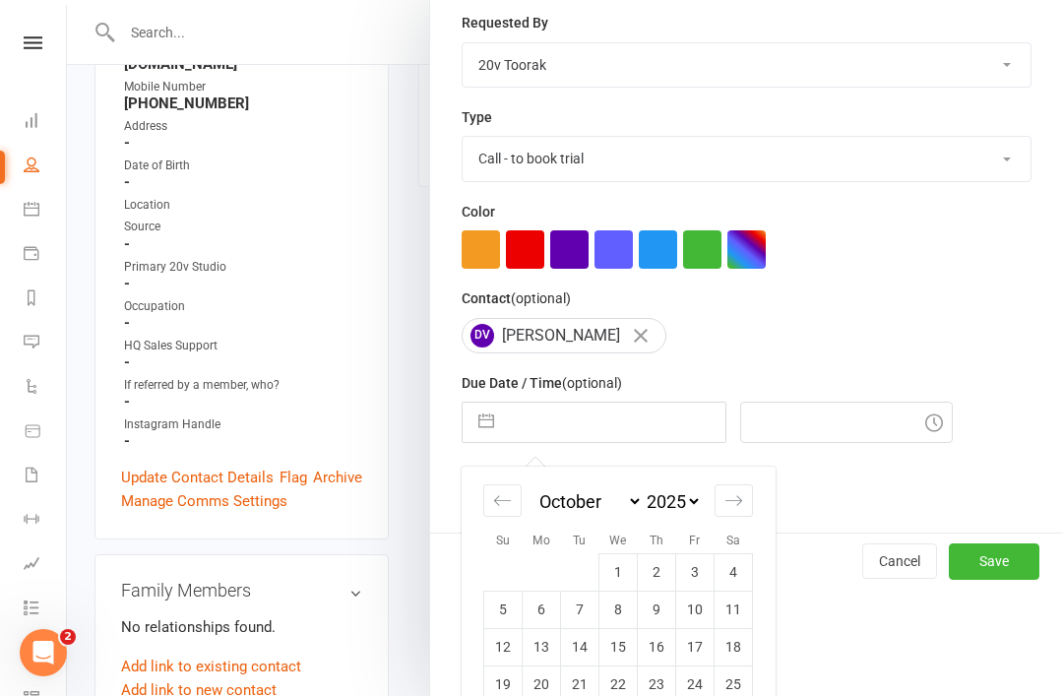
select select "2025"
click at [734, 510] on icon "Move forward to switch to the next month." at bounding box center [734, 500] width 19 height 19
select select "2026"
click at [735, 506] on icon "Move forward to switch to the next month." at bounding box center [734, 500] width 19 height 19
select select "1"
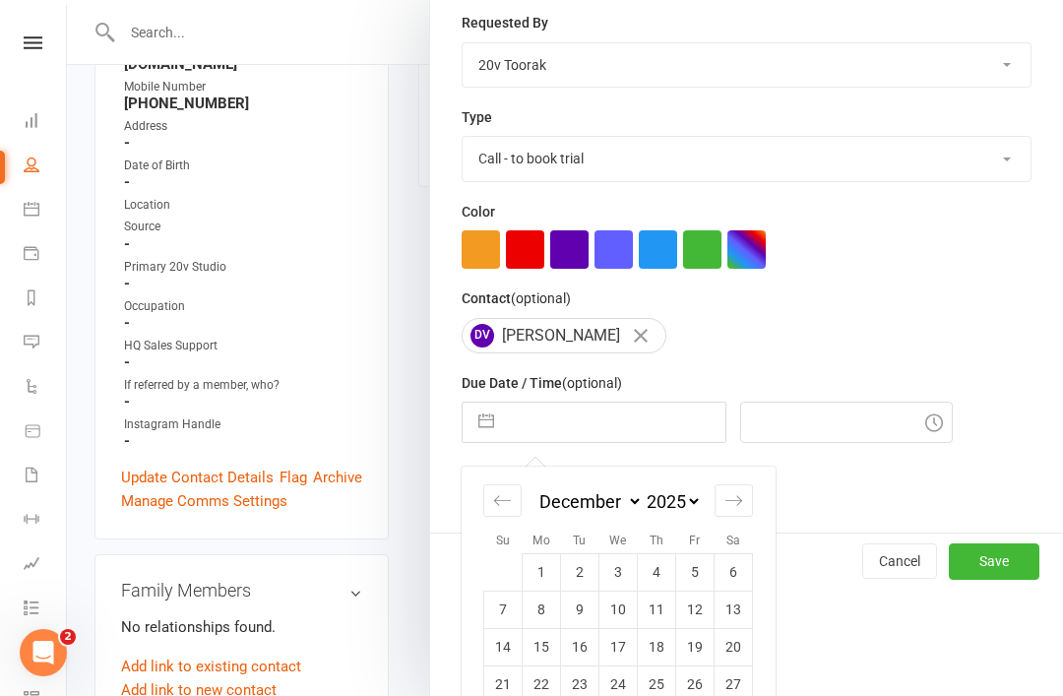
select select "2026"
click at [747, 504] on div "Move forward to switch to the next month." at bounding box center [734, 500] width 38 height 32
select select "2"
select select "2026"
click at [506, 568] on td "1" at bounding box center [503, 571] width 38 height 37
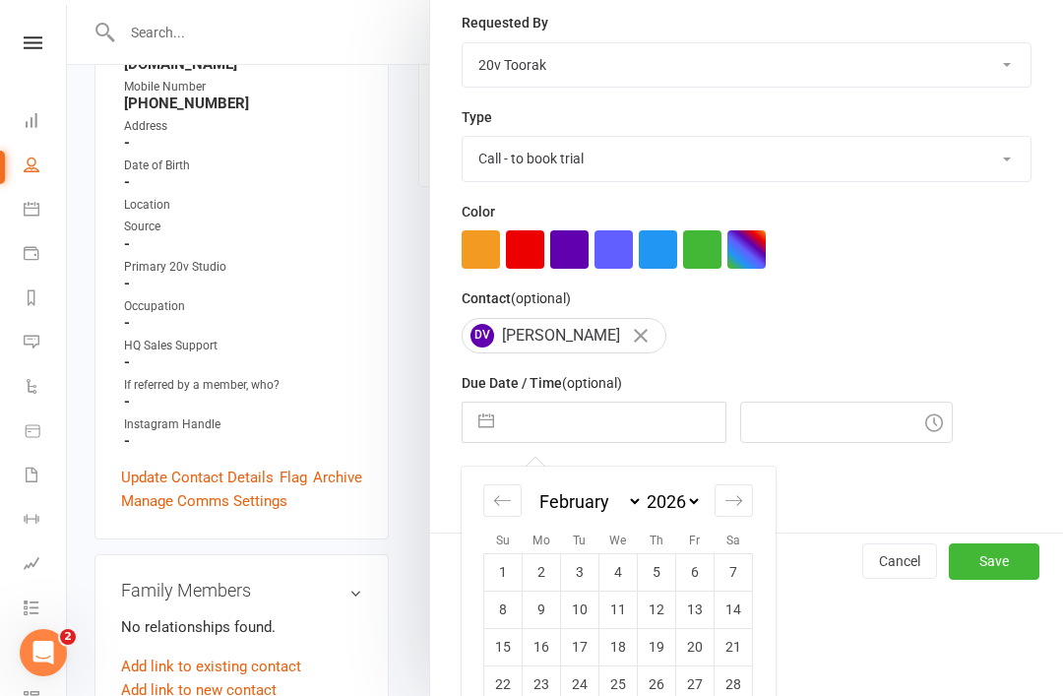
type input "[DATE]"
type input "6:00pm"
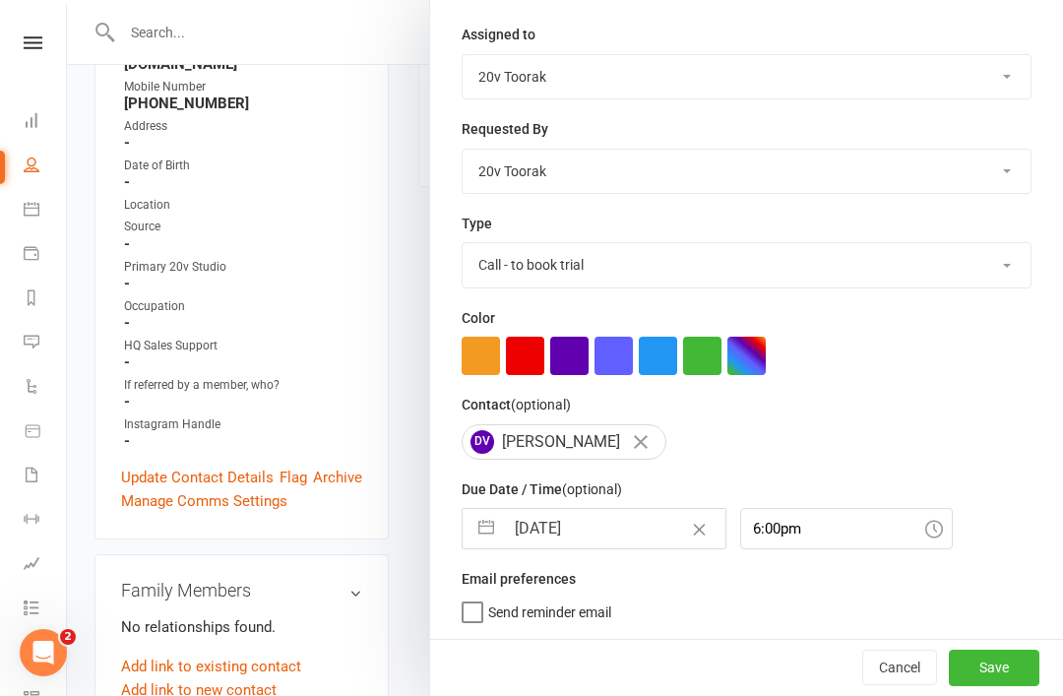
click at [998, 653] on button "Save" at bounding box center [994, 667] width 91 height 35
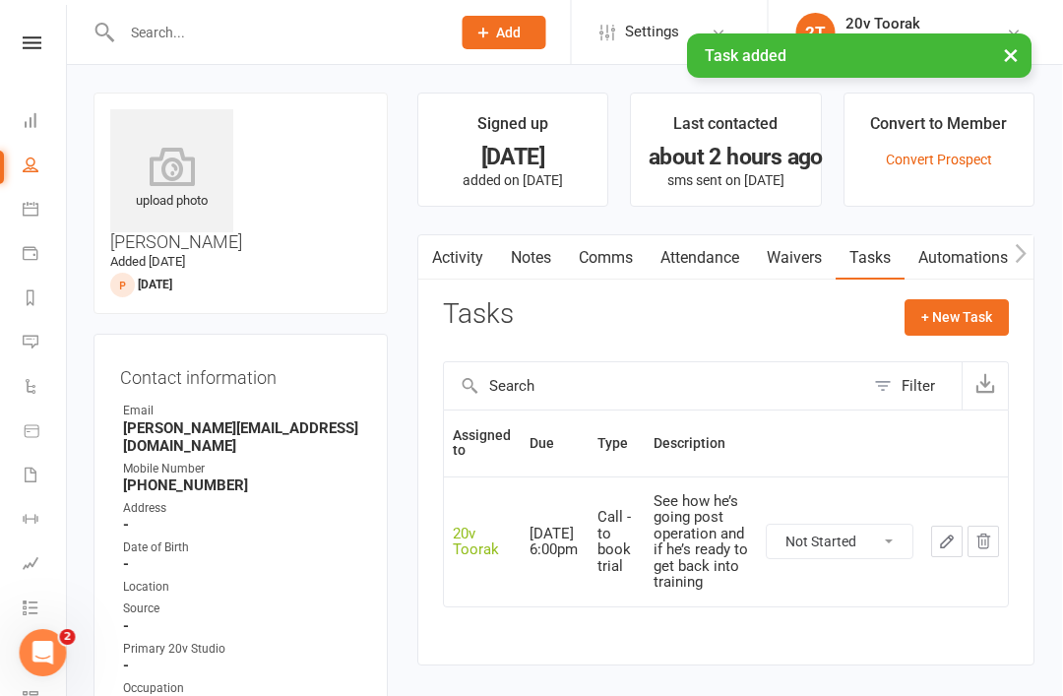
scroll to position [0, 63]
click at [498, 264] on link "Notes" at bounding box center [532, 257] width 68 height 45
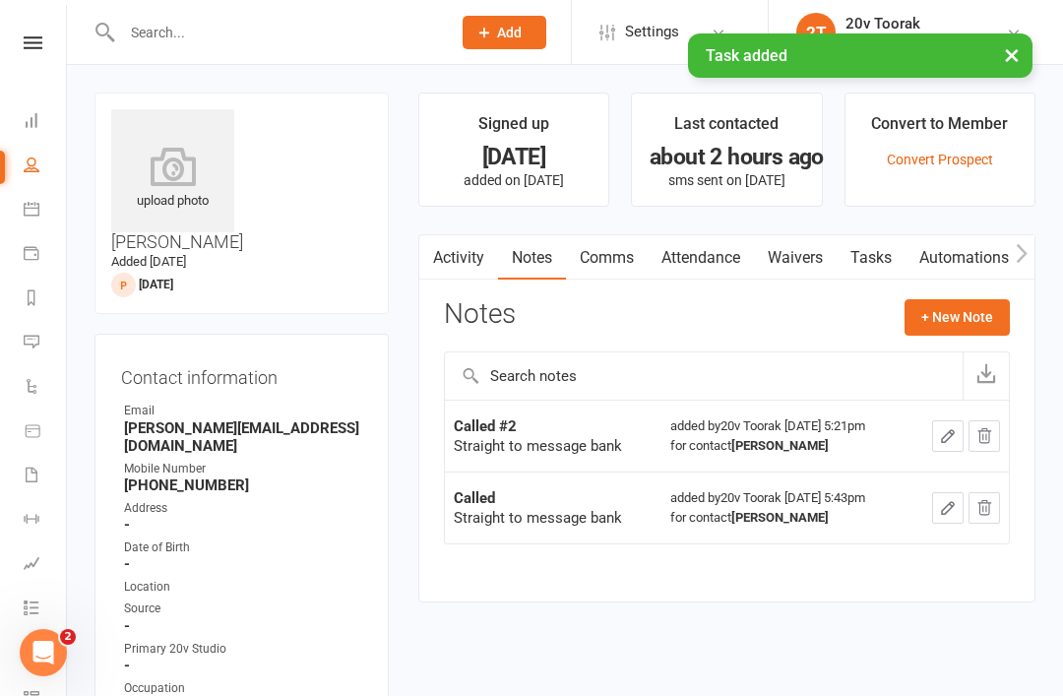
click at [983, 324] on button "+ New Note" at bounding box center [957, 316] width 105 height 35
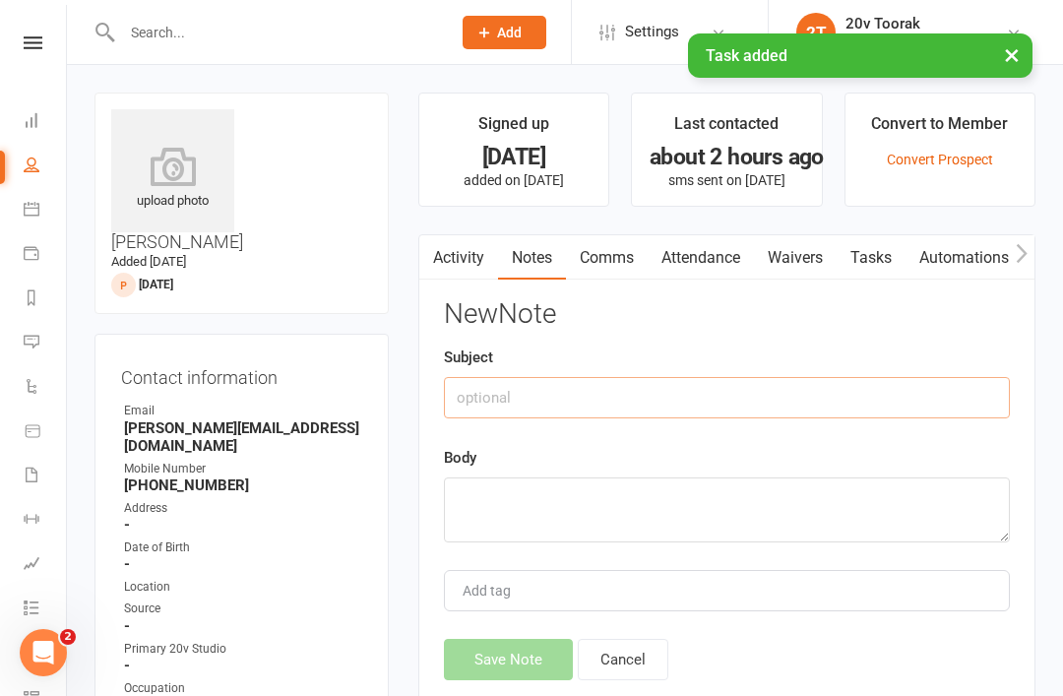
click at [728, 406] on input "text" at bounding box center [727, 397] width 566 height 41
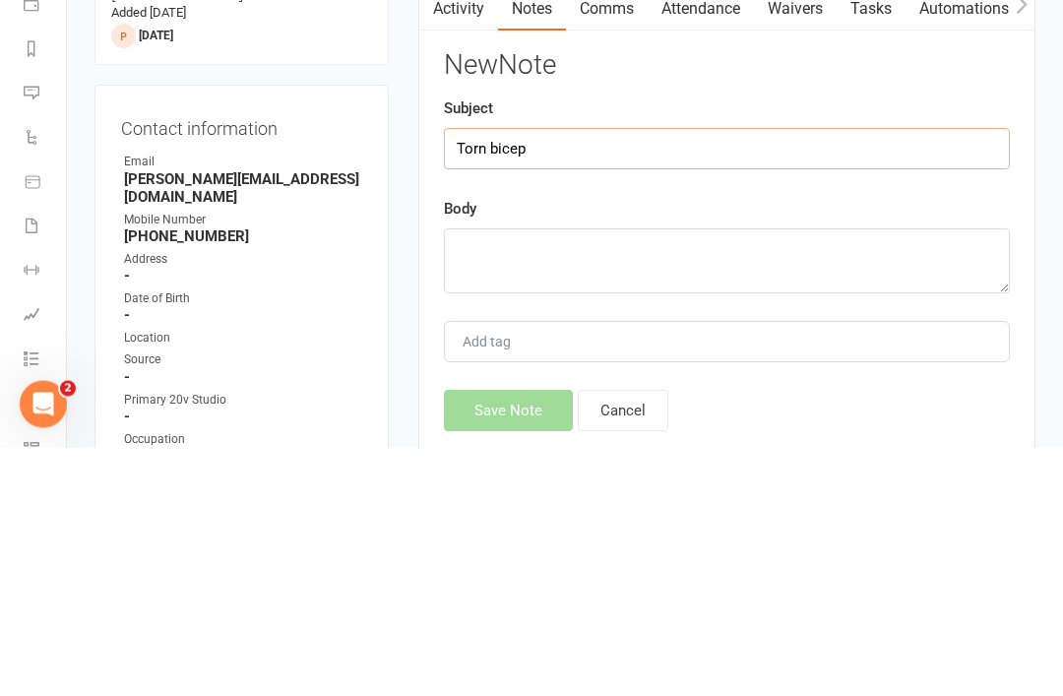
type input "Torn bicep"
click at [830, 477] on textarea at bounding box center [727, 509] width 566 height 65
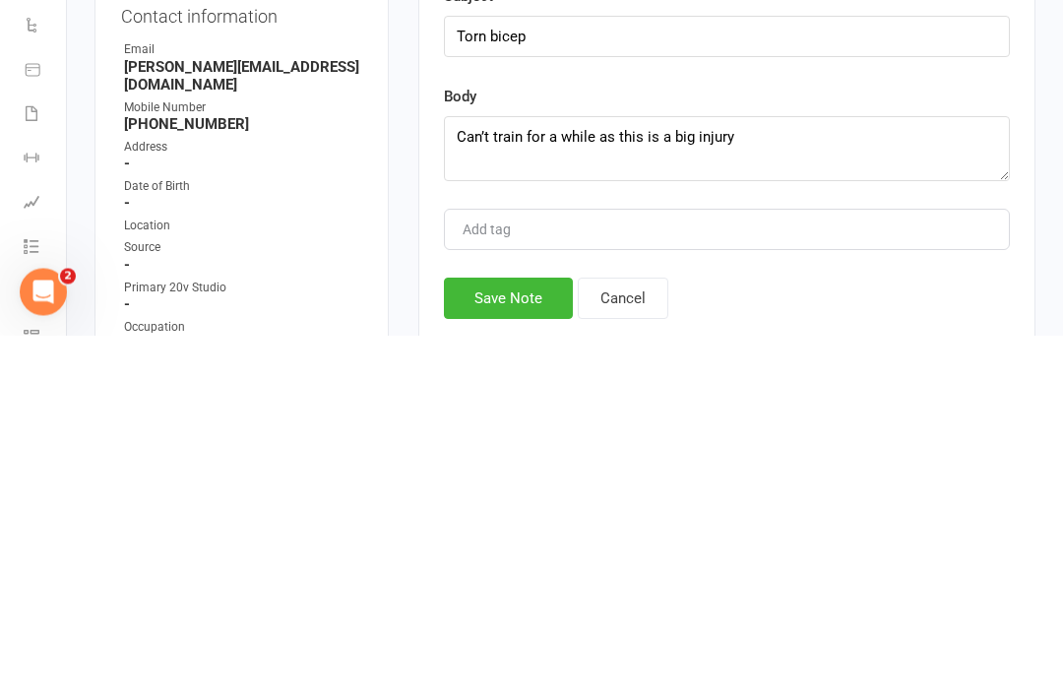
scroll to position [361, 0]
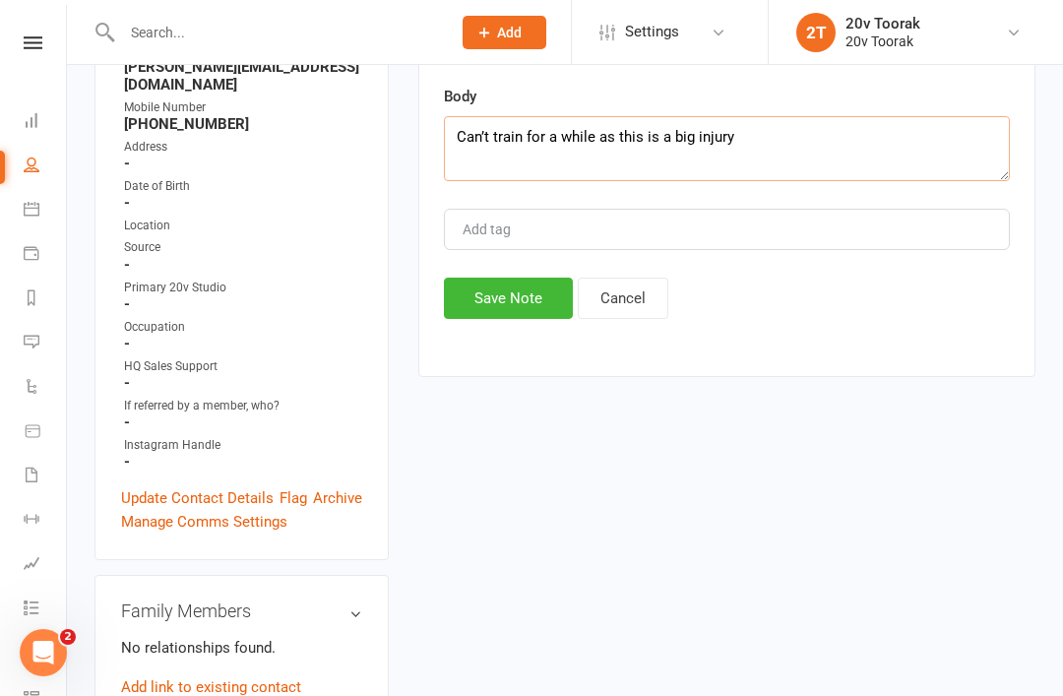
type textarea "Can’t train for a while as this is a big injury"
click at [509, 310] on button "Save Note" at bounding box center [508, 298] width 129 height 41
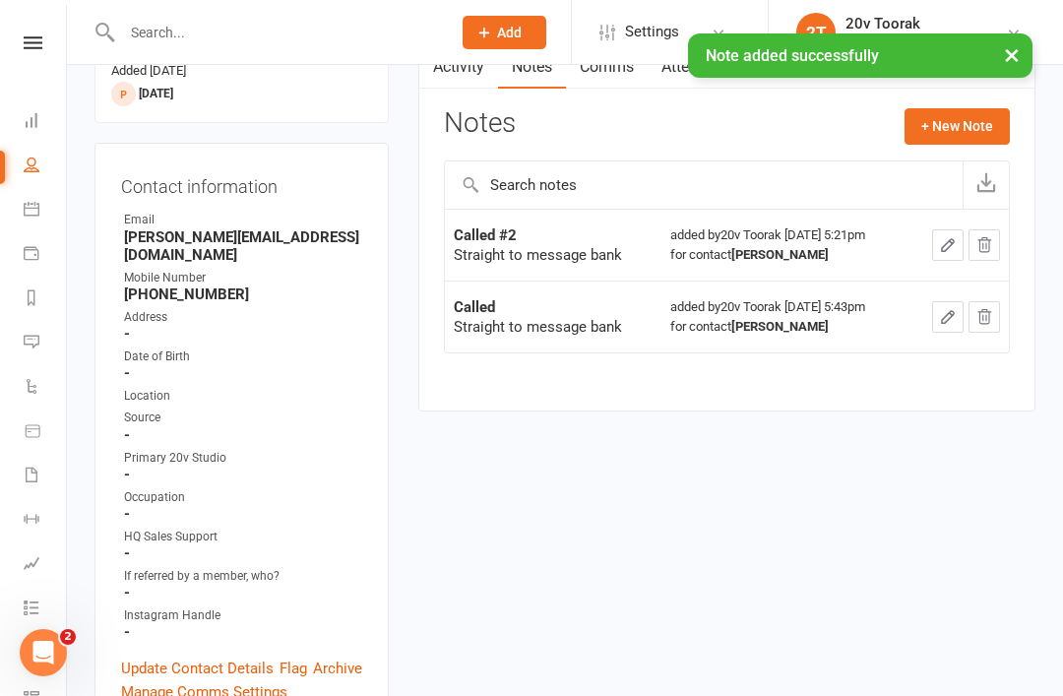
scroll to position [0, 0]
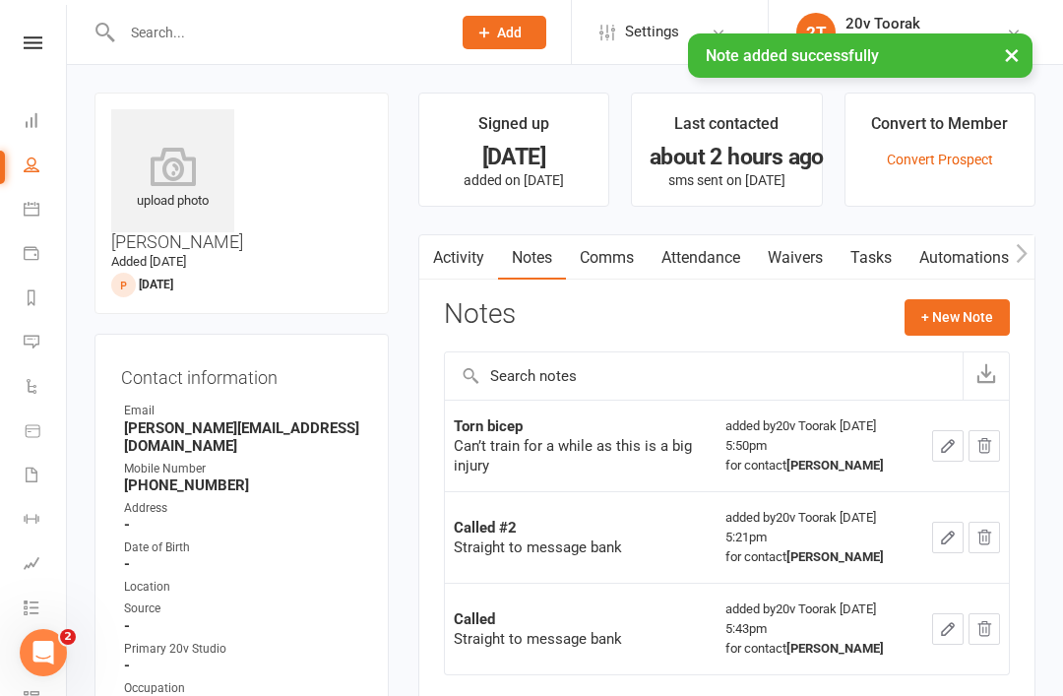
click at [464, 265] on link "Activity" at bounding box center [458, 257] width 79 height 45
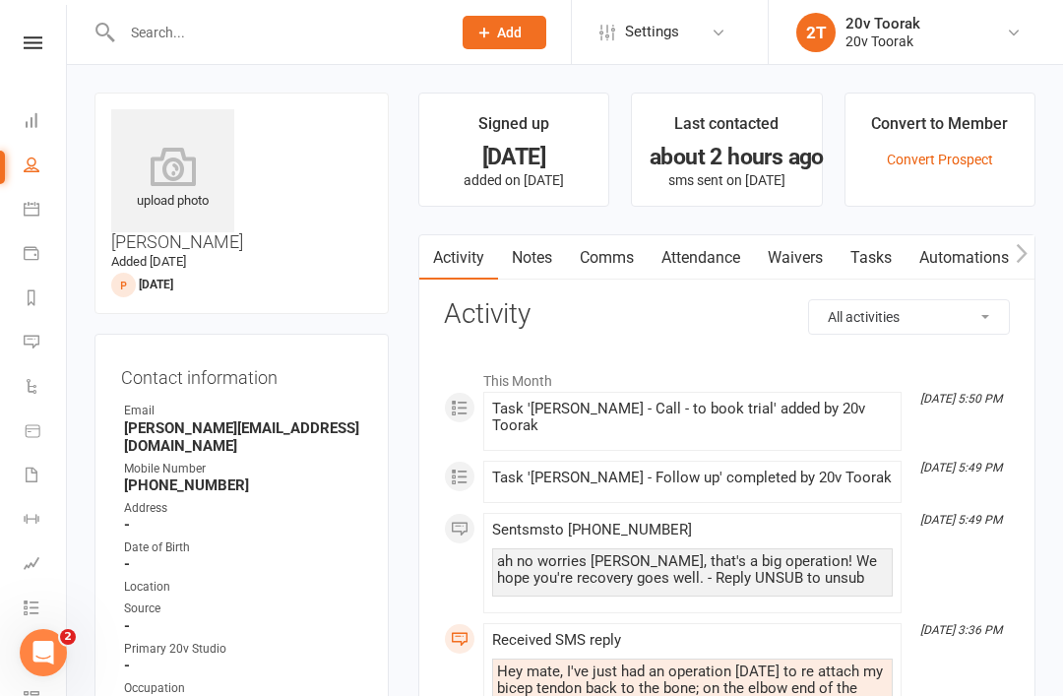
click at [878, 250] on link "Tasks" at bounding box center [871, 257] width 69 height 45
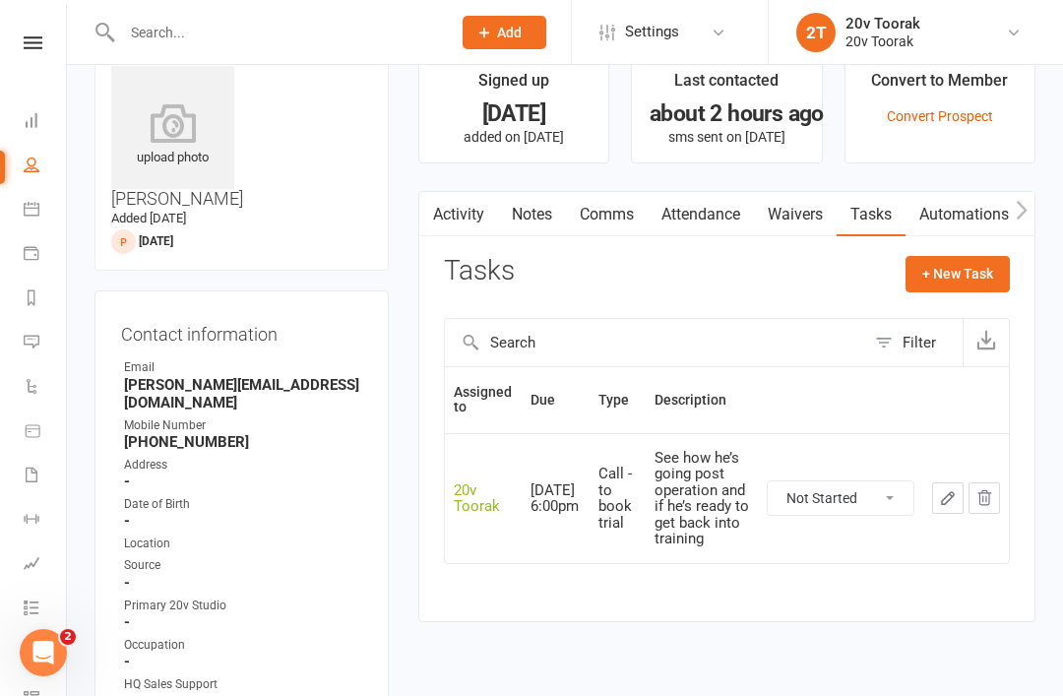
scroll to position [51, 0]
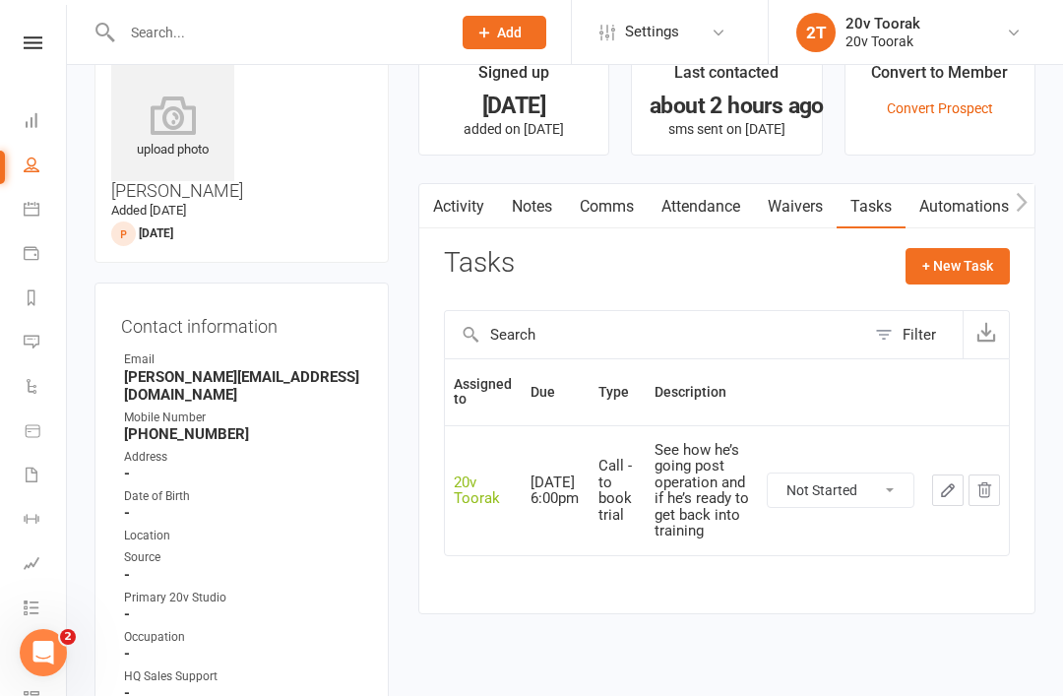
click at [0, 12] on nav "Clubworx Dashboard People Calendar Payments Reports Messages 2 Automations Prod…" at bounding box center [33, 353] width 67 height 696
click at [45, 42] on link at bounding box center [33, 42] width 70 height 13
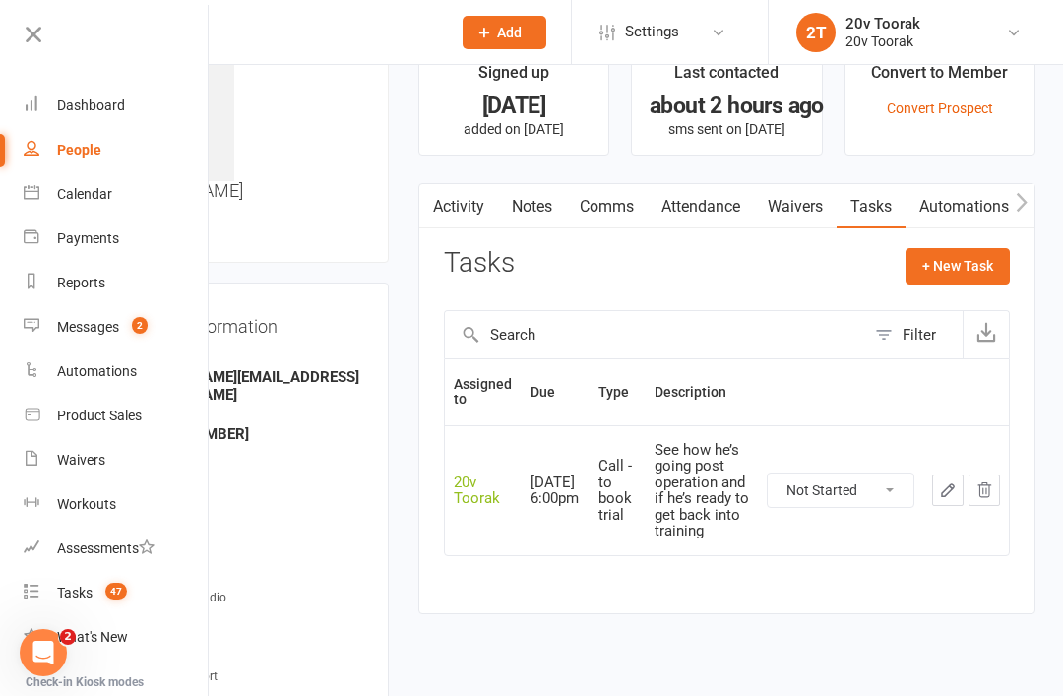
click at [115, 321] on div "Messages" at bounding box center [88, 327] width 62 height 16
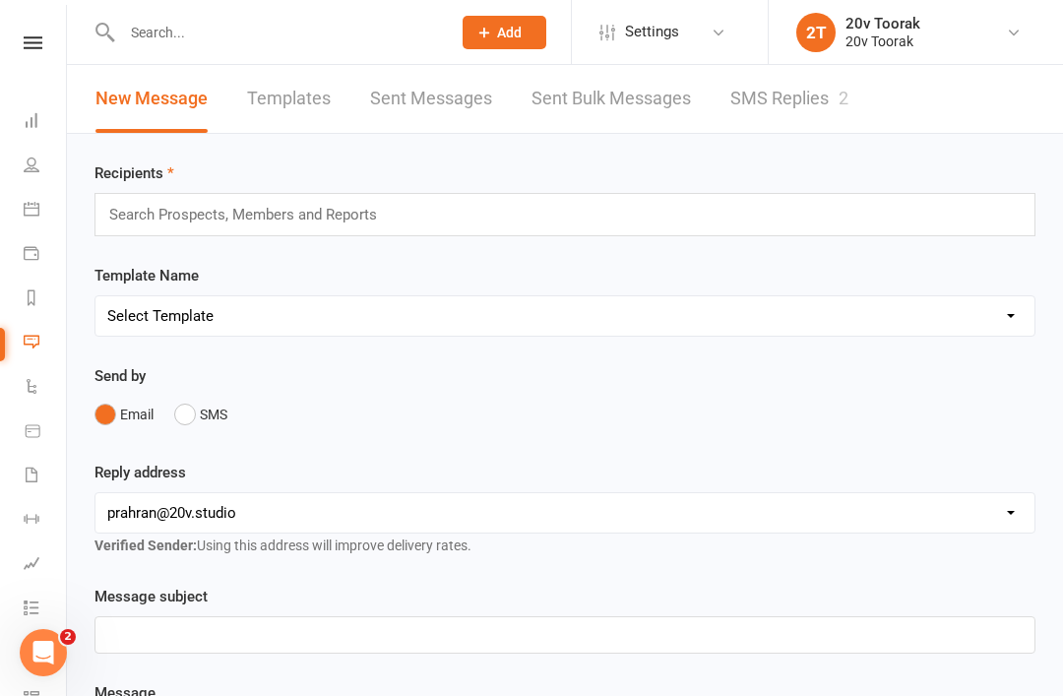
click at [830, 94] on link "SMS Replies 2" at bounding box center [790, 99] width 118 height 68
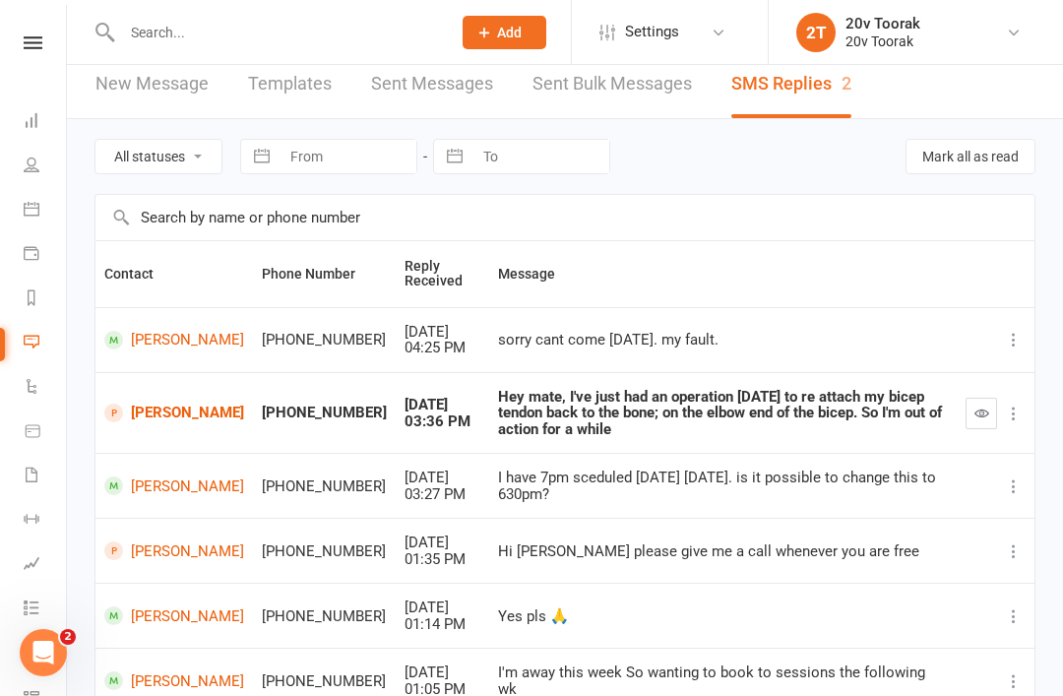
scroll to position [31, 0]
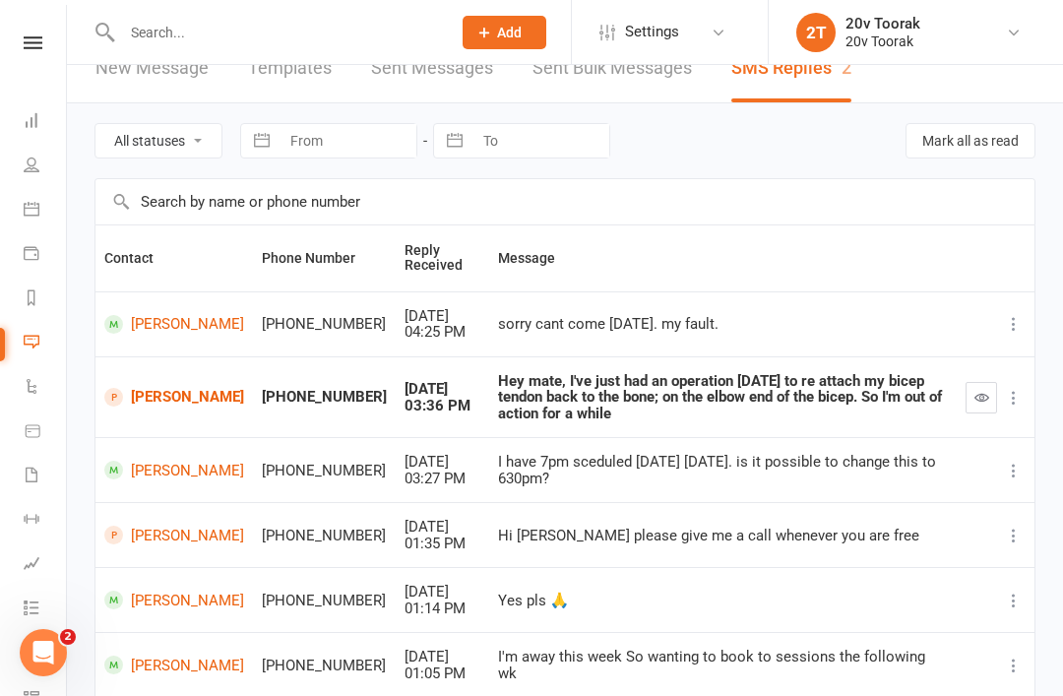
click at [986, 395] on button "button" at bounding box center [982, 398] width 32 height 32
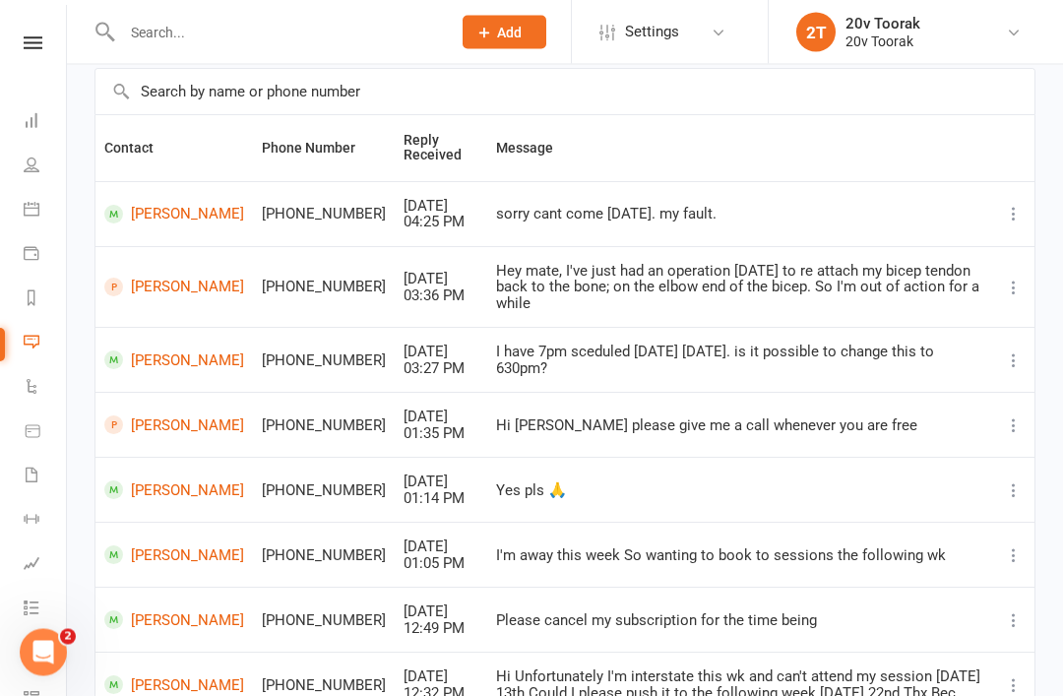
scroll to position [0, 0]
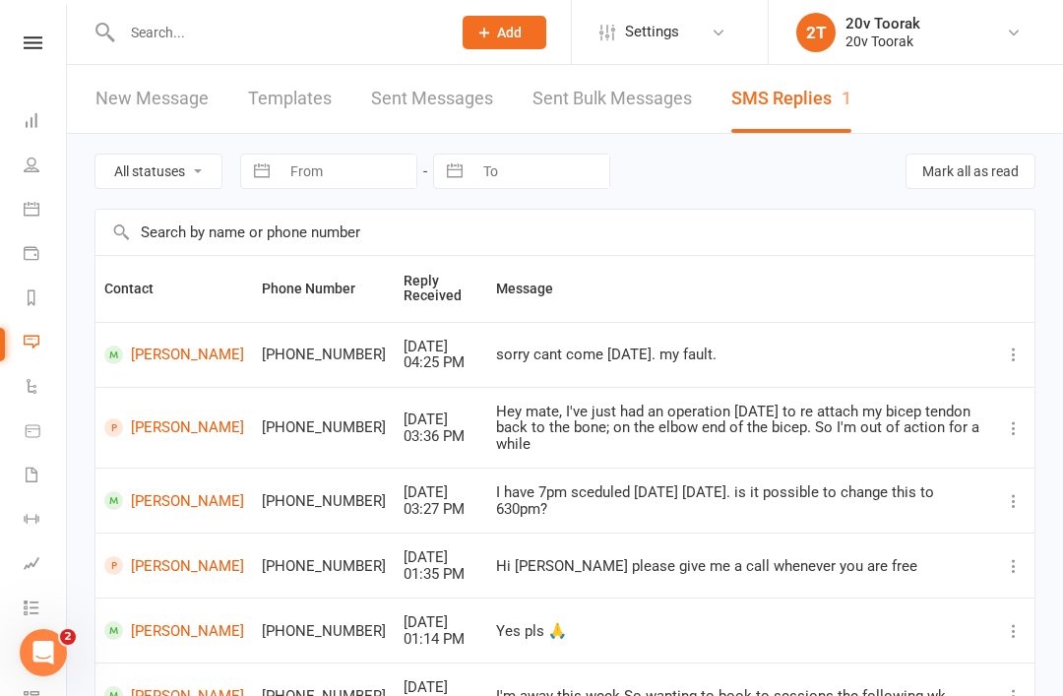
click at [39, 30] on nav "Clubworx Dashboard People Calendar Payments Reports Messages 1 Automations Prod…" at bounding box center [33, 353] width 67 height 696
click at [57, 39] on link at bounding box center [33, 42] width 70 height 13
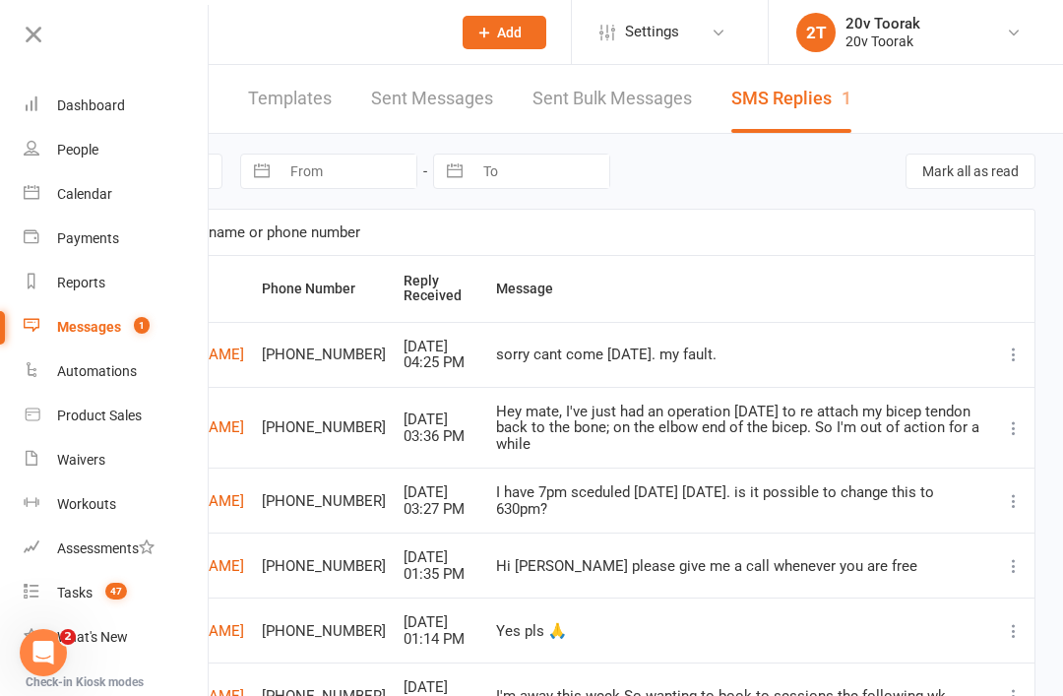
click at [77, 584] on link "Tasks 47" at bounding box center [117, 593] width 186 height 44
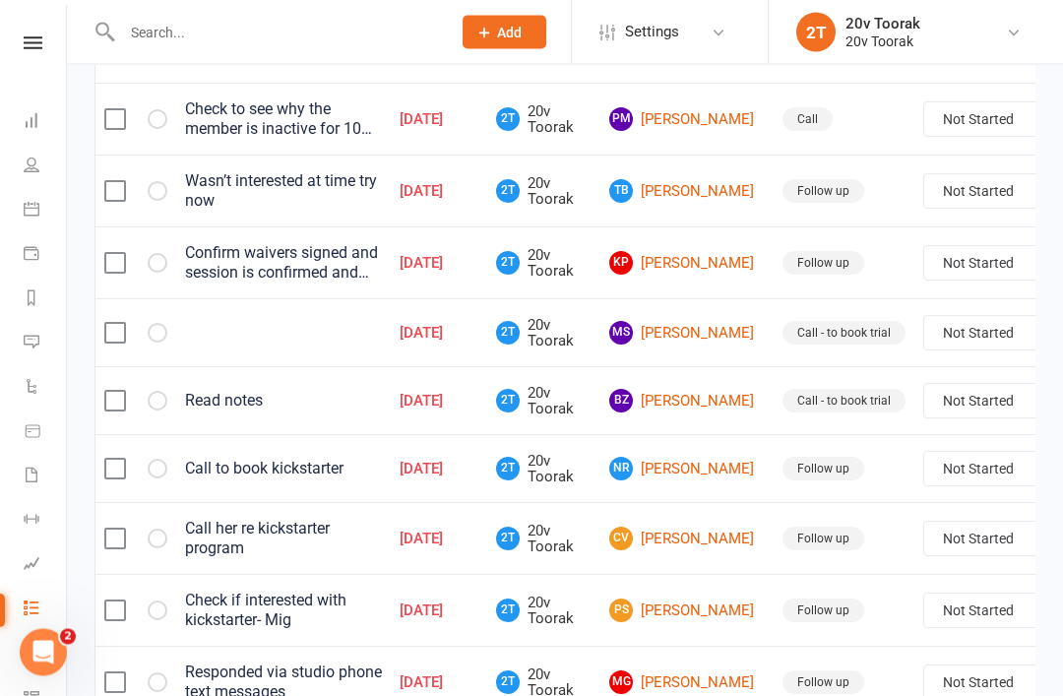
scroll to position [1539, 0]
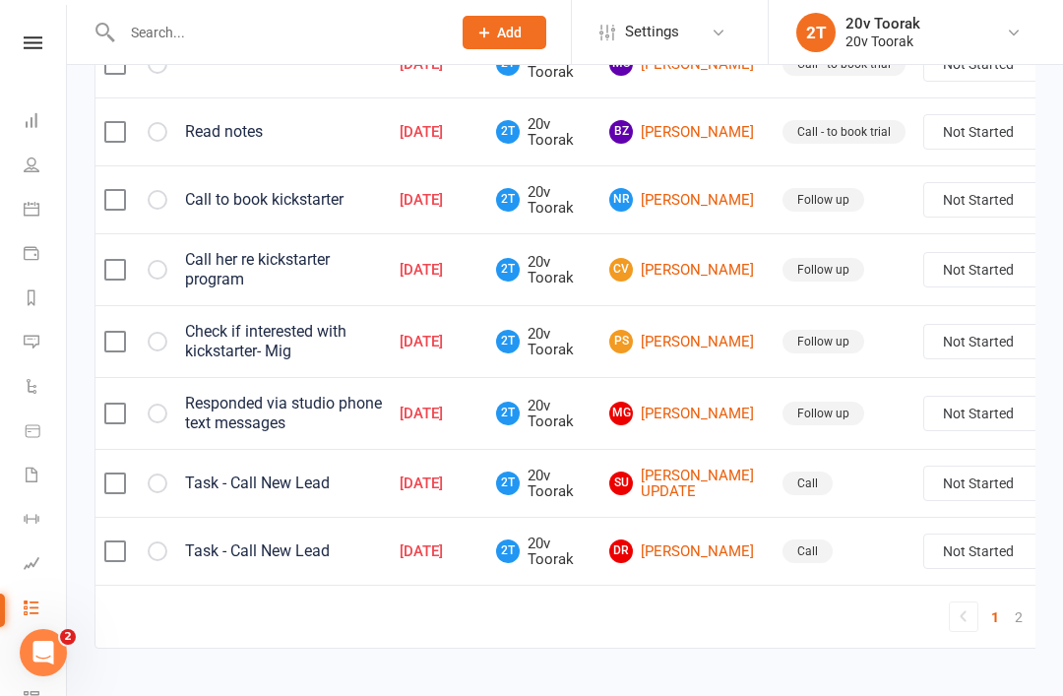
click at [1007, 626] on link "2" at bounding box center [1019, 618] width 24 height 28
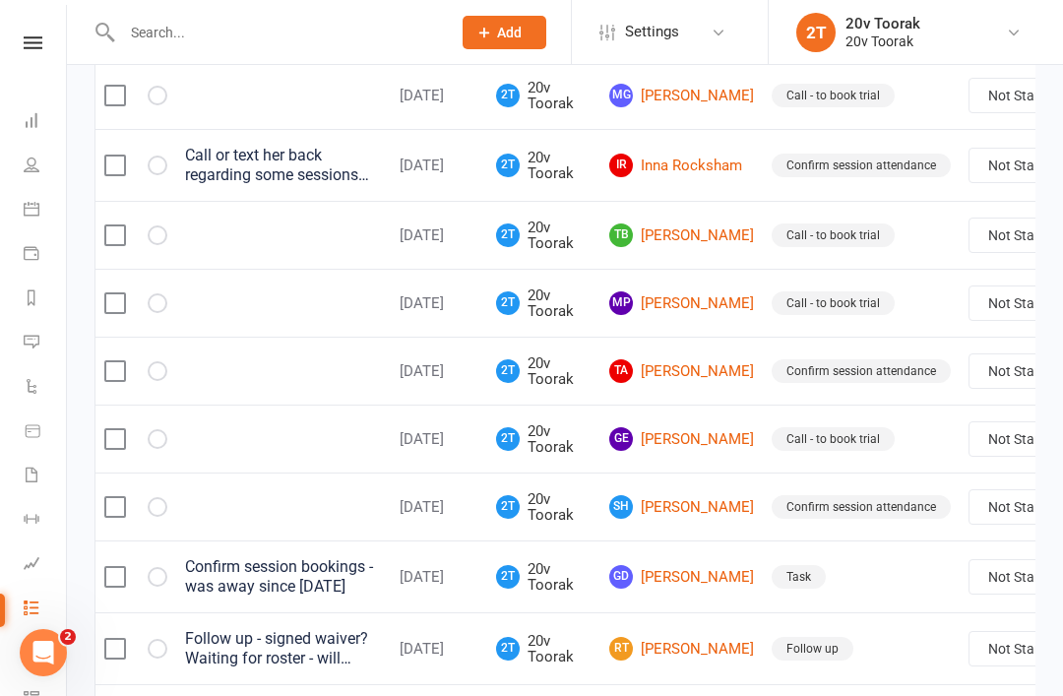
scroll to position [1511, 0]
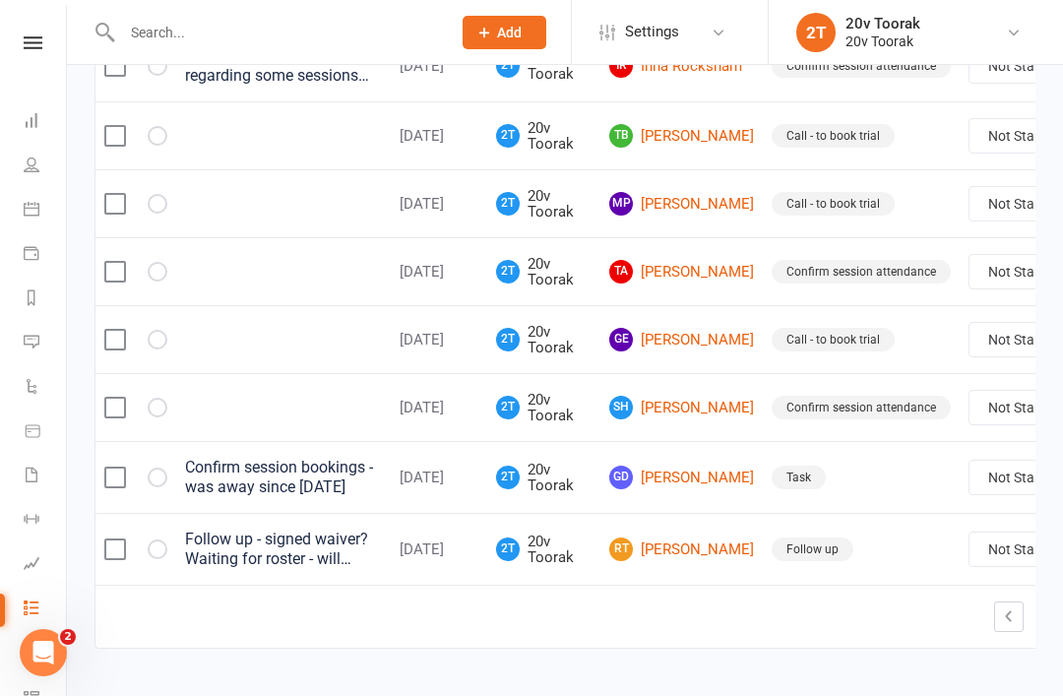
click at [1029, 631] on link "1" at bounding box center [1041, 618] width 24 height 28
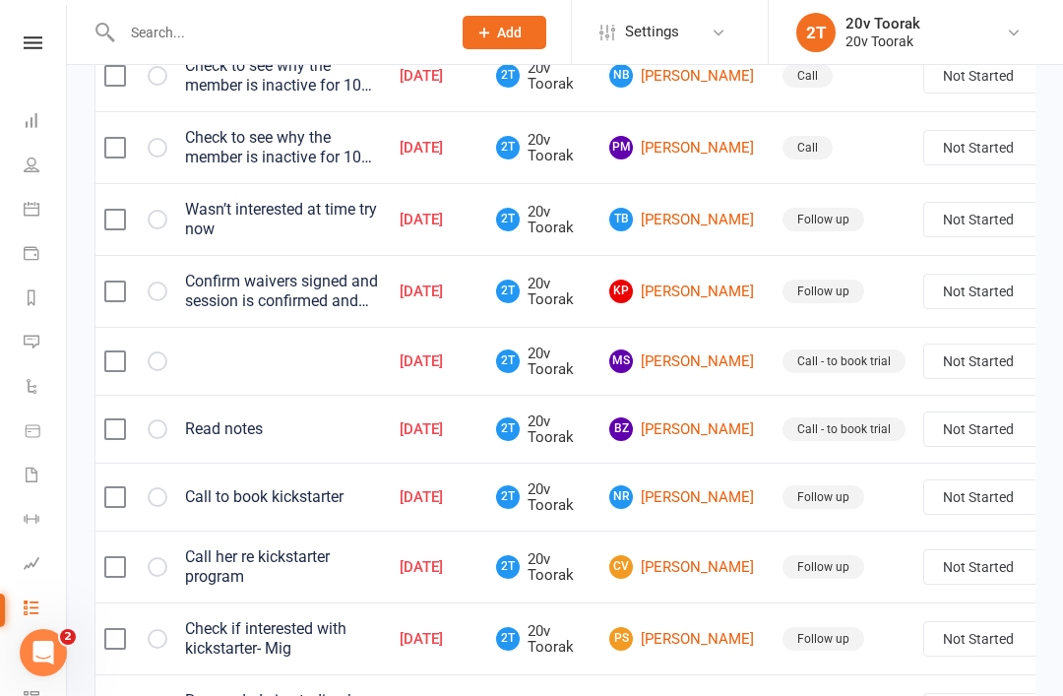
scroll to position [1493, 0]
